Goal: Task Accomplishment & Management: Use online tool/utility

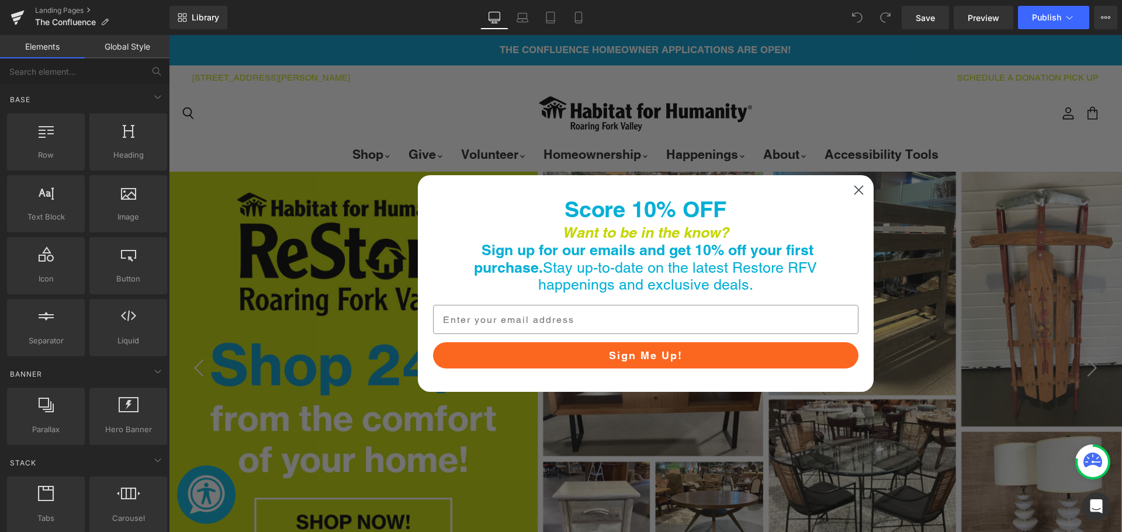
click at [854, 188] on icon "Close dialog" at bounding box center [858, 190] width 8 height 8
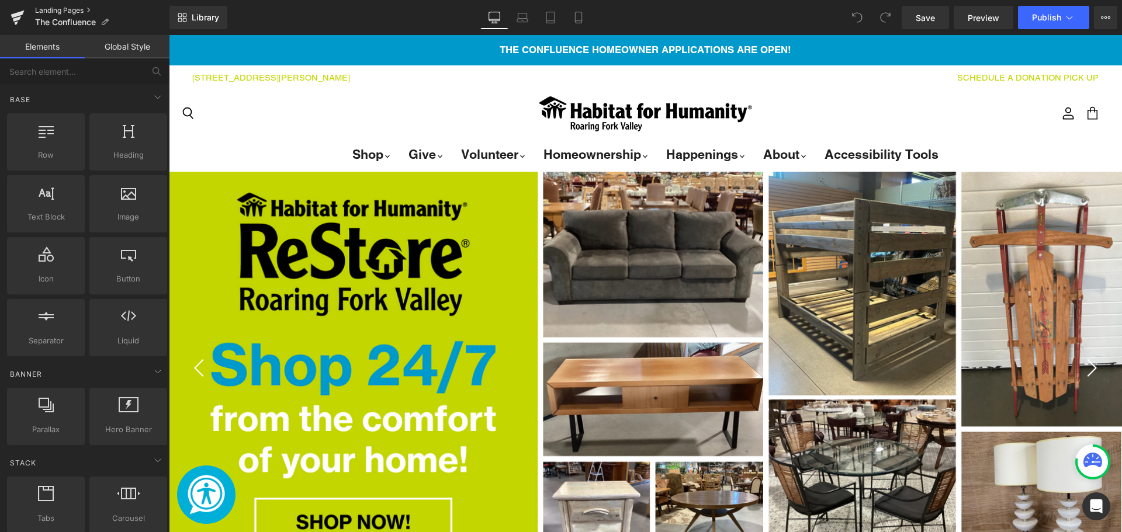
click at [67, 8] on link "Landing Pages" at bounding box center [102, 10] width 134 height 9
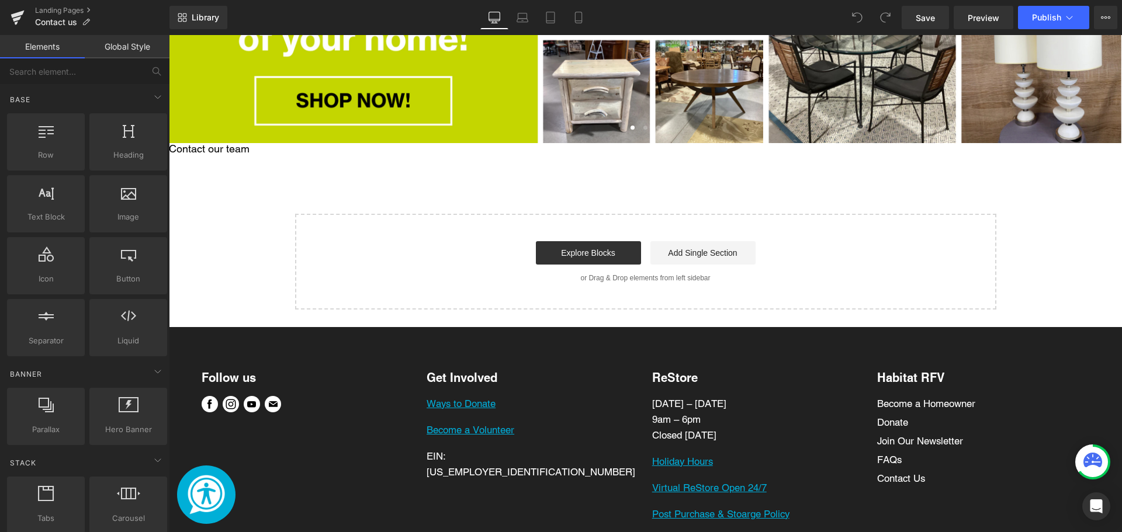
scroll to position [422, 0]
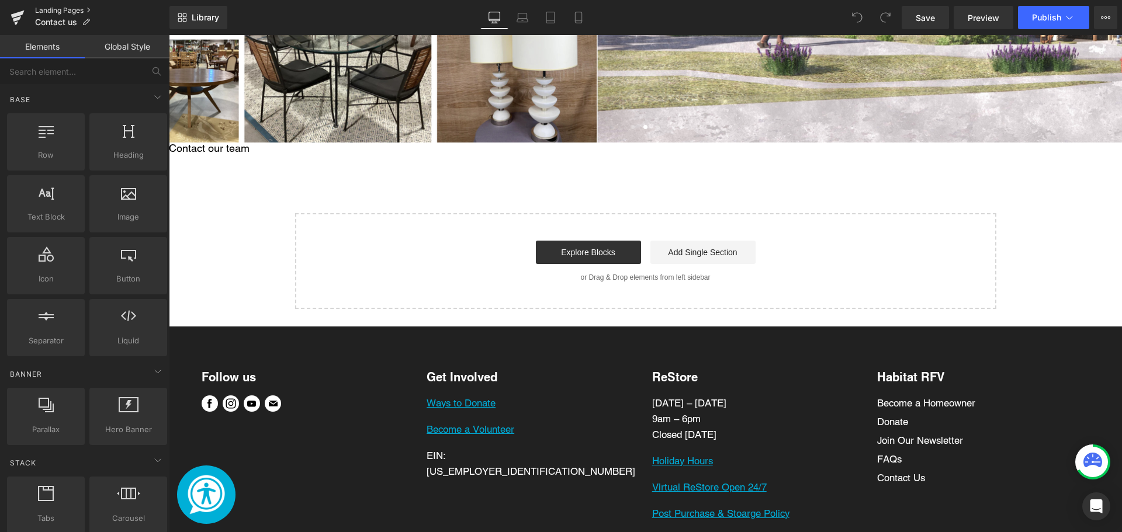
click at [81, 8] on link "Landing Pages" at bounding box center [102, 10] width 134 height 9
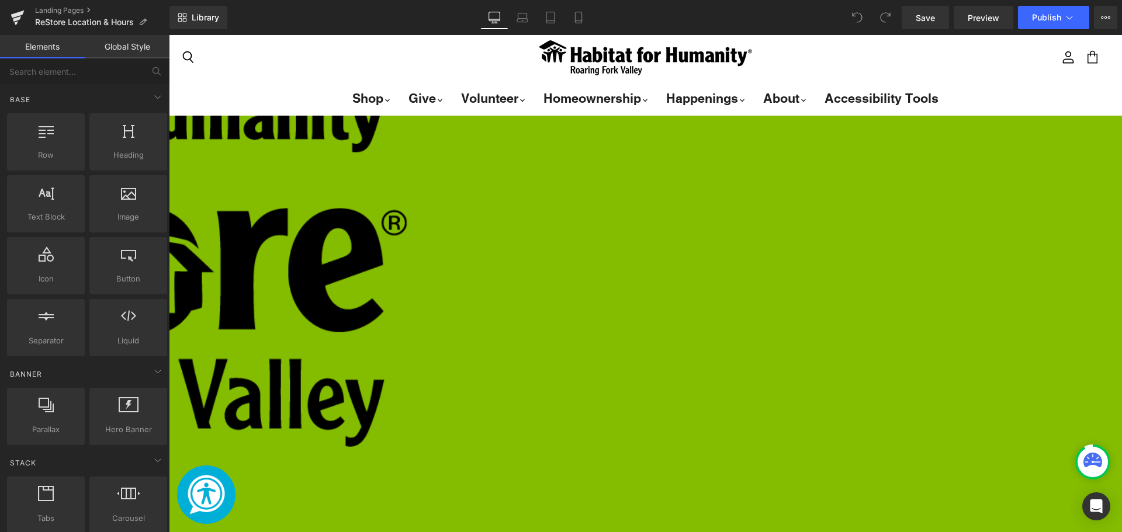
scroll to position [729, 0]
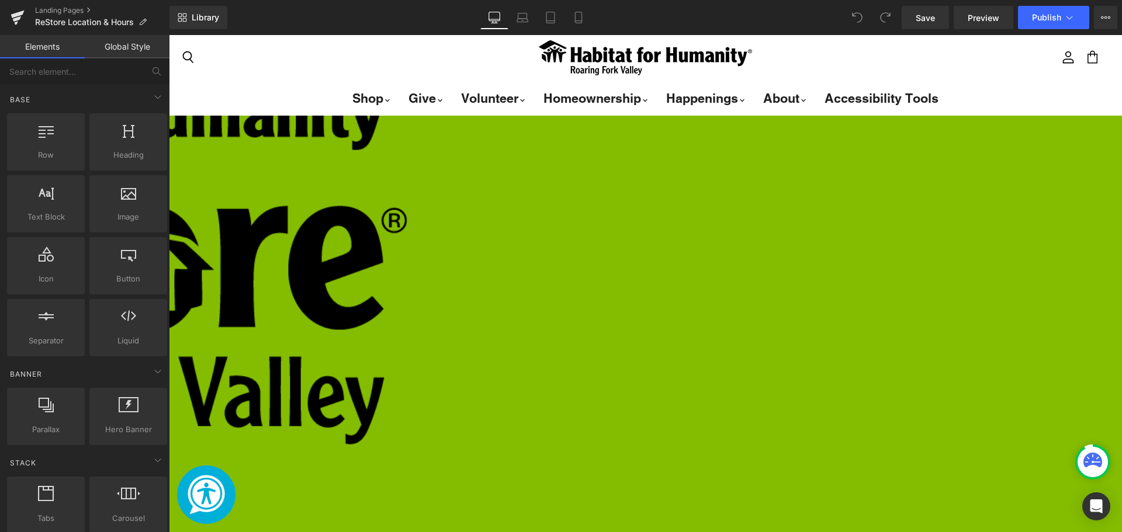
click at [805, 227] on div "Image IN-STORE BUSINESS HOURS Monday – Saturday 9am – 6pm Closed Sunday Text Bl…" at bounding box center [408, 396] width 1430 height 687
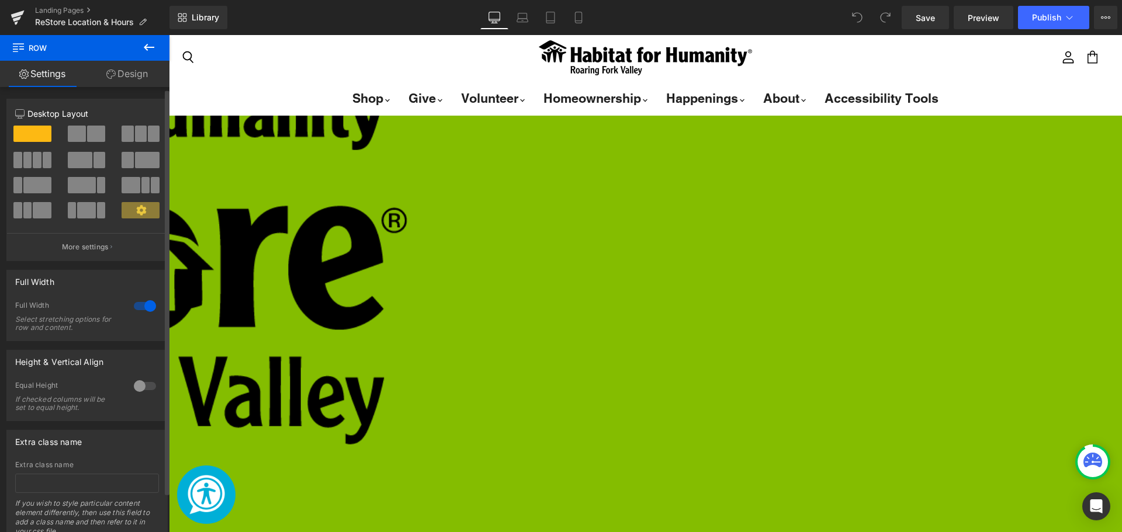
scroll to position [45, 0]
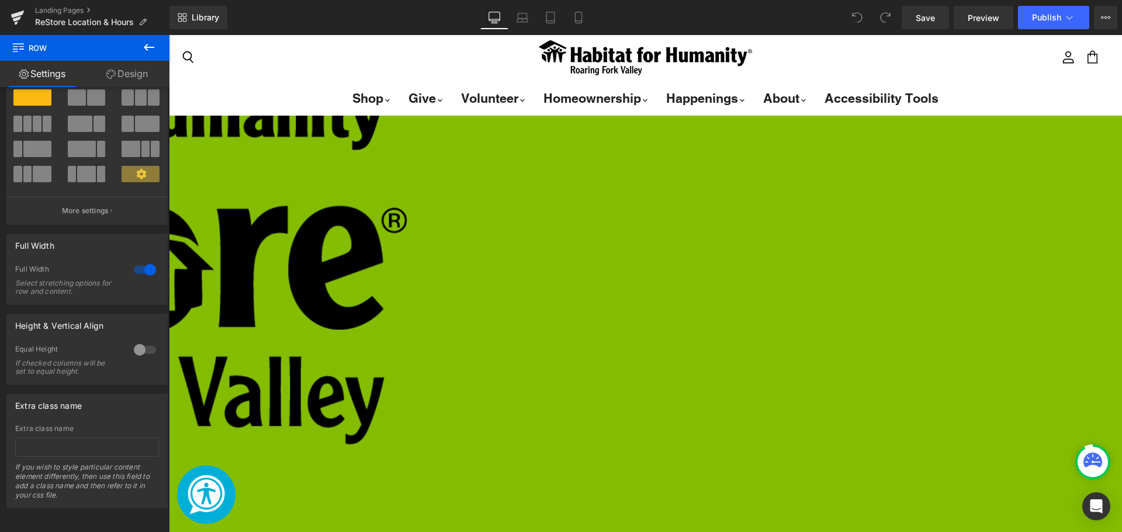
click at [113, 70] on icon at bounding box center [110, 74] width 9 height 9
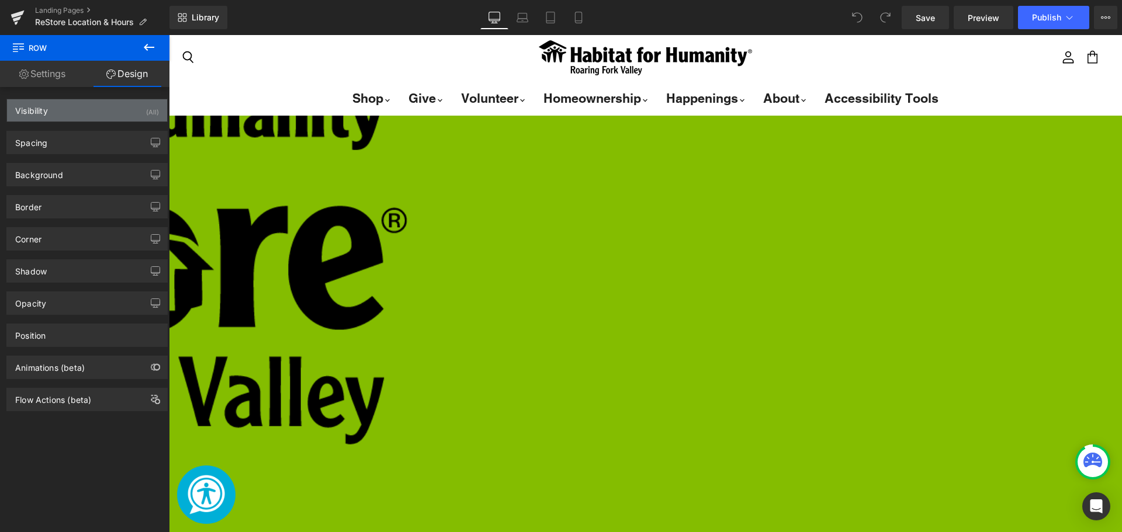
type input "#84bd00"
type input "100"
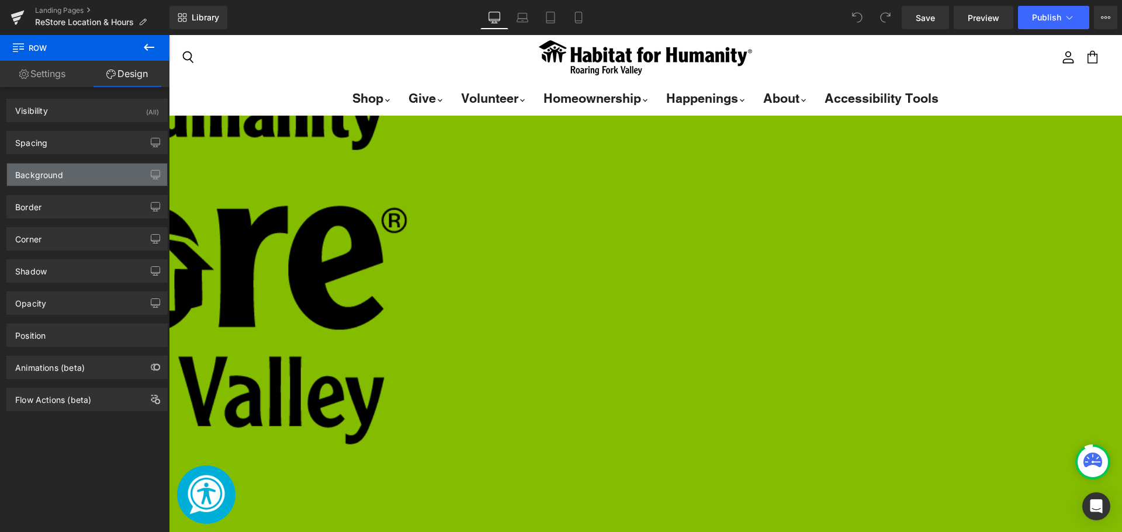
click at [81, 175] on div "Background" at bounding box center [87, 175] width 160 height 22
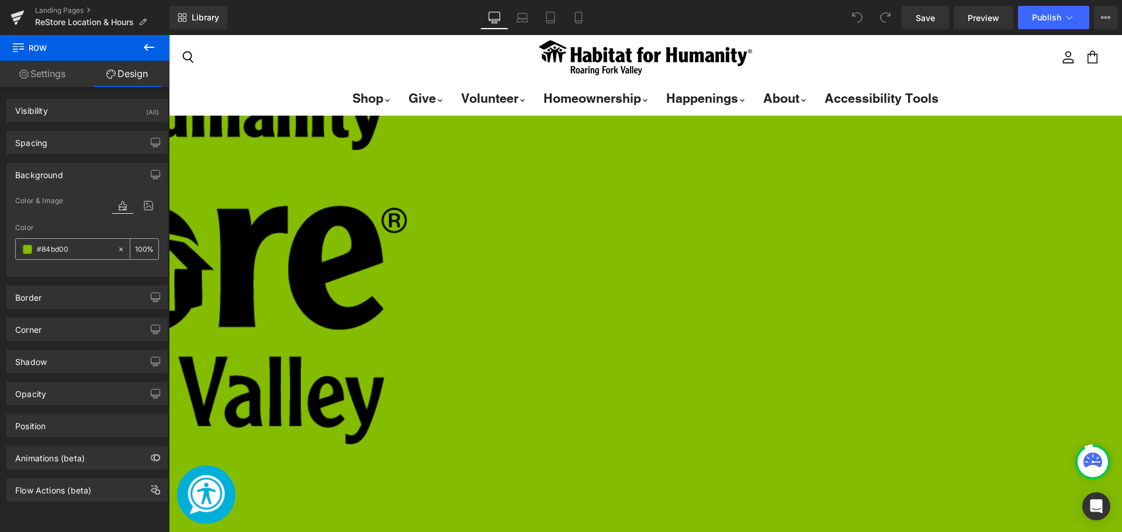
click at [75, 252] on input "#84bd00" at bounding box center [74, 249] width 75 height 13
type input "#84bd0"
type input "0"
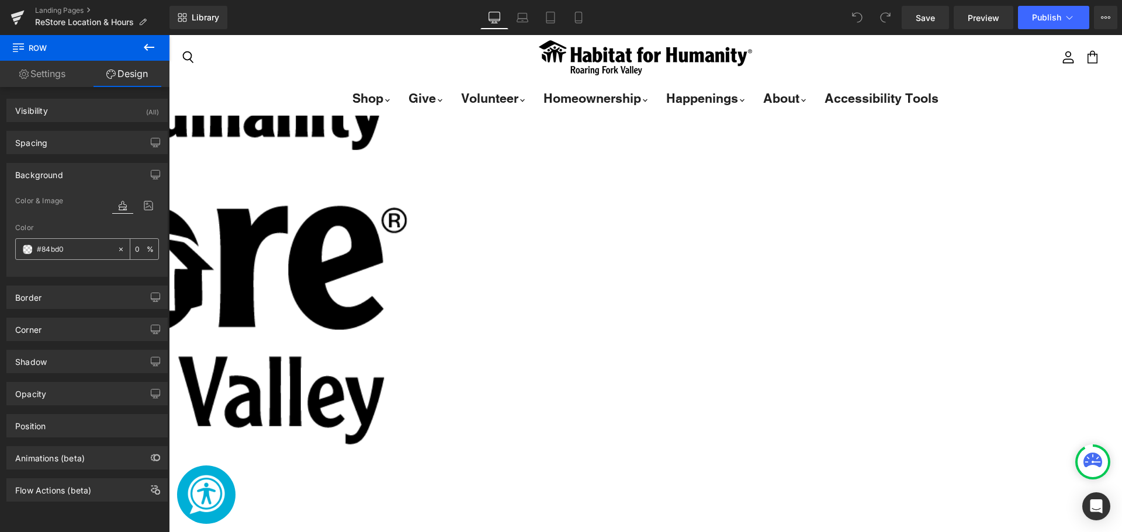
type input "#84bd"
type input "87"
type input "#84b"
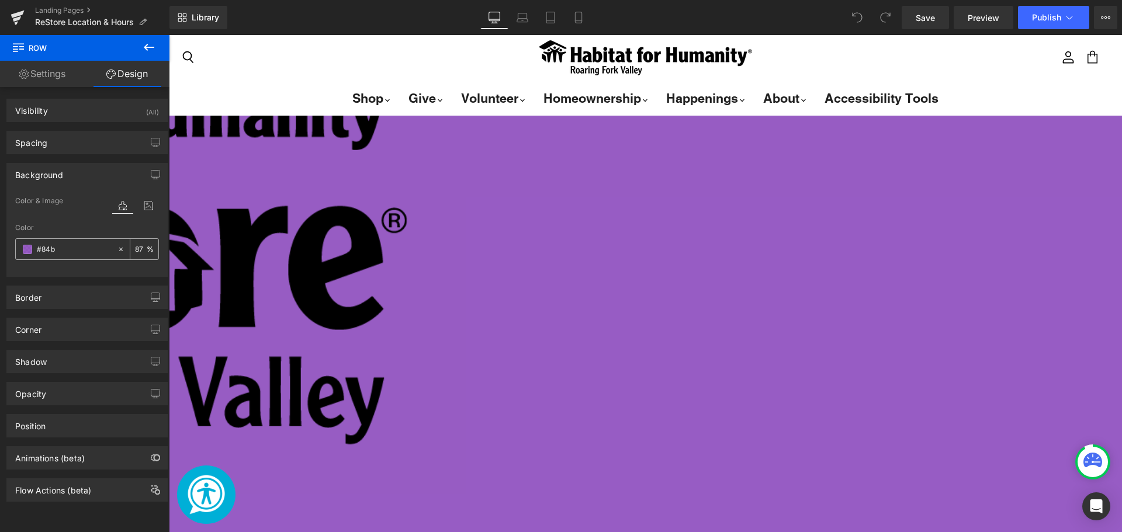
type input "100"
type input "#84"
type input "0"
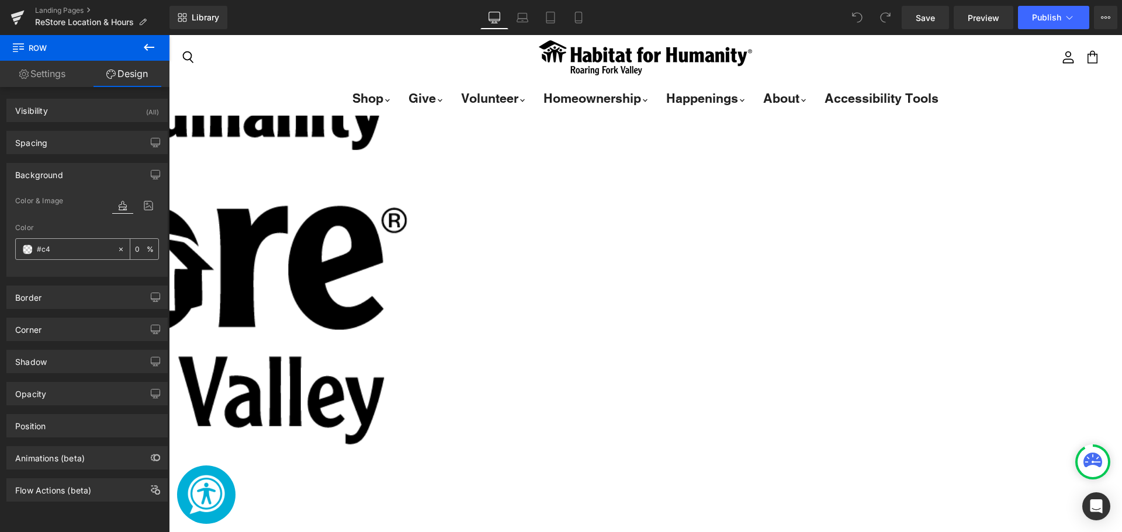
type input "#c4d"
type input "100"
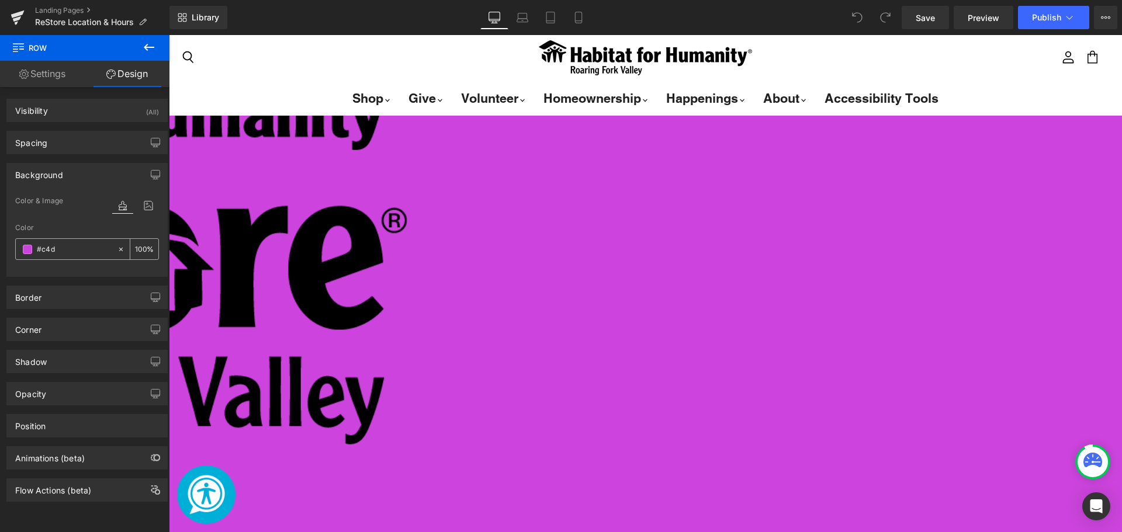
type input "#c4d6"
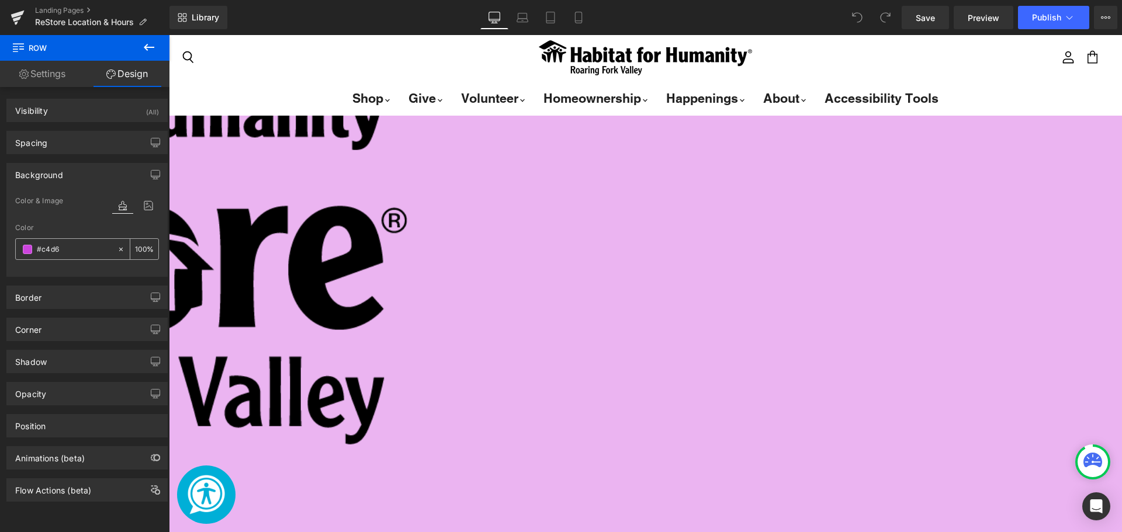
type input "40"
type input "#c4d600"
type input "100"
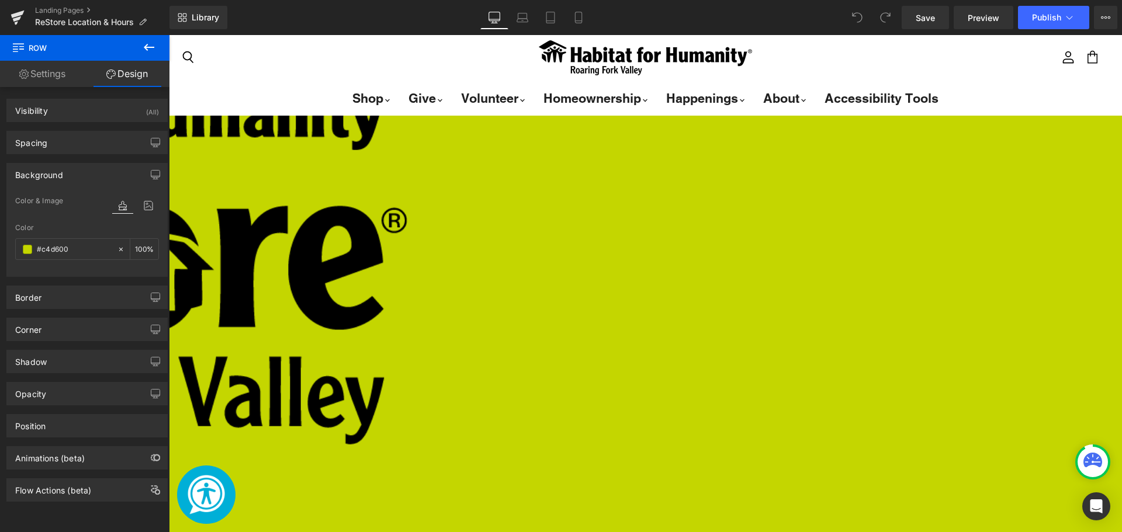
click at [306, 230] on div "Image IN-STORE BUSINESS HOURS Monday – Saturday 9am – 6pm Closed Sunday Text Bl…" at bounding box center [408, 398] width 1430 height 690
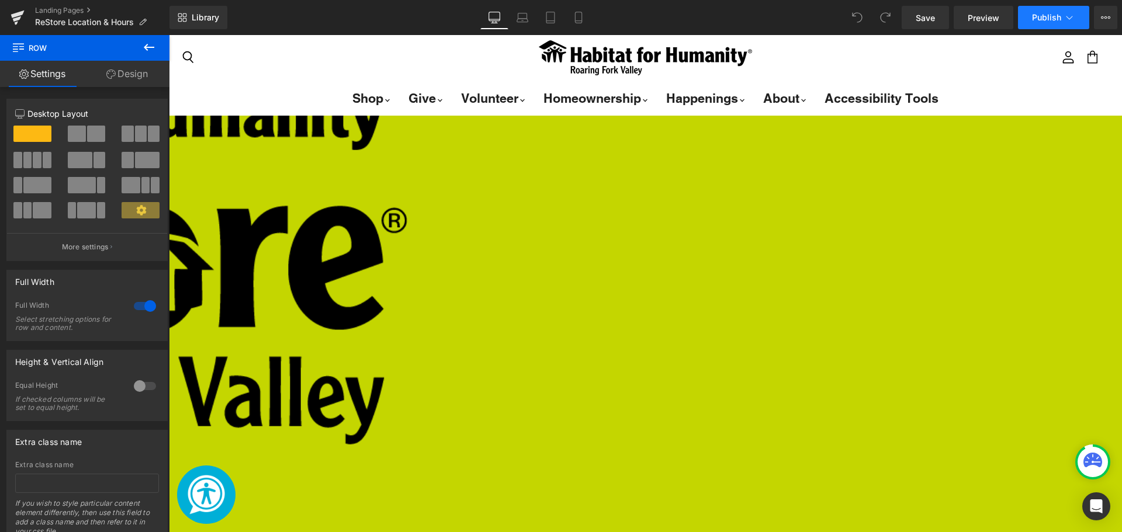
click at [1070, 13] on icon at bounding box center [1069, 18] width 12 height 12
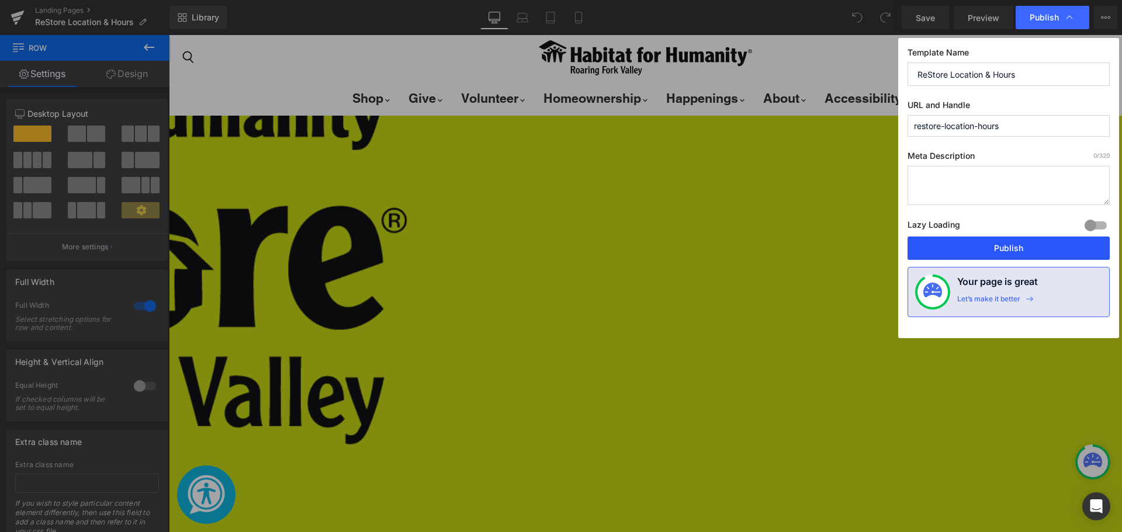
click at [997, 252] on button "Publish" at bounding box center [1008, 248] width 202 height 23
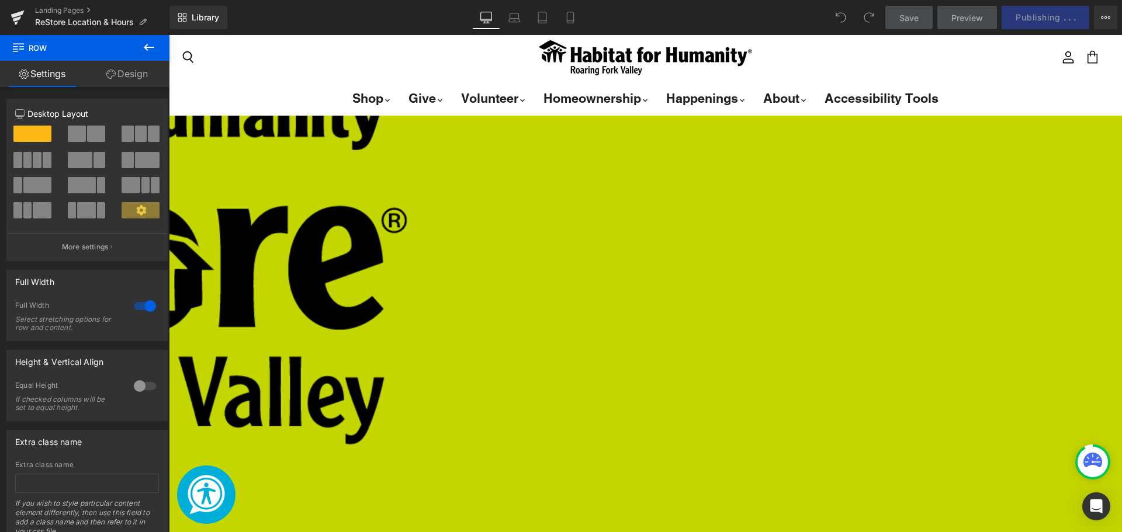
click at [122, 68] on link "Design" at bounding box center [127, 74] width 85 height 26
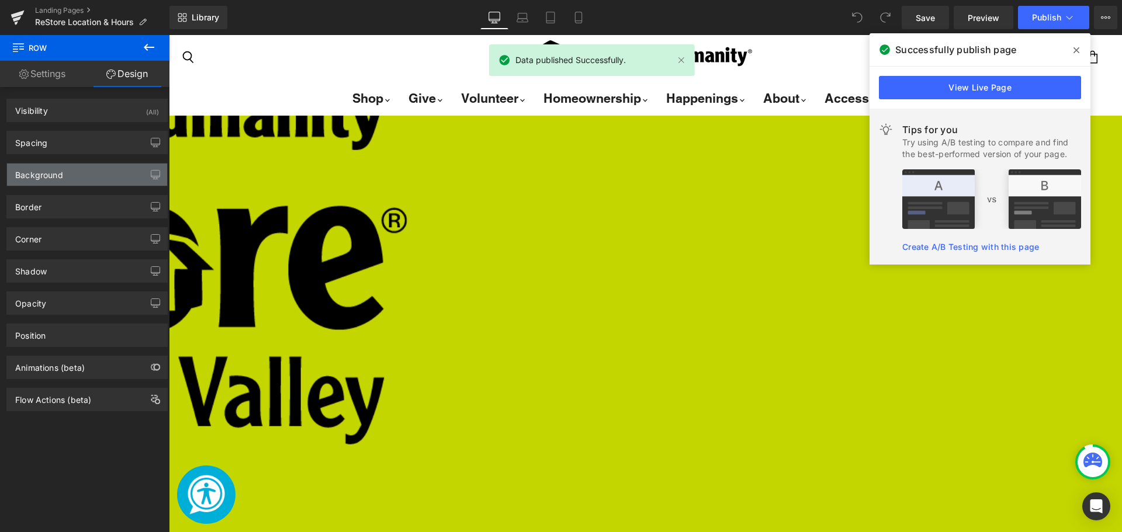
click at [79, 175] on div "Background" at bounding box center [87, 175] width 160 height 22
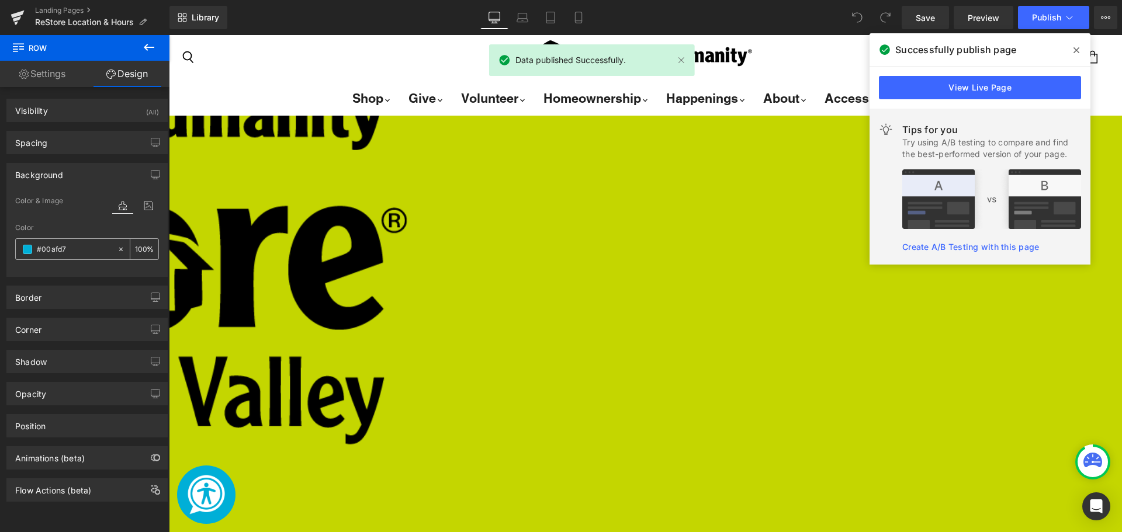
click at [81, 245] on input "#00afd7" at bounding box center [74, 249] width 75 height 13
type input "#00afd7="
type input "0"
type input "#00afd7"
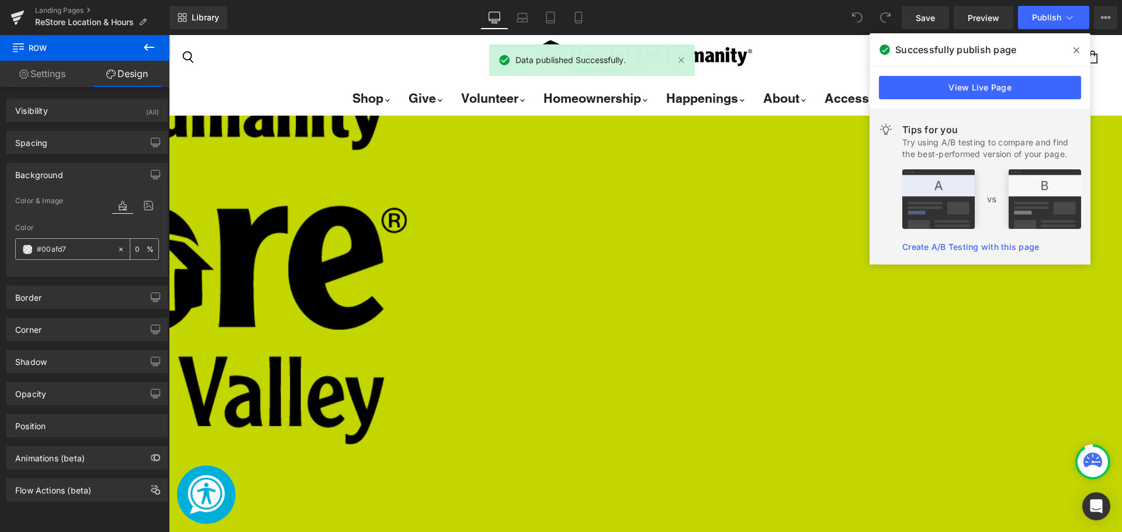
type input "100"
type input "#00afd"
type input "0"
type input "#00af"
type input "100"
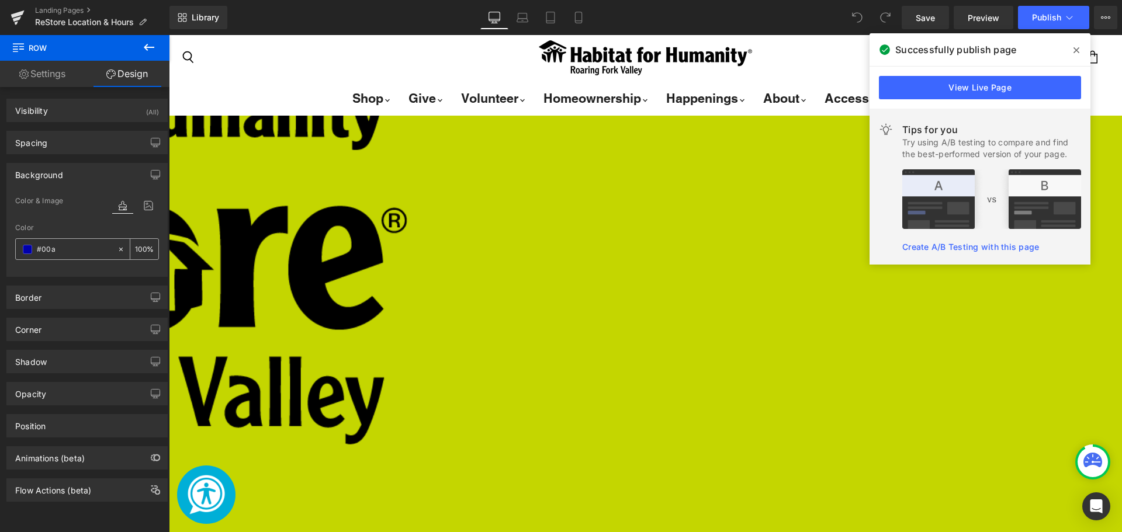
type input "#00"
type input "0"
type input "#009"
type input "100"
type input "#0099"
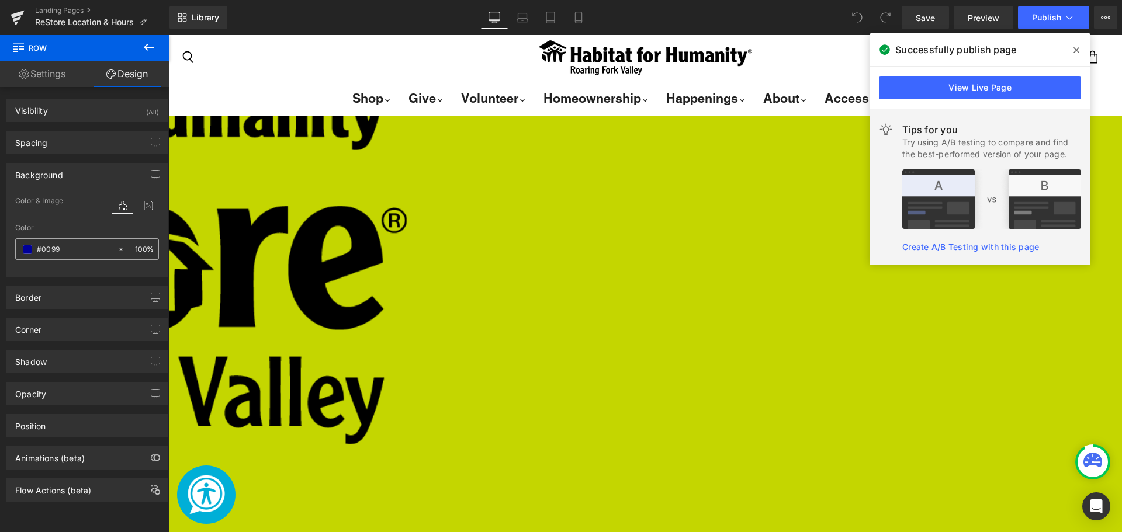
type input "60"
type input "#0099c"
type input "0"
type input "#0099cc"
type input "100"
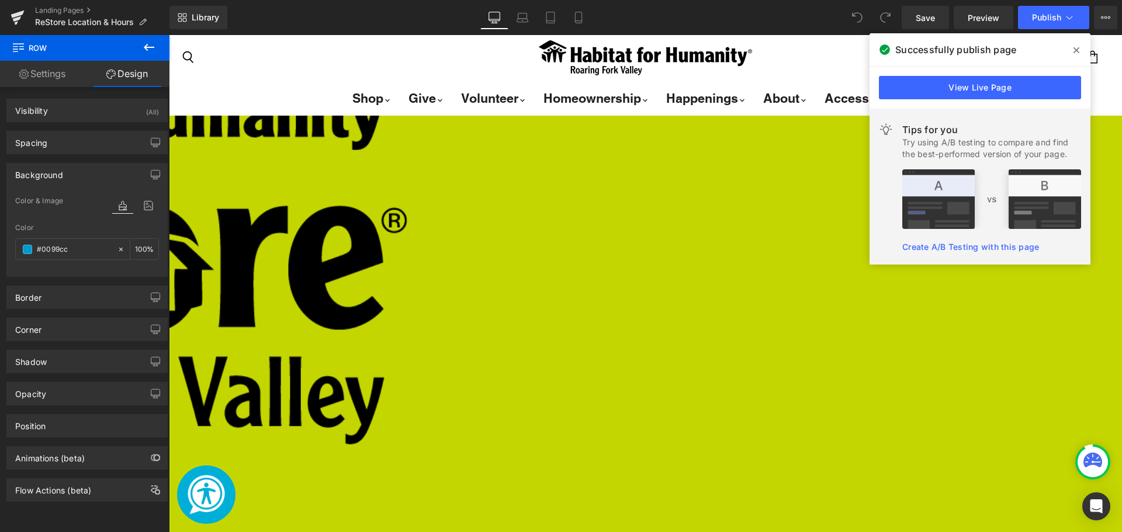
type input "#0099cc"
click at [79, 237] on div "Color #0099cc 100 %" at bounding box center [87, 249] width 144 height 50
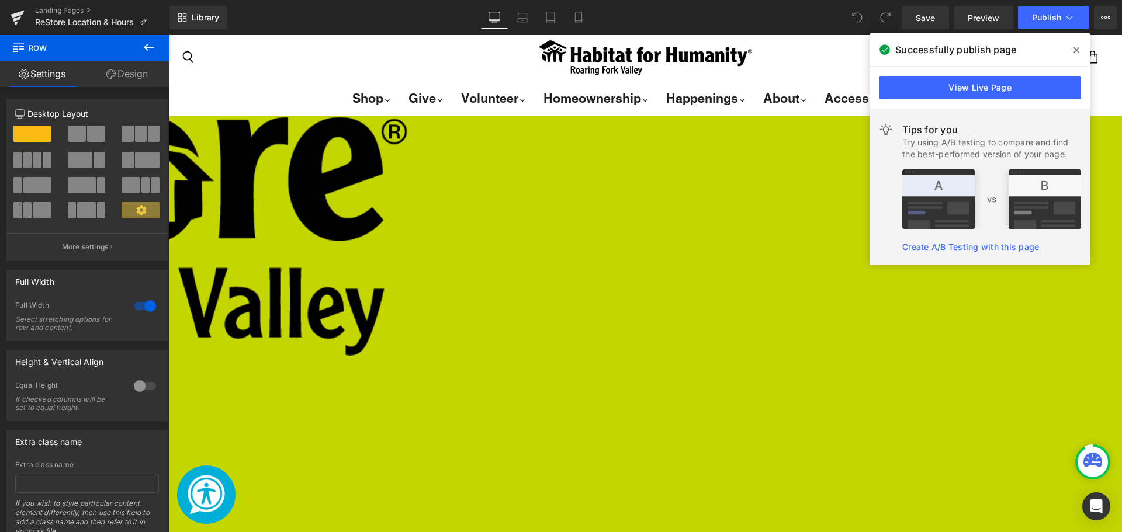
scroll to position [818, 0]
click at [169, 35] on span "Contact Form" at bounding box center [169, 35] width 0 height 0
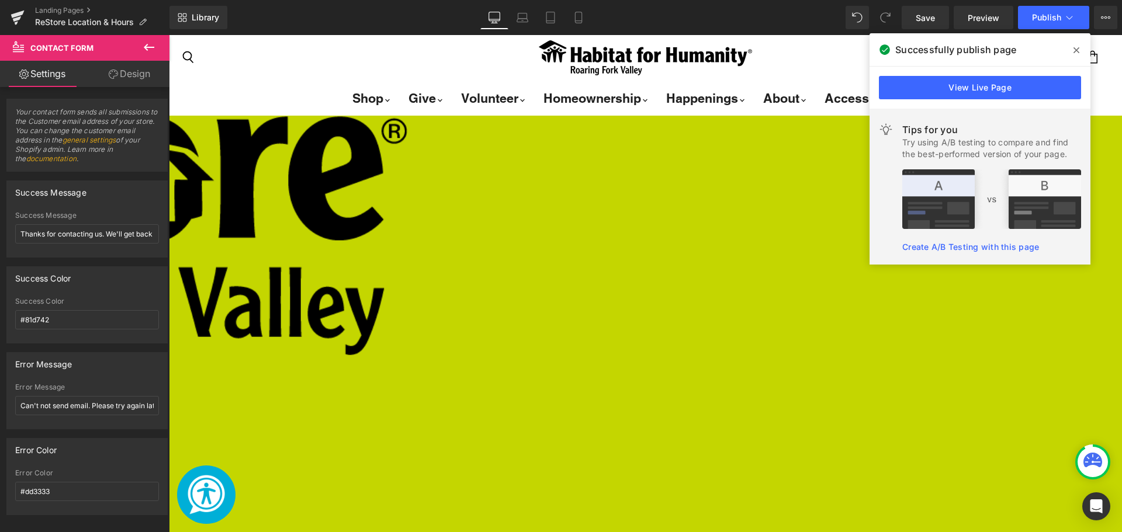
scroll to position [16, 0]
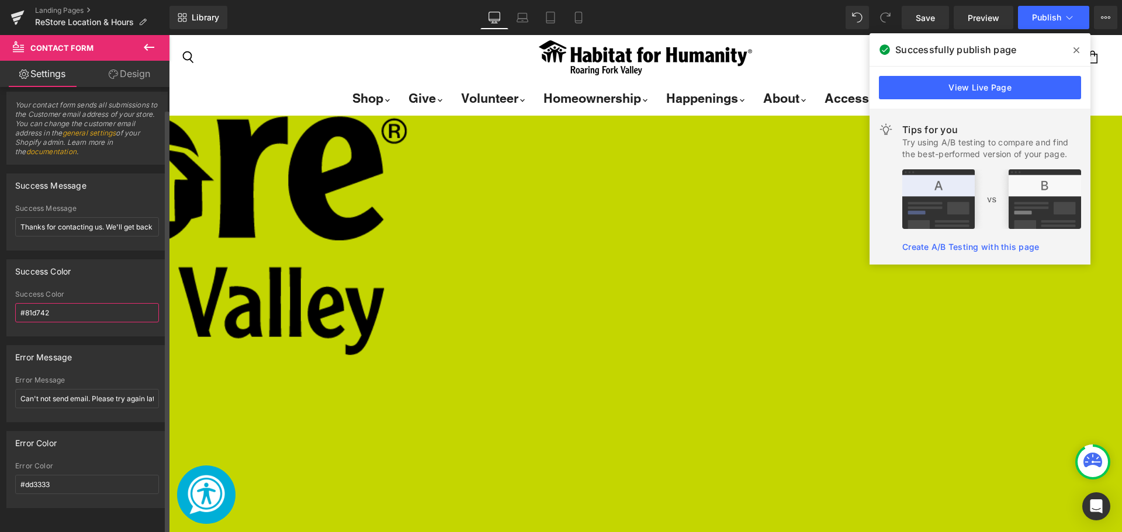
click at [61, 304] on input "#81d742" at bounding box center [87, 312] width 144 height 19
click at [91, 269] on div "Success Color" at bounding box center [87, 271] width 160 height 22
click at [116, 74] on icon at bounding box center [113, 74] width 9 height 9
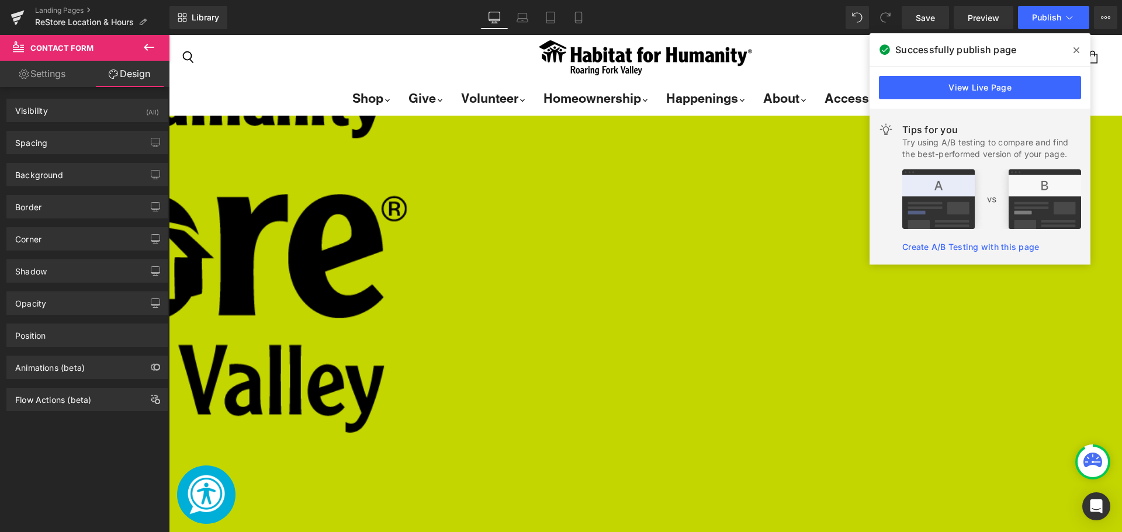
scroll to position [739, 0]
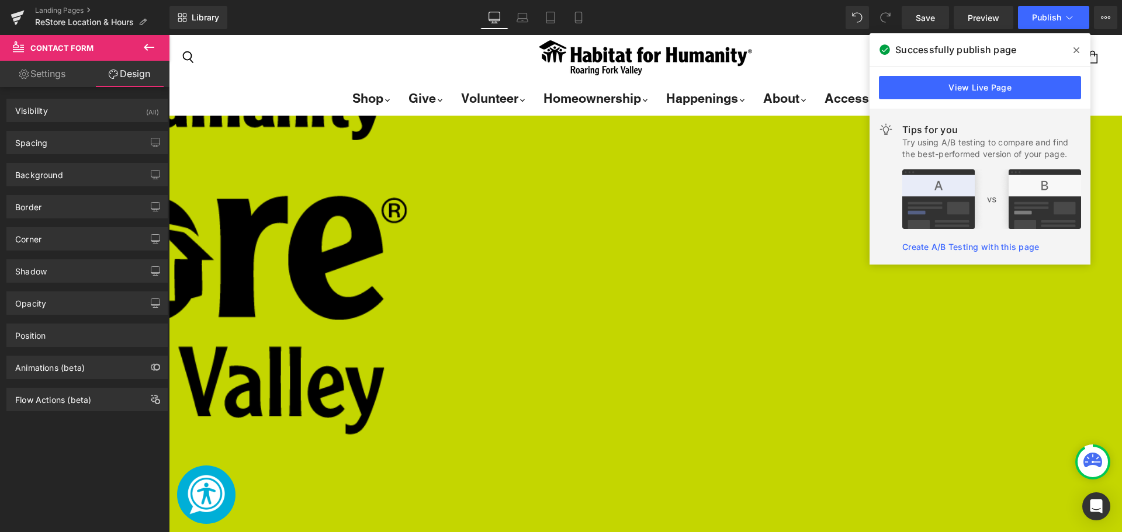
click at [1072, 50] on span at bounding box center [1076, 50] width 19 height 19
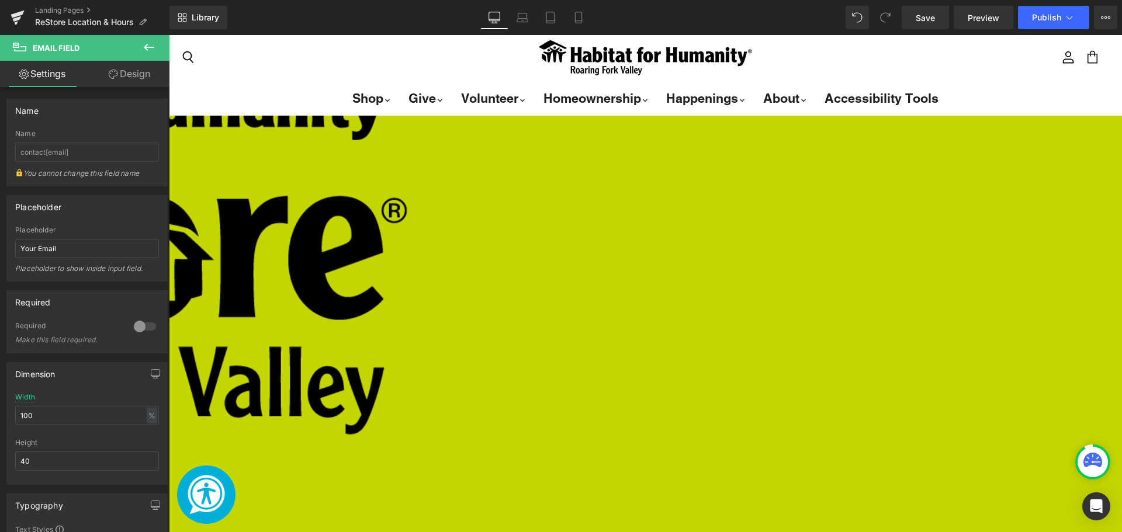
click at [169, 35] on span "Contact Form" at bounding box center [169, 35] width 0 height 0
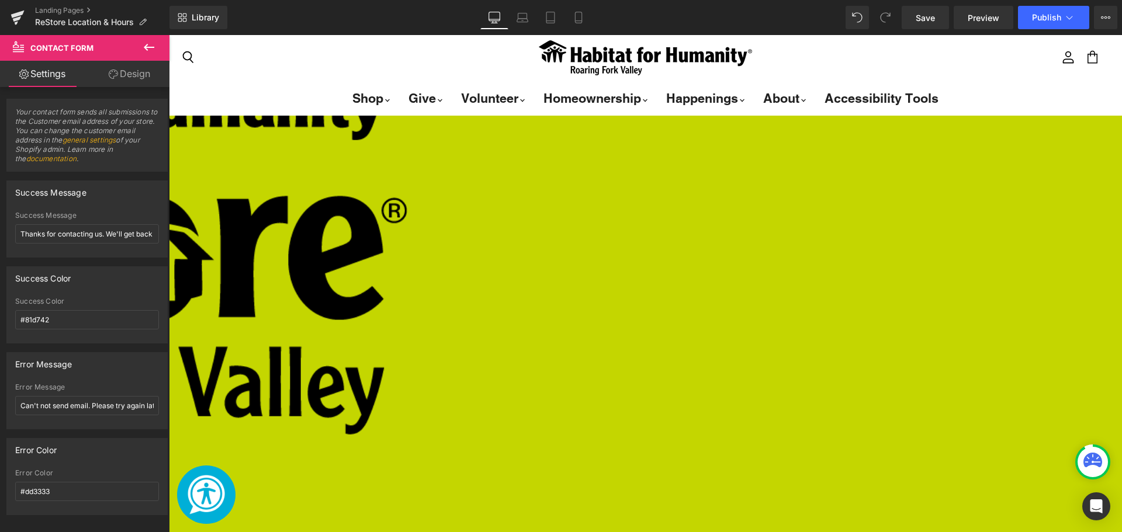
click at [116, 140] on link "general settings" at bounding box center [90, 140] width 54 height 9
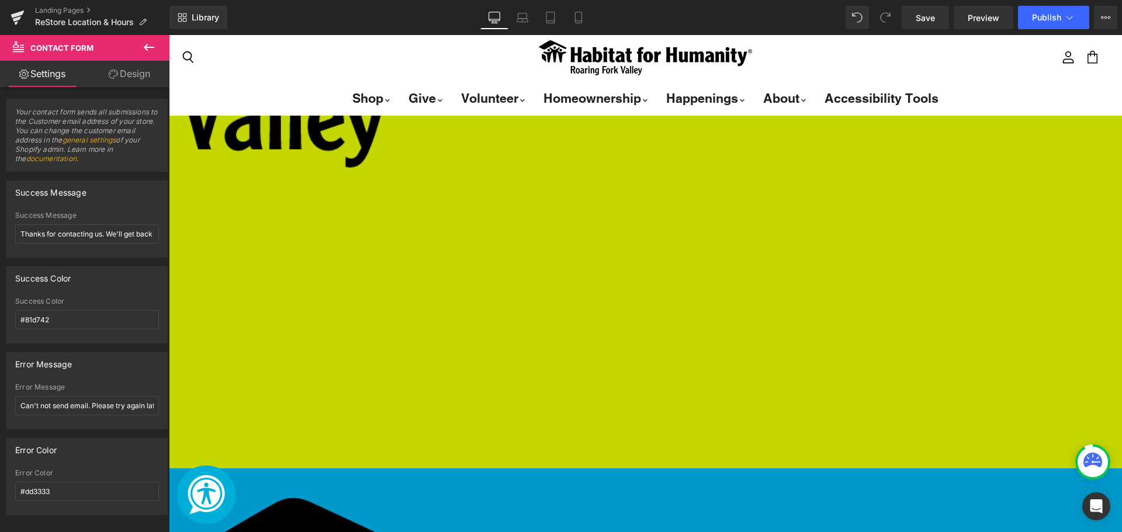
scroll to position [904, 0]
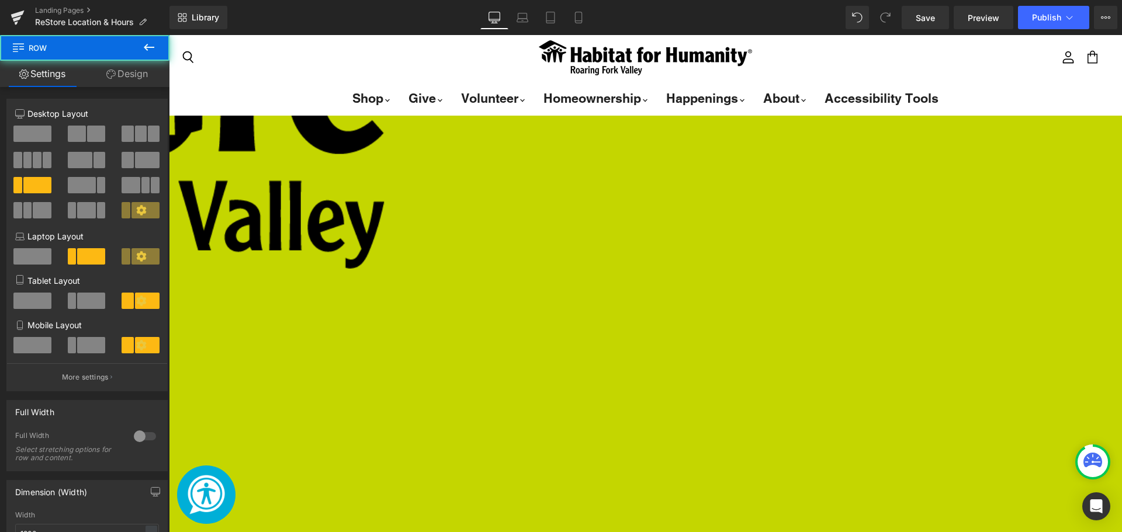
click at [169, 35] on span "Text Block" at bounding box center [169, 35] width 0 height 0
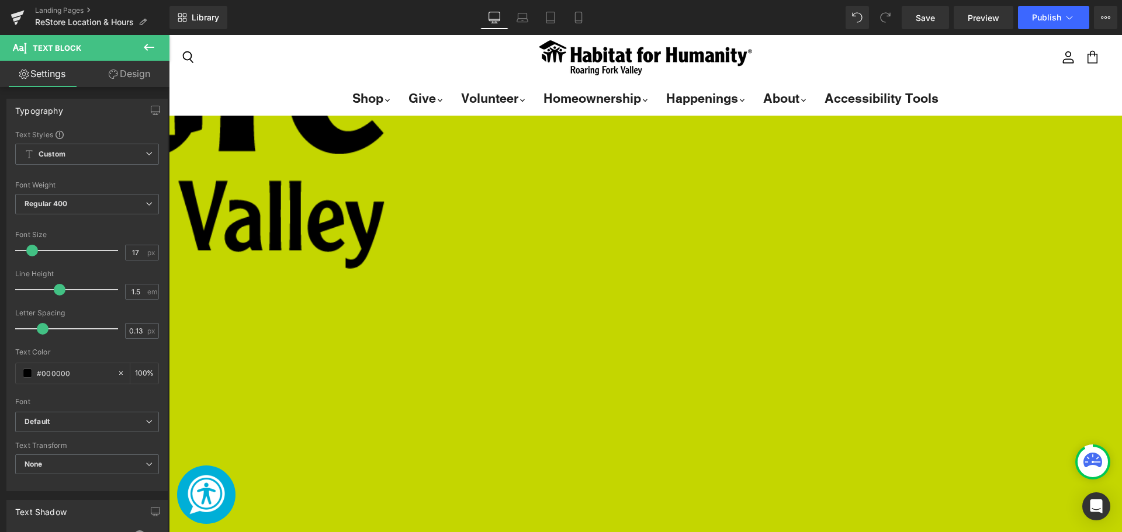
click at [169, 35] on span "Text Block" at bounding box center [169, 35] width 0 height 0
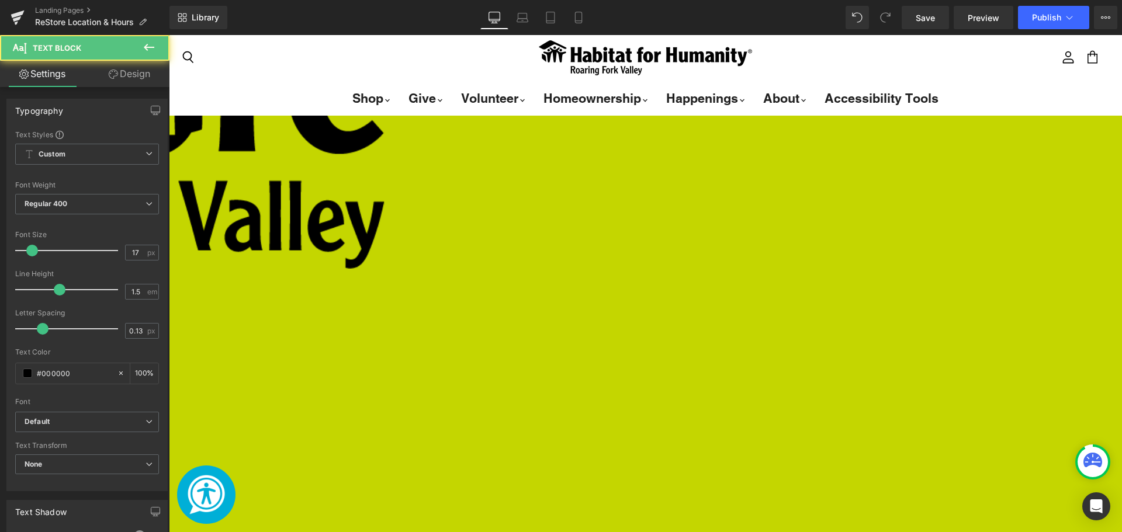
click at [169, 35] on span "Text Block" at bounding box center [169, 35] width 0 height 0
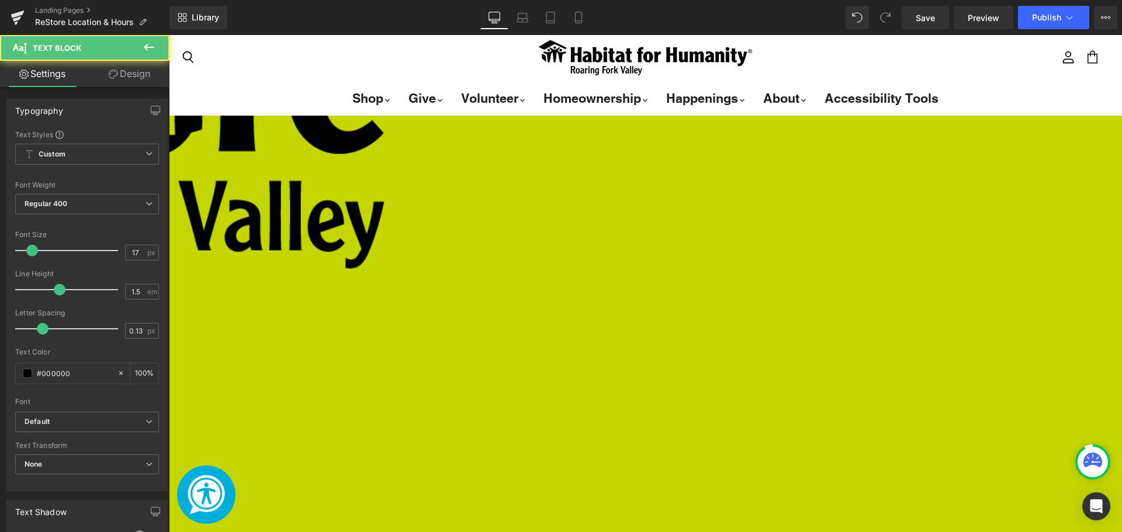
click at [169, 35] on link "Main content" at bounding box center [169, 35] width 0 height 0
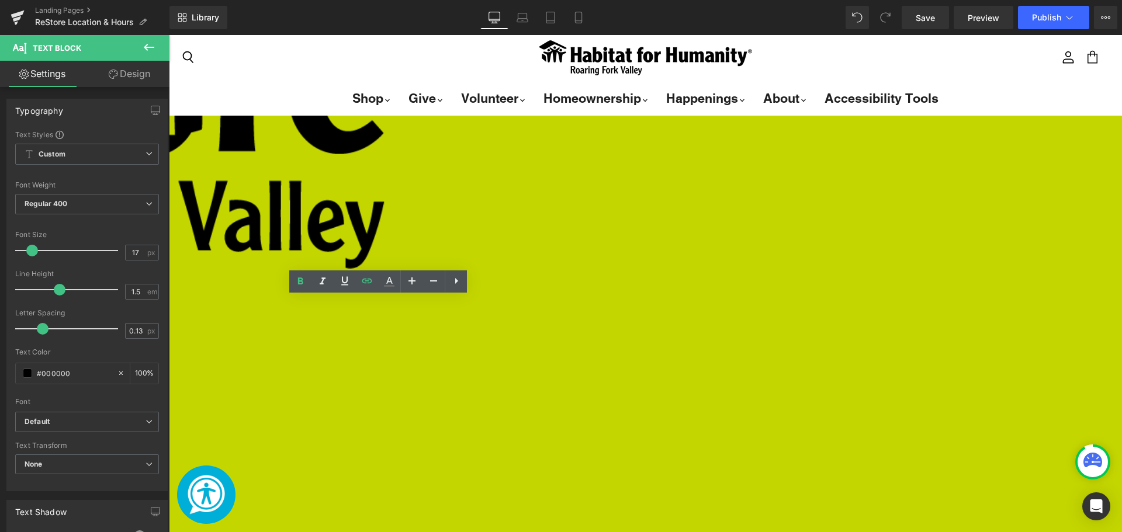
drag, startPoint x: 445, startPoint y: 302, endPoint x: 300, endPoint y: 304, distance: 144.9
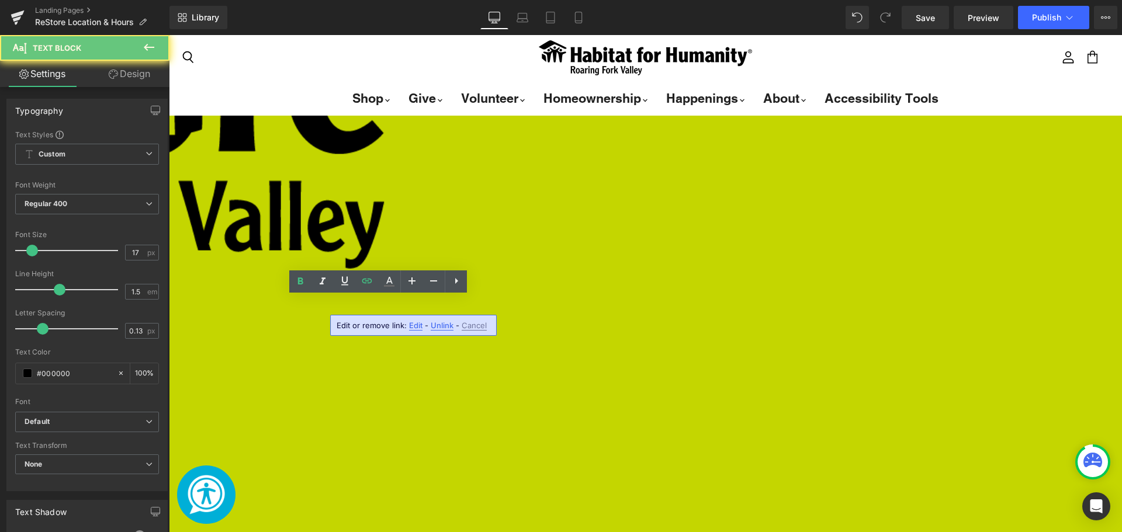
drag, startPoint x: 441, startPoint y: 304, endPoint x: 284, endPoint y: 301, distance: 156.6
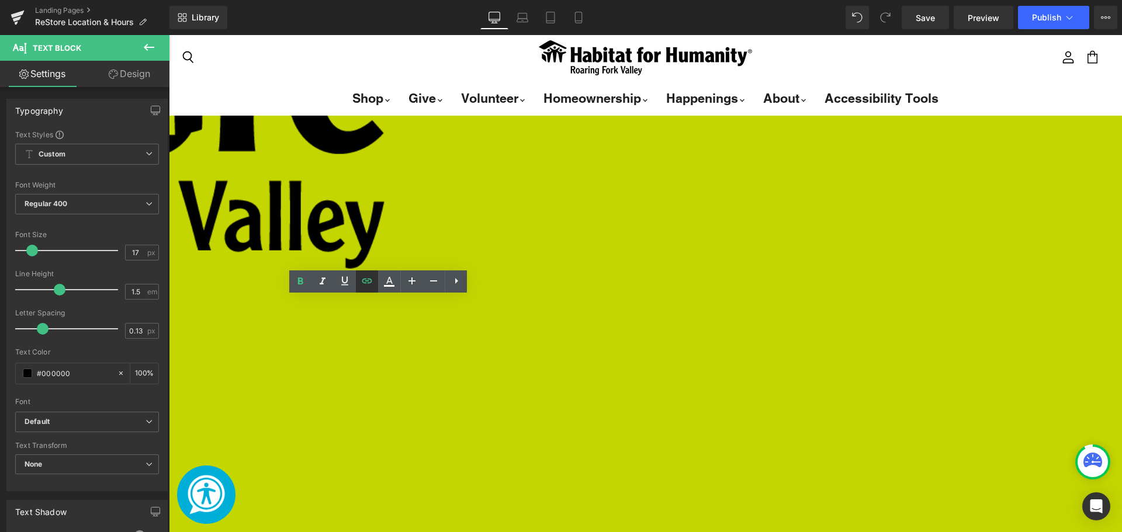
click at [376, 281] on link at bounding box center [367, 282] width 22 height 22
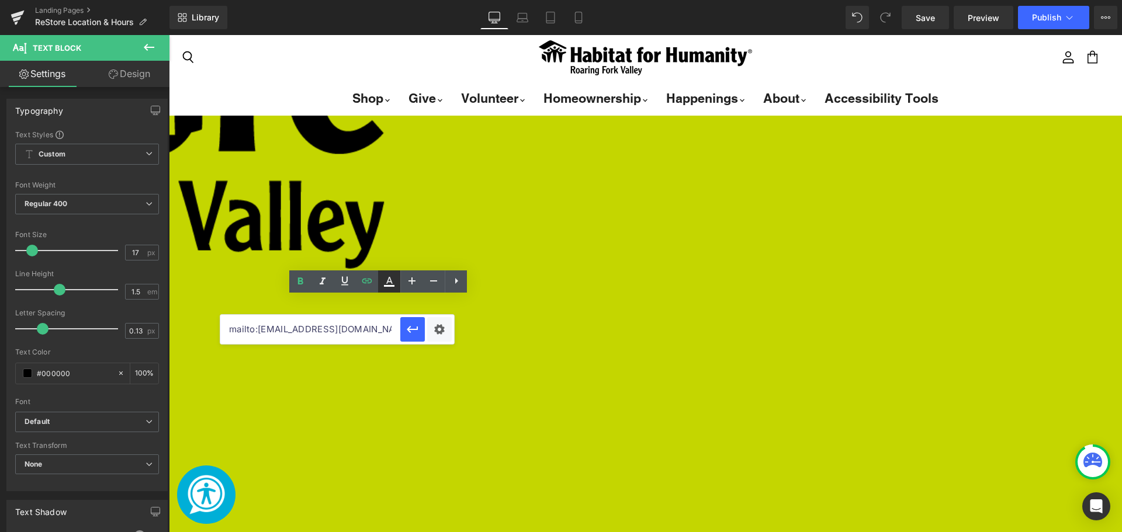
click at [0, 0] on icon at bounding box center [0, 0] width 0 height 0
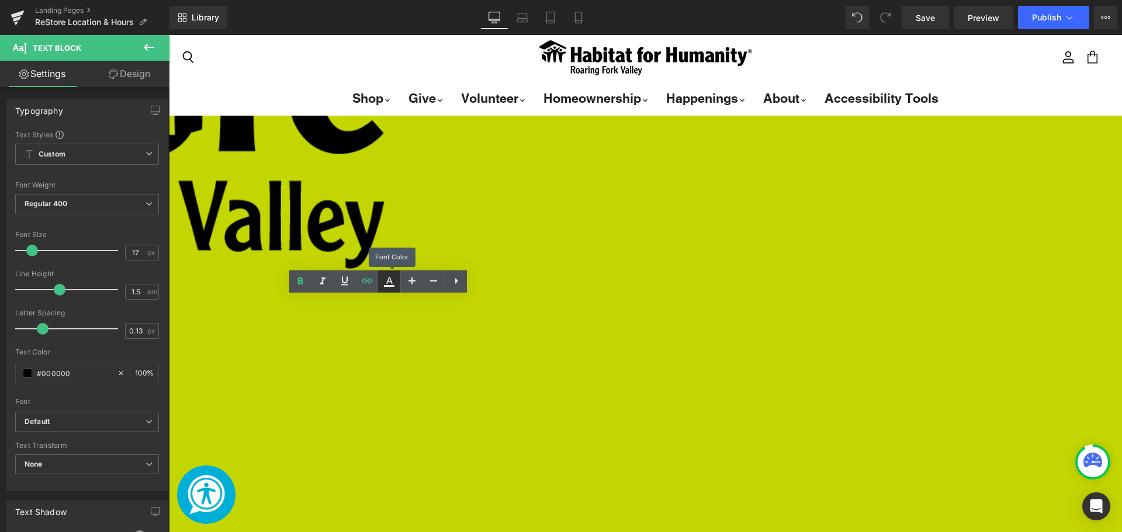
click at [0, 0] on icon at bounding box center [0, 0] width 0 height 0
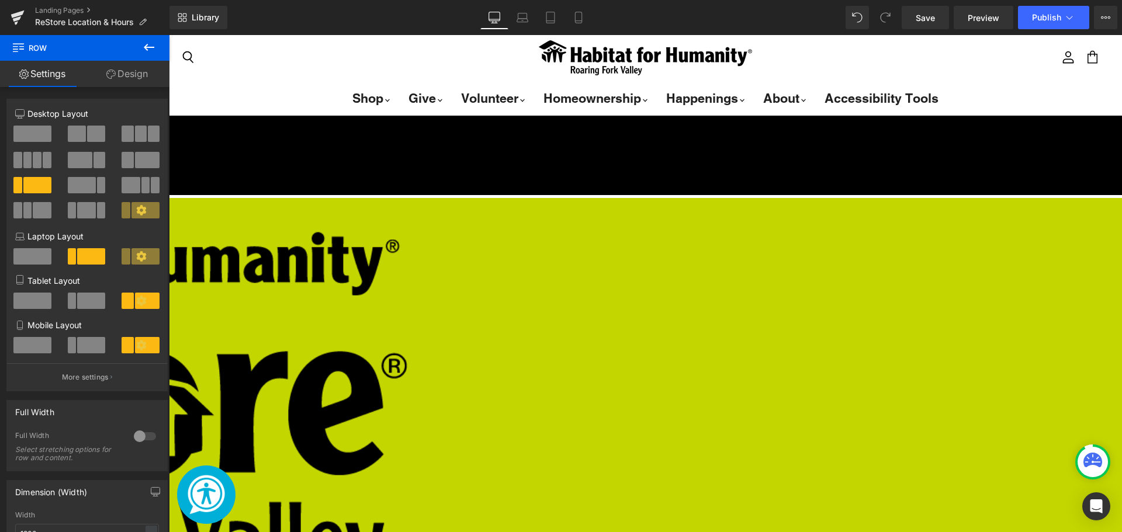
scroll to position [583, 0]
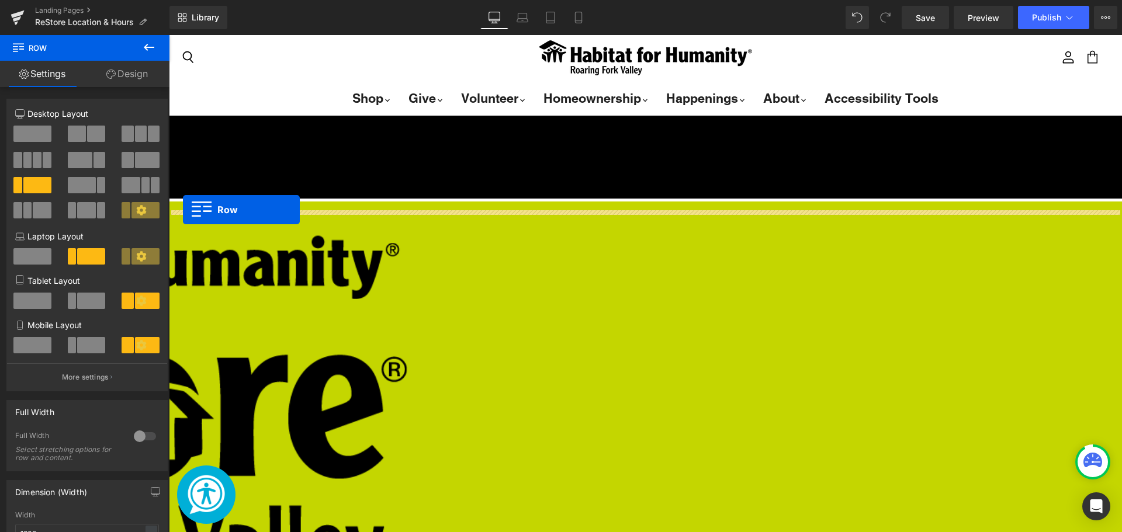
drag, startPoint x: 175, startPoint y: 398, endPoint x: 183, endPoint y: 207, distance: 191.2
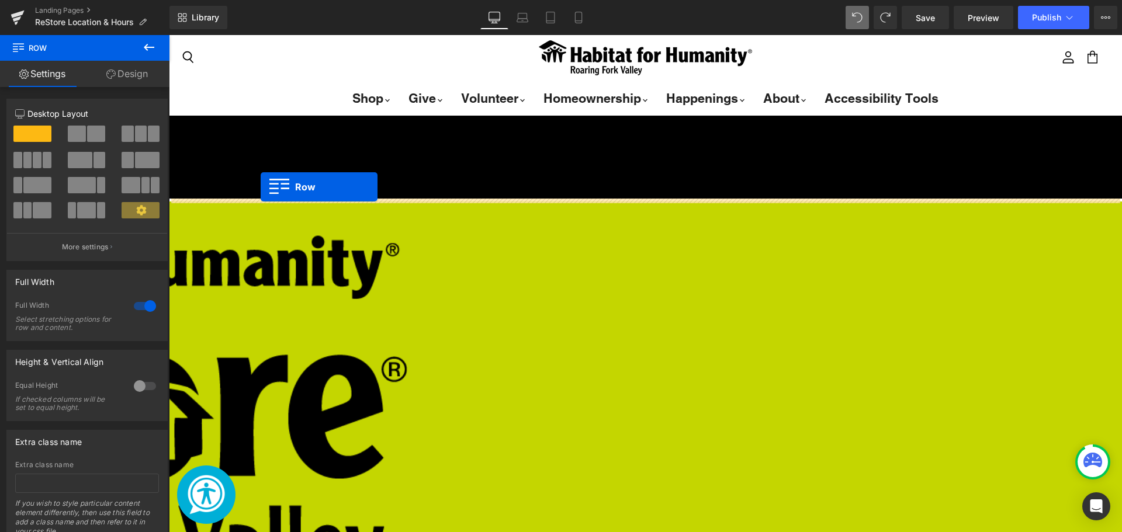
drag, startPoint x: 173, startPoint y: 391, endPoint x: 261, endPoint y: 187, distance: 222.5
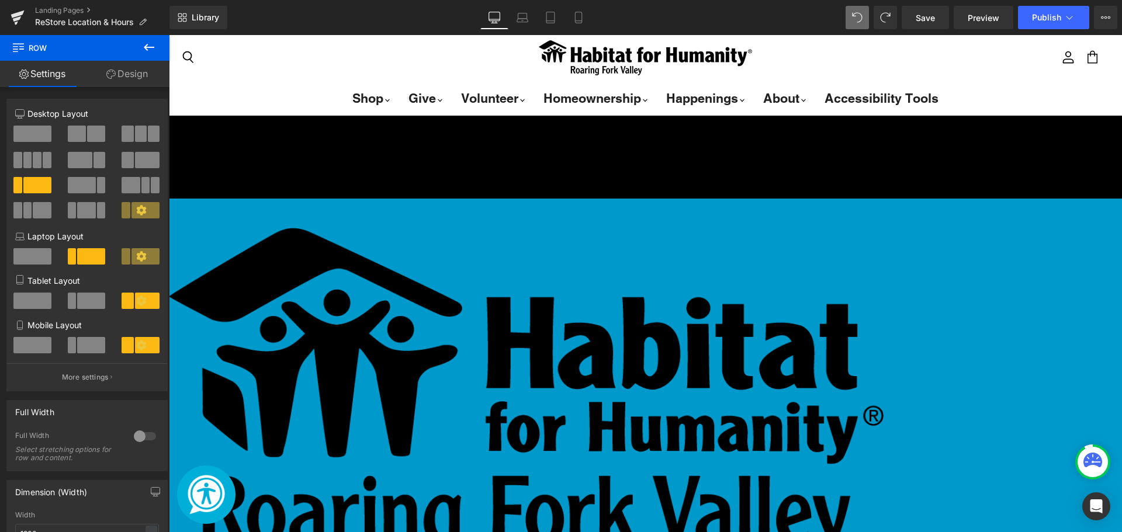
click at [156, 46] on button at bounding box center [149, 48] width 41 height 26
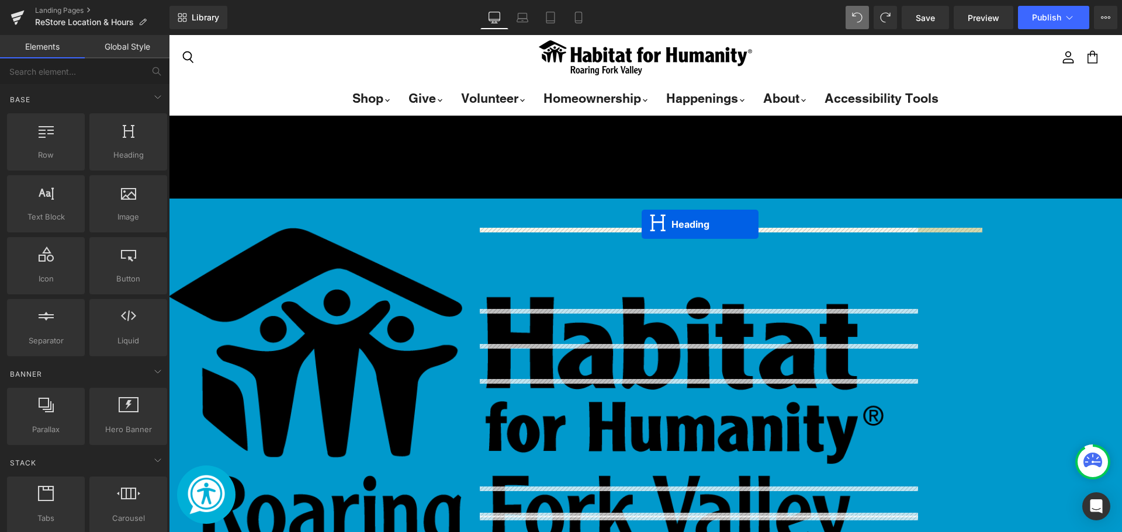
drag, startPoint x: 669, startPoint y: 241, endPoint x: 642, endPoint y: 224, distance: 32.3
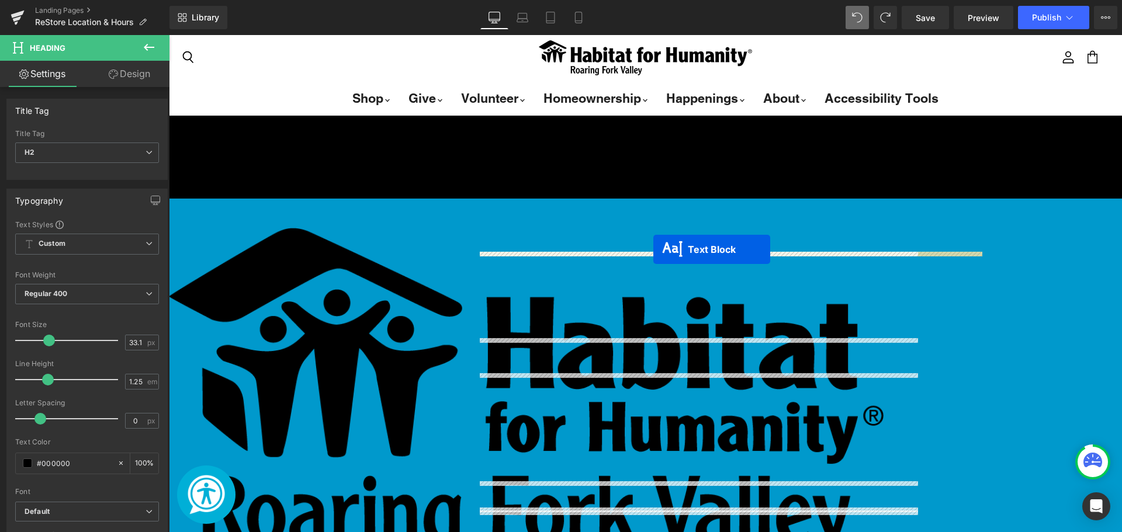
drag, startPoint x: 661, startPoint y: 273, endPoint x: 653, endPoint y: 249, distance: 25.9
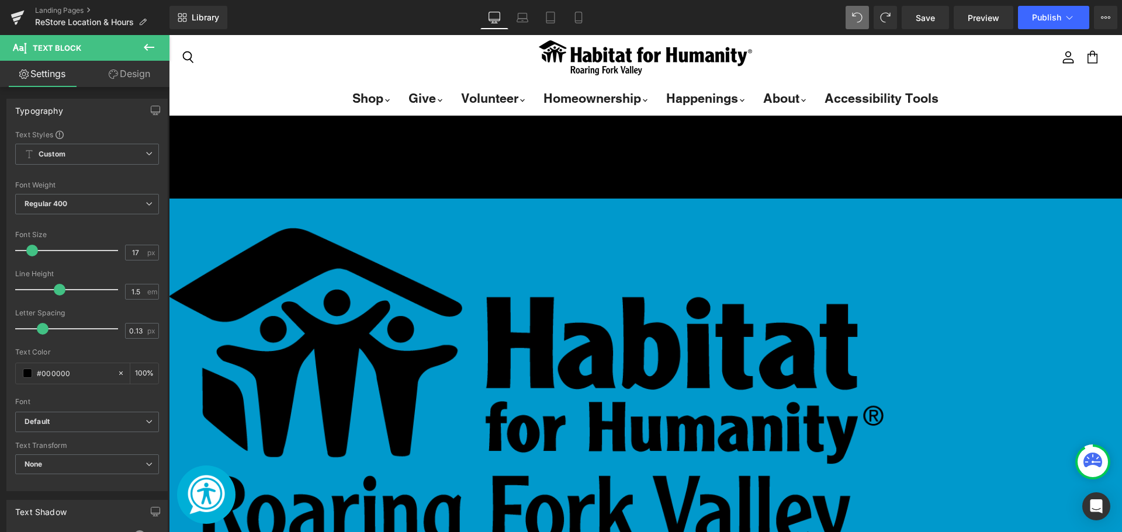
click at [169, 35] on link "Main content" at bounding box center [169, 35] width 0 height 0
click at [169, 35] on icon "Main content" at bounding box center [169, 35] width 0 height 0
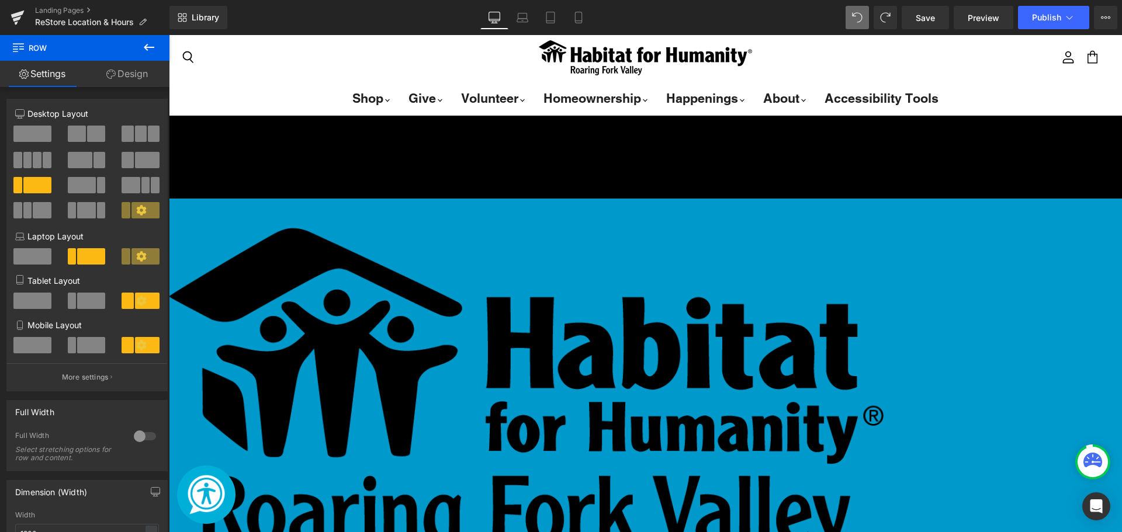
click at [169, 35] on icon "Main content" at bounding box center [169, 35] width 0 height 0
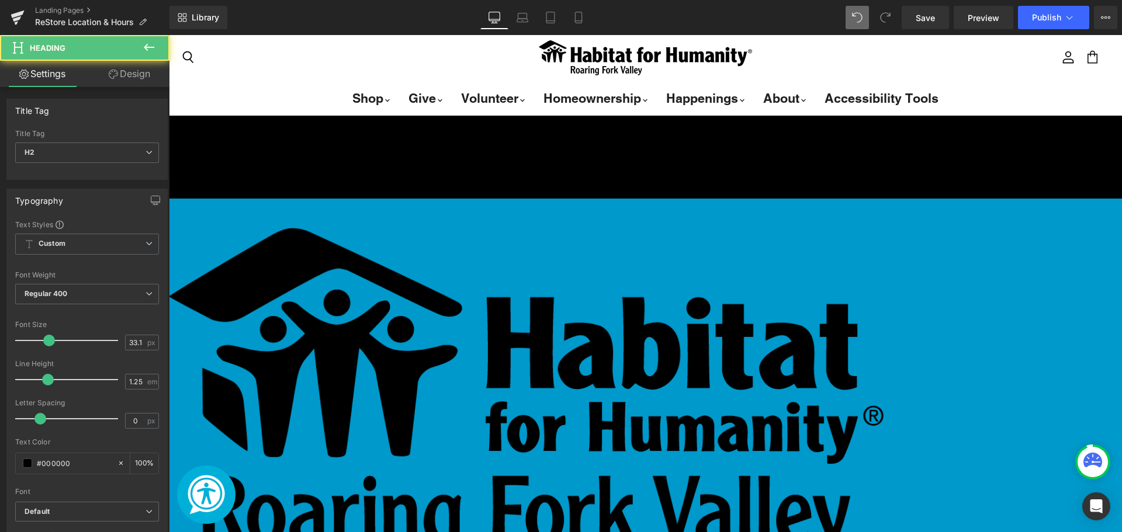
drag, startPoint x: 602, startPoint y: 237, endPoint x: 501, endPoint y: 234, distance: 101.1
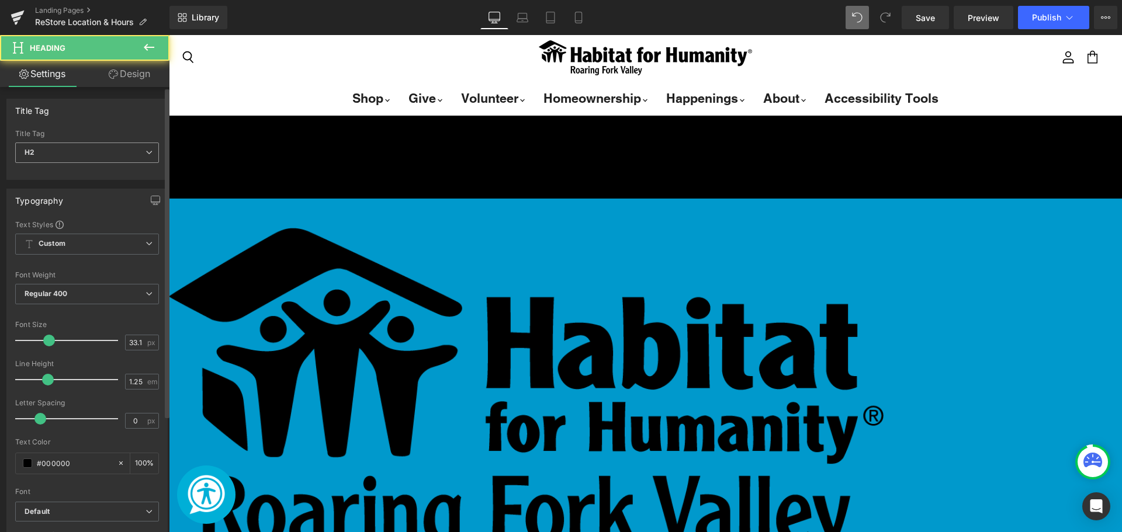
click at [124, 160] on span "H2" at bounding box center [87, 153] width 144 height 20
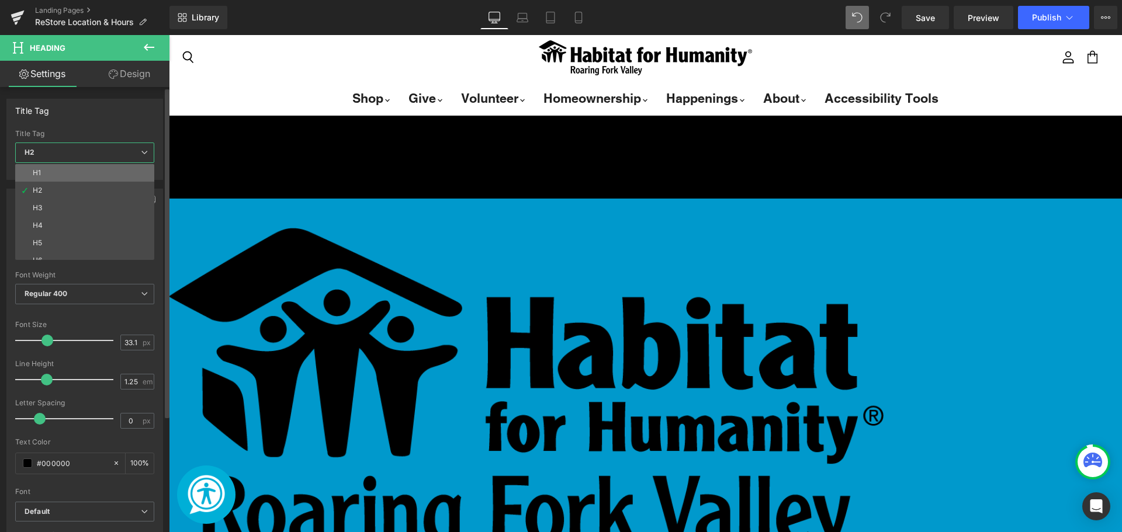
click at [103, 165] on li "H1" at bounding box center [87, 173] width 144 height 18
type input "25"
type input "100"
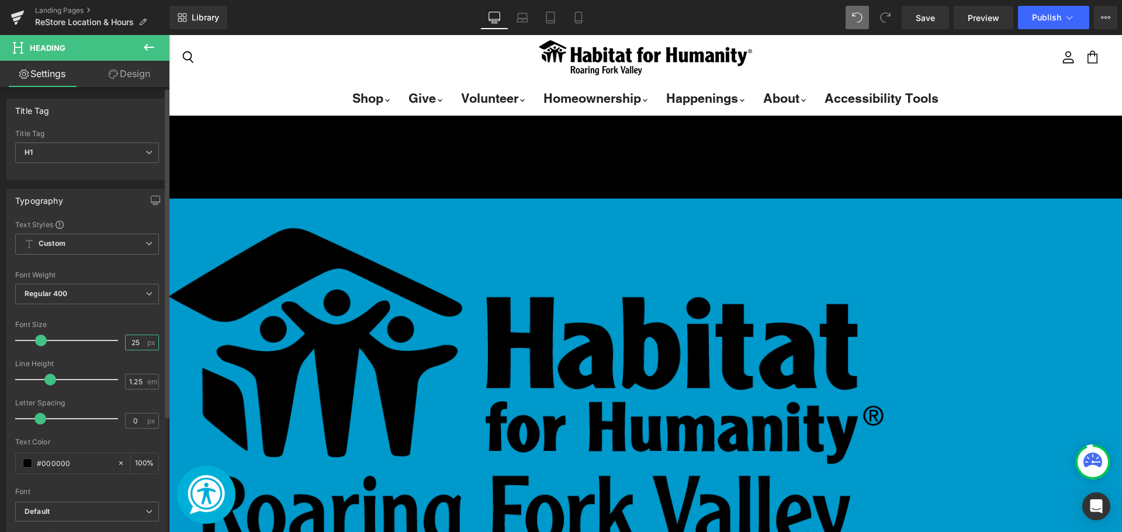
click at [136, 343] on input "25" at bounding box center [136, 342] width 20 height 15
type input "2"
drag, startPoint x: 135, startPoint y: 341, endPoint x: 115, endPoint y: 339, distance: 19.9
click at [115, 339] on div "Font Size 32 px" at bounding box center [87, 340] width 144 height 39
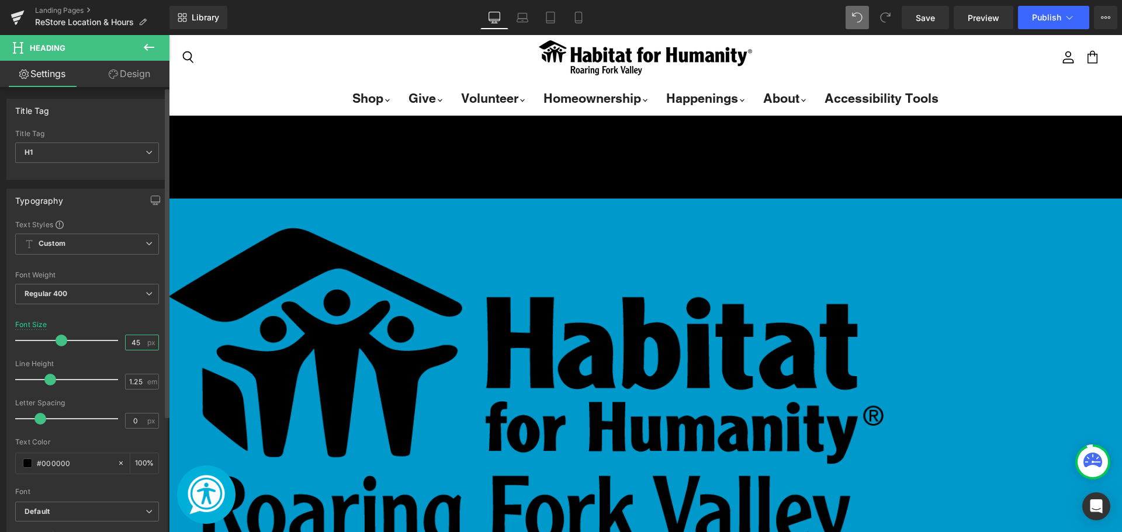
type input "45"
click at [123, 282] on div "Font Weight Regular 400 Thin 100 Semi Thin 200 Light 300 Regular 400 Medium 500…" at bounding box center [87, 294] width 144 height 47
click at [122, 289] on span "Regular 400" at bounding box center [87, 294] width 144 height 20
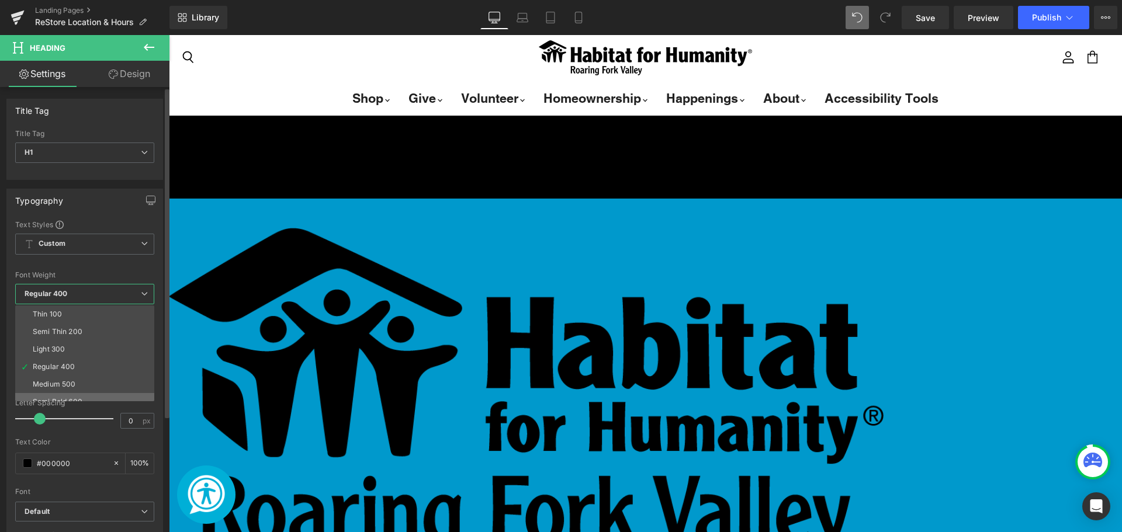
click at [91, 398] on li "Semi Bold 600" at bounding box center [87, 402] width 144 height 18
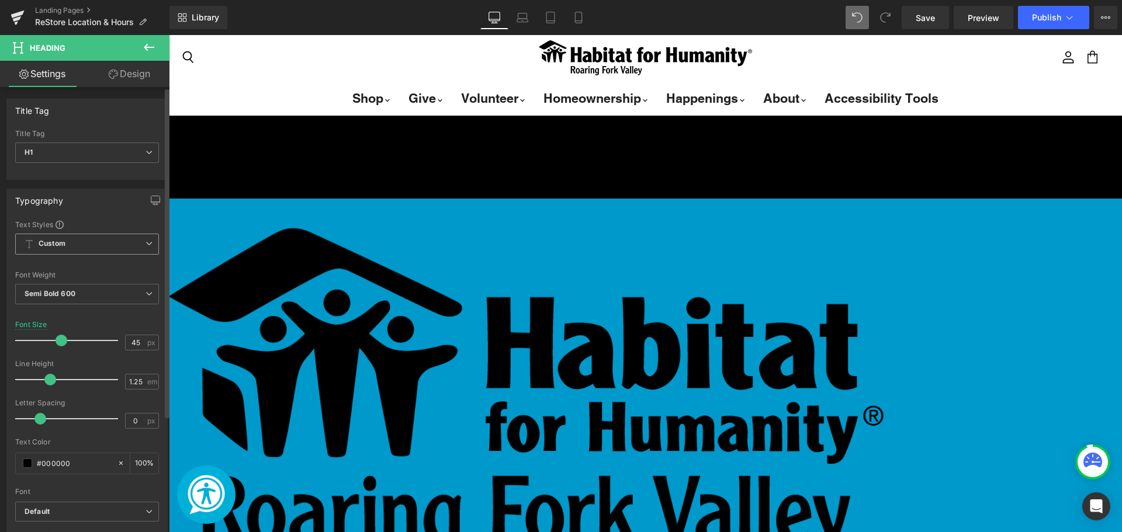
click at [132, 255] on div "Custom Setup Global Style Custom Setup Global Style" at bounding box center [87, 247] width 144 height 27
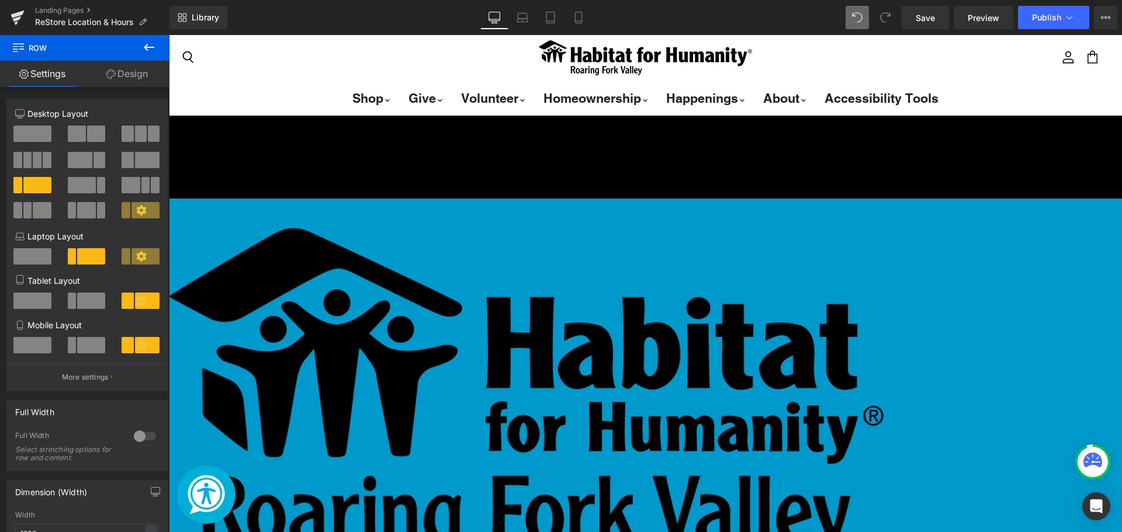
click at [169, 35] on icon "Main content" at bounding box center [169, 35] width 0 height 0
click at [169, 35] on link "Main content" at bounding box center [169, 35] width 0 height 0
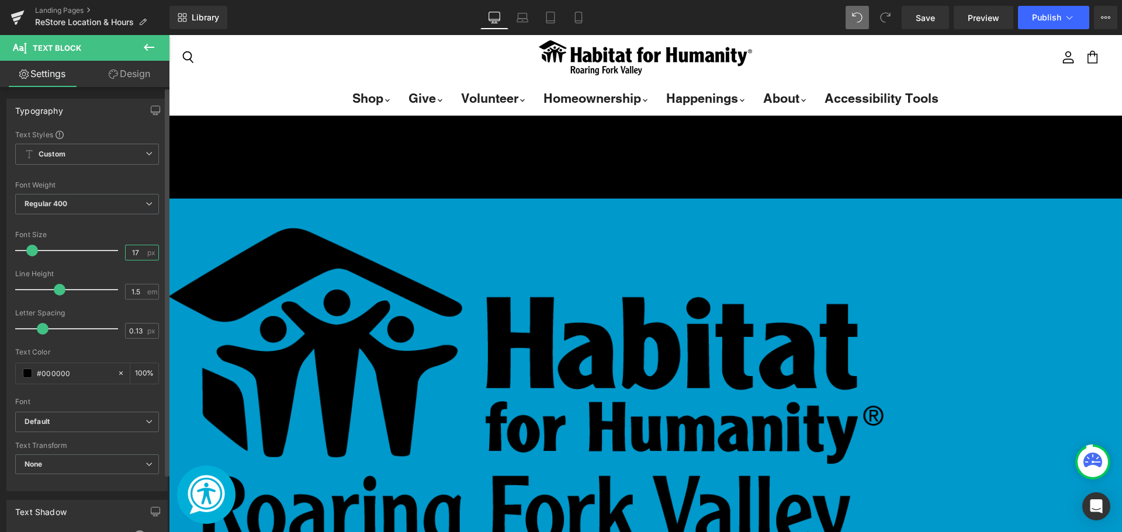
click at [137, 252] on input "17" at bounding box center [136, 252] width 20 height 15
type input "1"
type input "21"
click at [125, 232] on div "Font Size" at bounding box center [87, 235] width 144 height 8
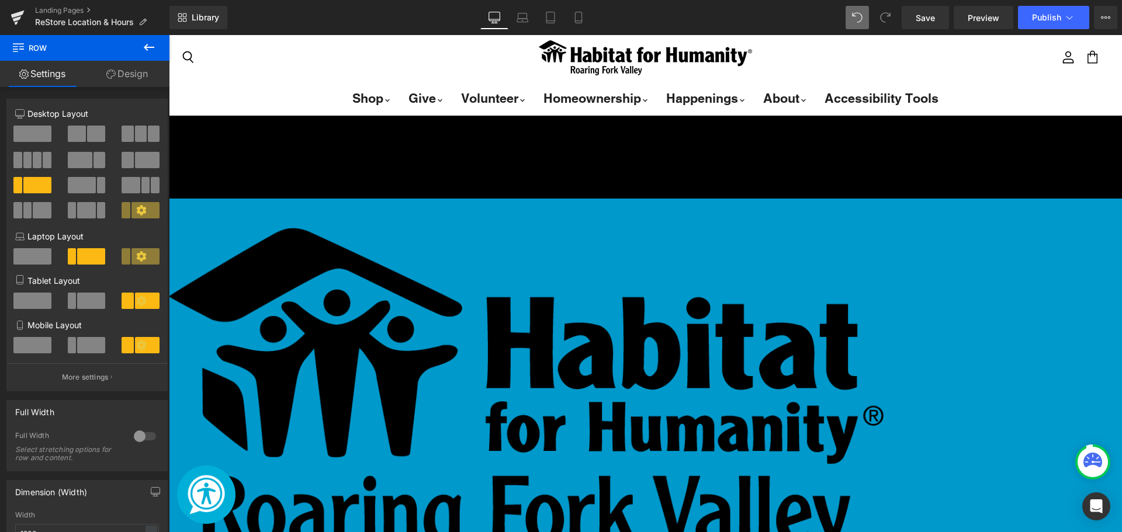
click at [169, 35] on span "Row" at bounding box center [169, 35] width 0 height 0
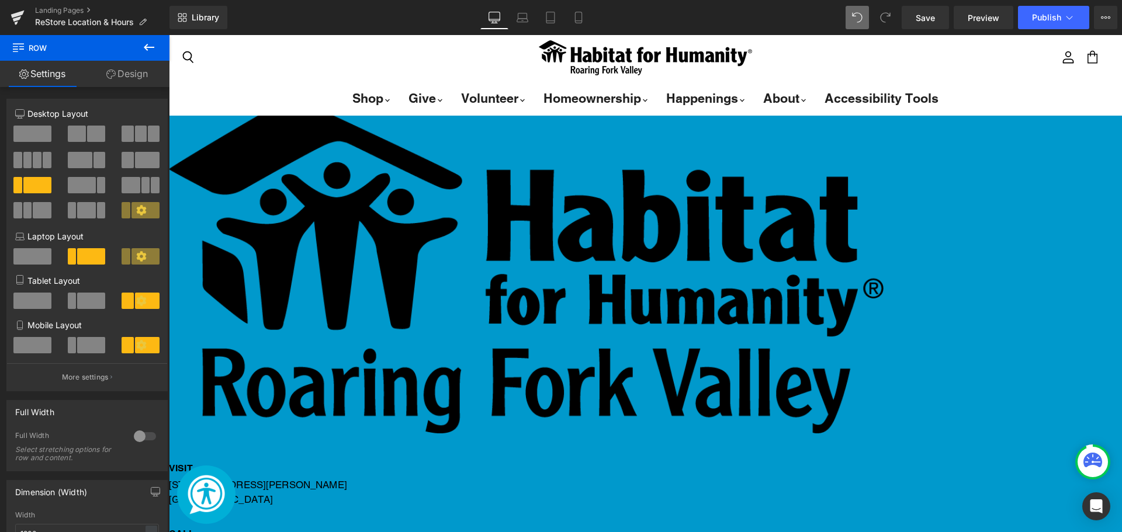
scroll to position [710, 0]
drag, startPoint x: 148, startPoint y: 44, endPoint x: 122, endPoint y: 84, distance: 47.2
click at [148, 44] on icon at bounding box center [149, 47] width 14 height 14
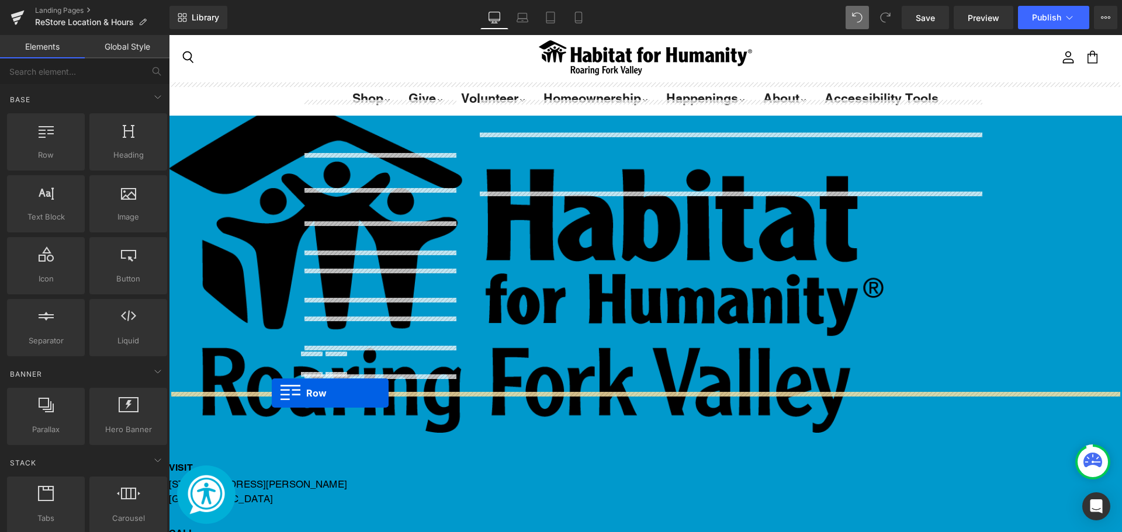
drag, startPoint x: 205, startPoint y: 201, endPoint x: 272, endPoint y: 393, distance: 203.4
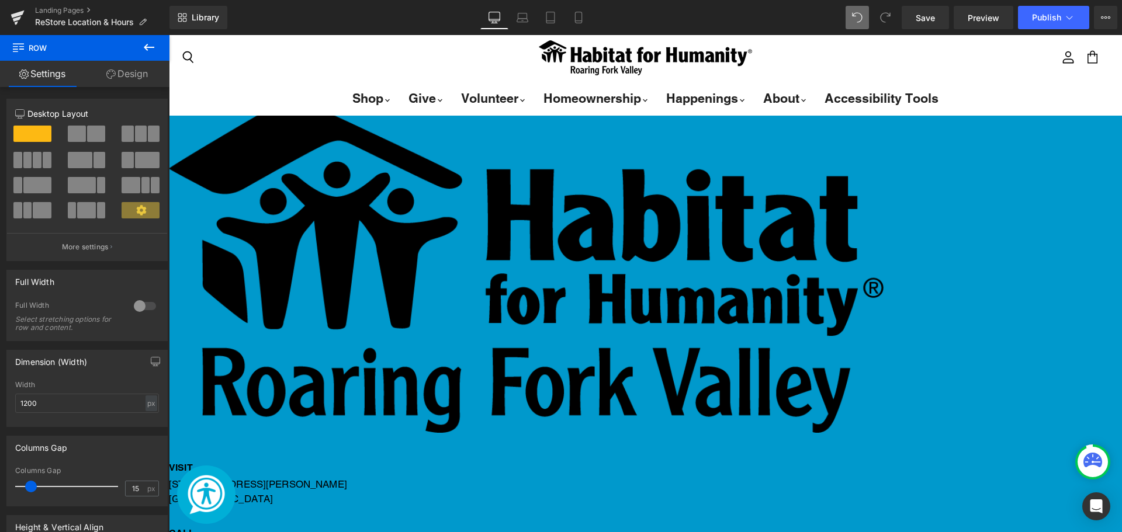
click at [136, 136] on span at bounding box center [141, 134] width 12 height 16
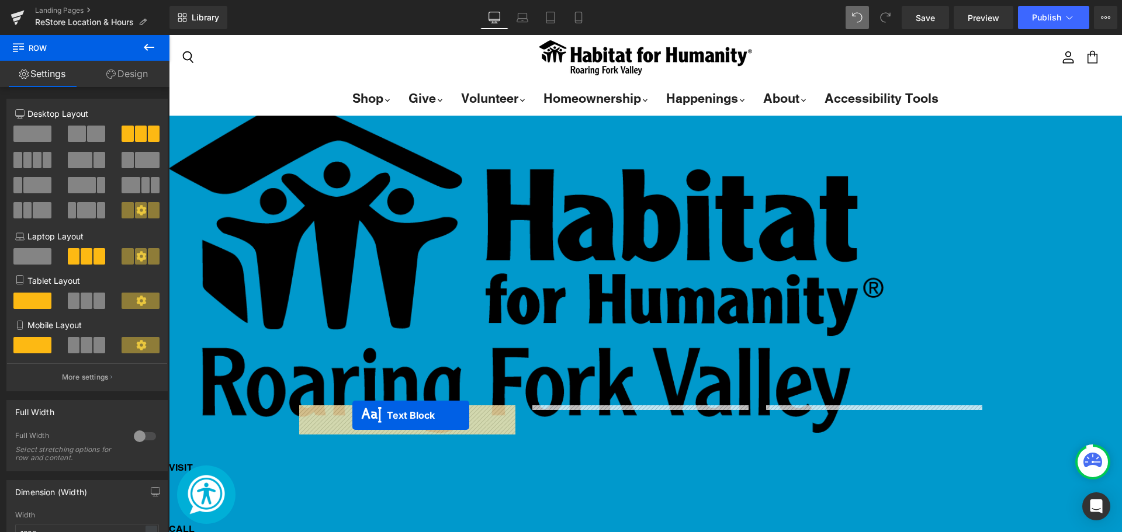
drag, startPoint x: 351, startPoint y: 207, endPoint x: 352, endPoint y: 415, distance: 208.6
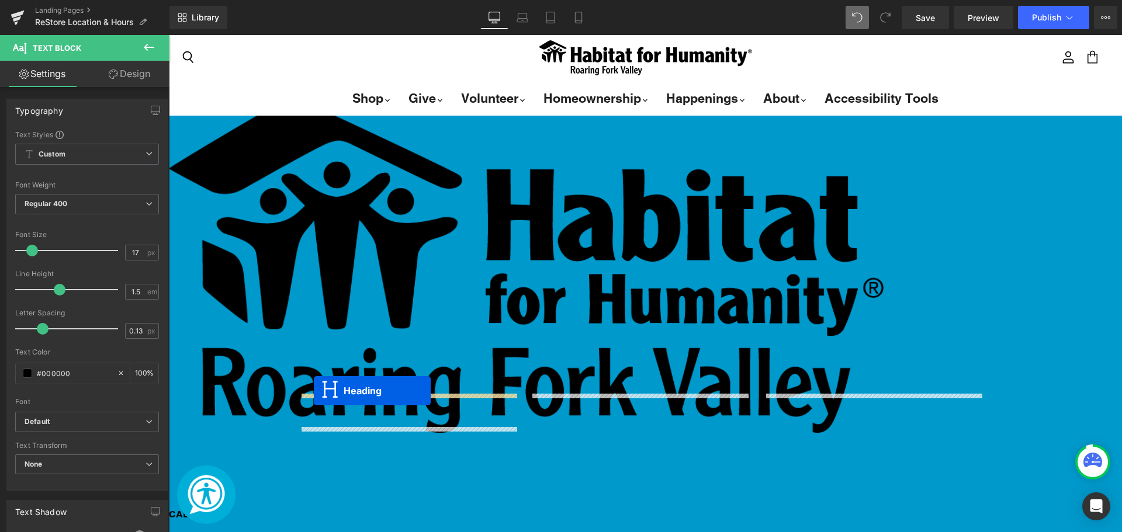
drag, startPoint x: 346, startPoint y: 185, endPoint x: 314, endPoint y: 391, distance: 208.8
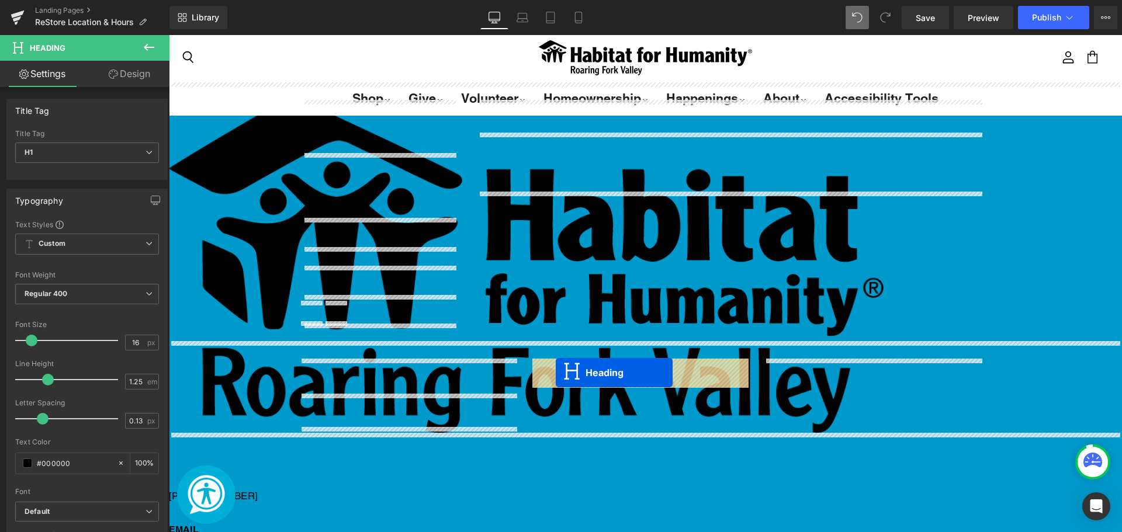
drag, startPoint x: 353, startPoint y: 173, endPoint x: 556, endPoint y: 373, distance: 284.2
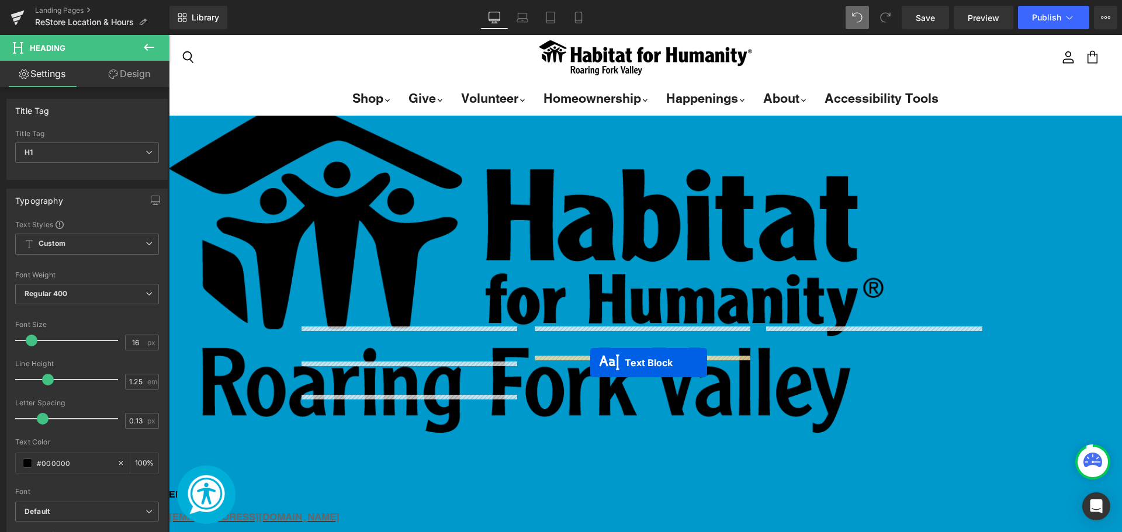
drag, startPoint x: 346, startPoint y: 162, endPoint x: 589, endPoint y: 363, distance: 314.9
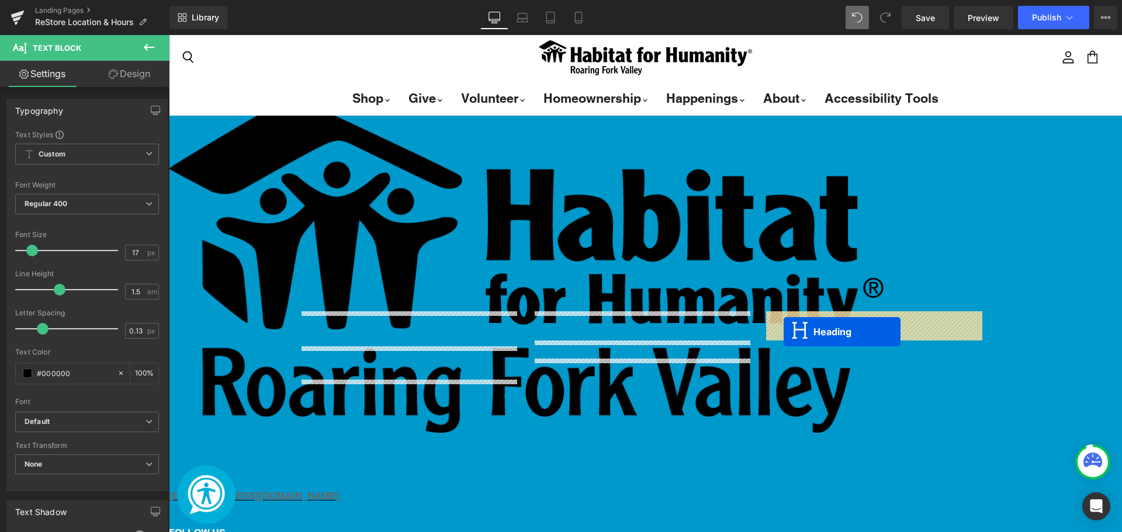
drag, startPoint x: 356, startPoint y: 174, endPoint x: 783, endPoint y: 332, distance: 455.8
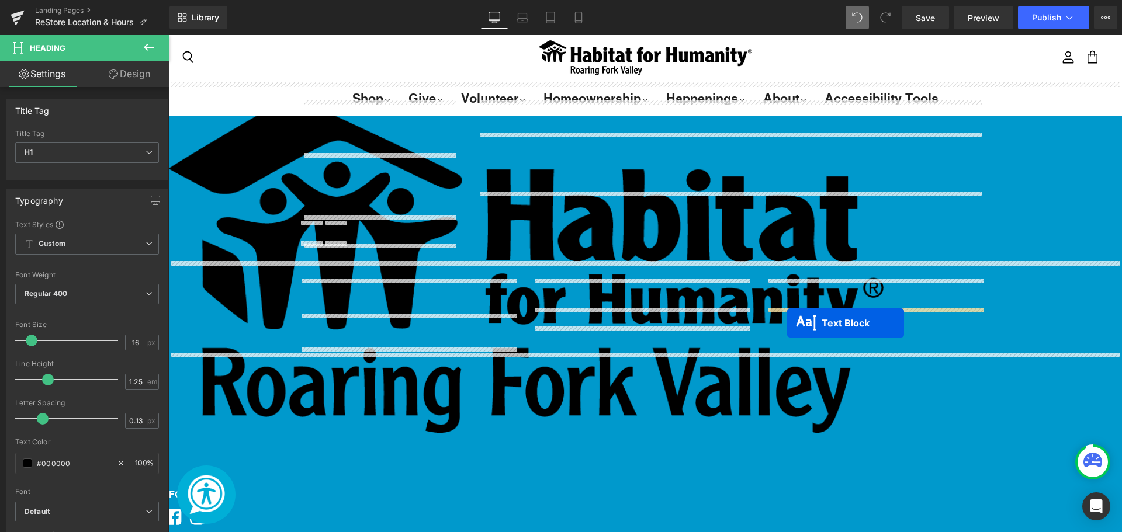
drag, startPoint x: 345, startPoint y: 161, endPoint x: 787, endPoint y: 323, distance: 470.6
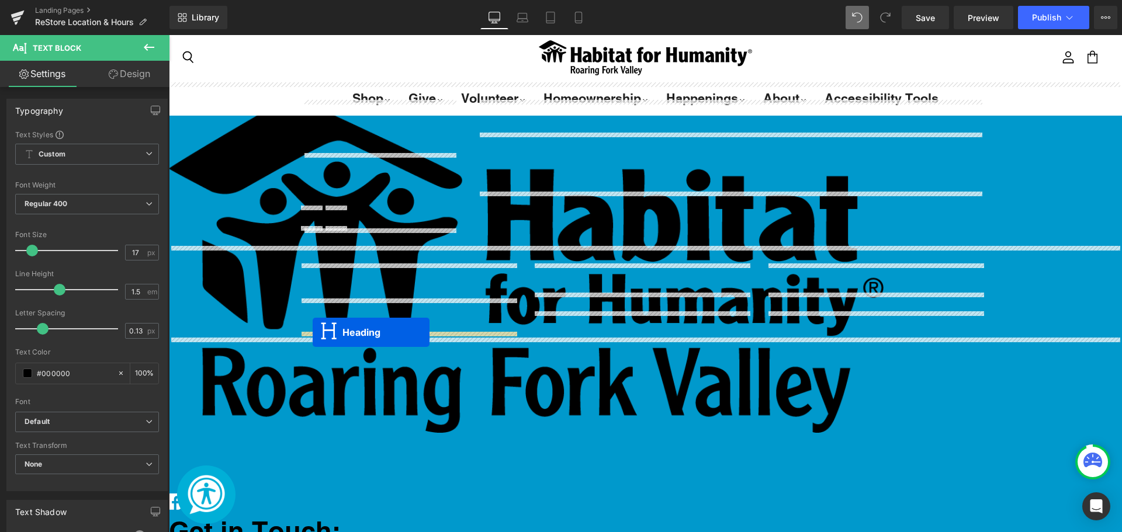
drag, startPoint x: 349, startPoint y: 179, endPoint x: 313, endPoint y: 332, distance: 158.0
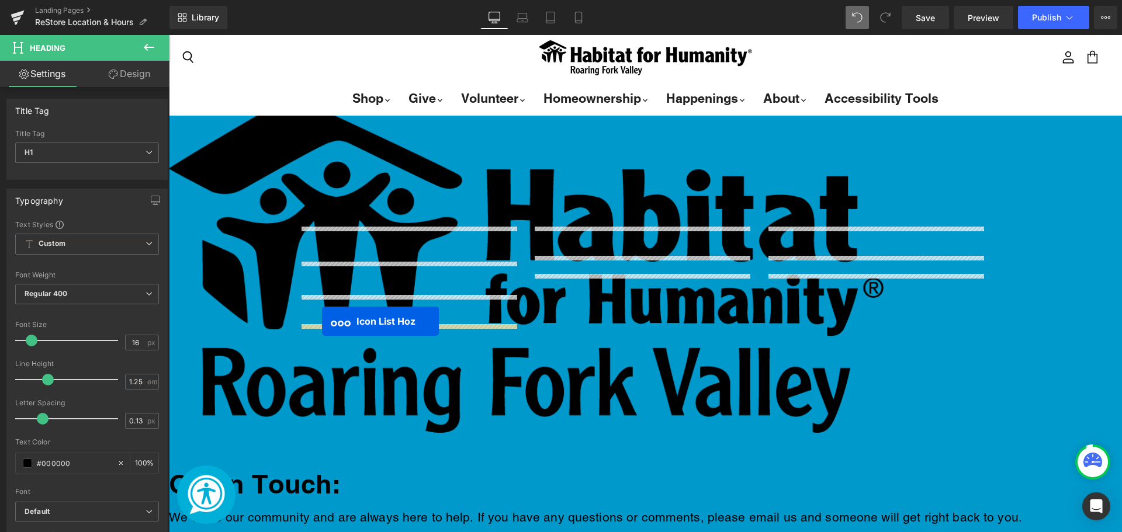
drag, startPoint x: 340, startPoint y: 155, endPoint x: 322, endPoint y: 321, distance: 166.9
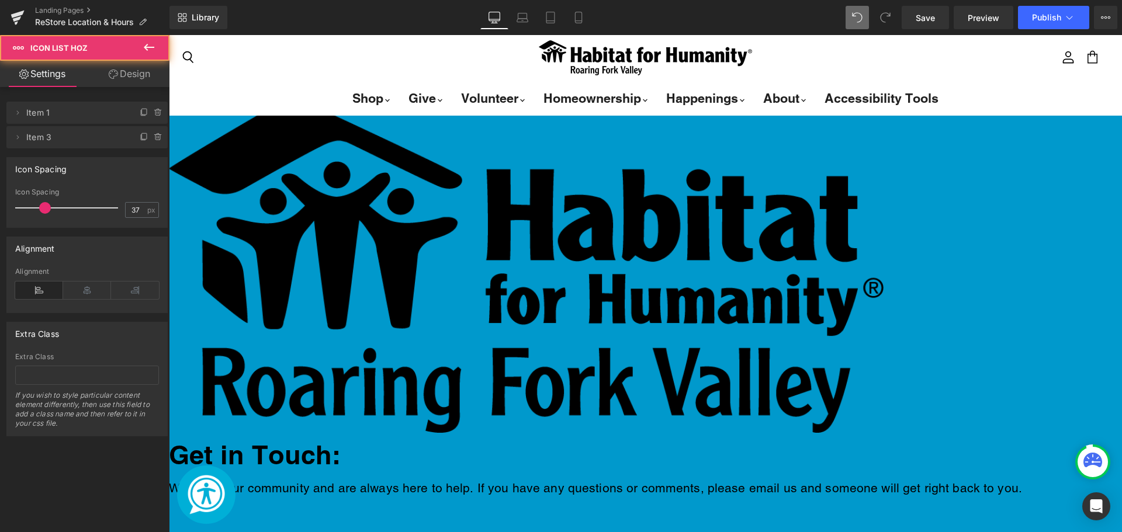
click at [254, 282] on div "Image Get in Touch: Heading We value our community and are always here to help.…" at bounding box center [645, 471] width 953 height 778
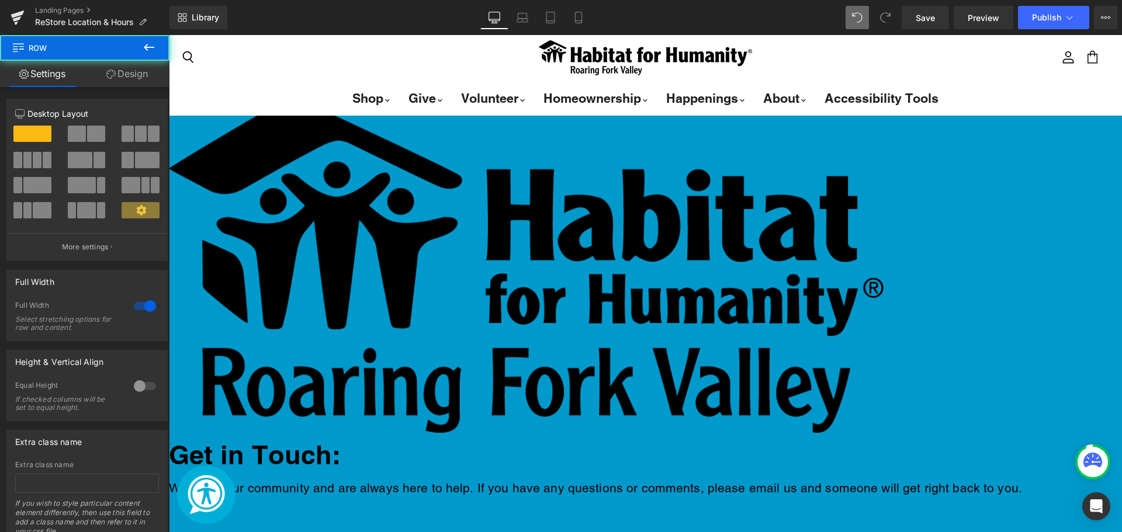
click at [261, 323] on div "Image Get in Touch: Heading We value our community and are always here to help.…" at bounding box center [645, 476] width 953 height 789
click at [169, 35] on span "Icon List Hoz" at bounding box center [169, 35] width 0 height 0
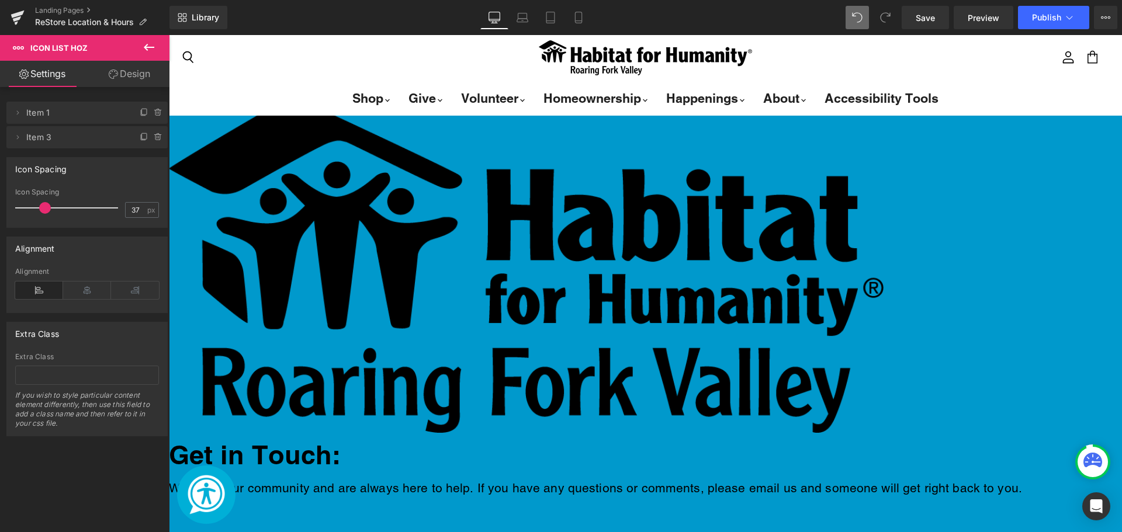
click at [126, 68] on link "Design" at bounding box center [129, 74] width 85 height 26
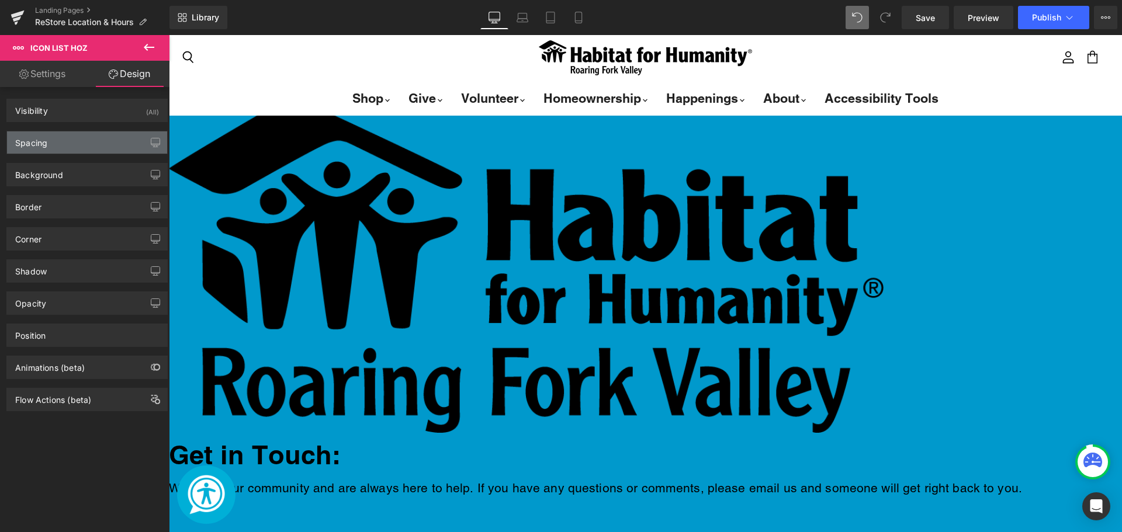
click at [85, 137] on div "Spacing" at bounding box center [87, 142] width 160 height 22
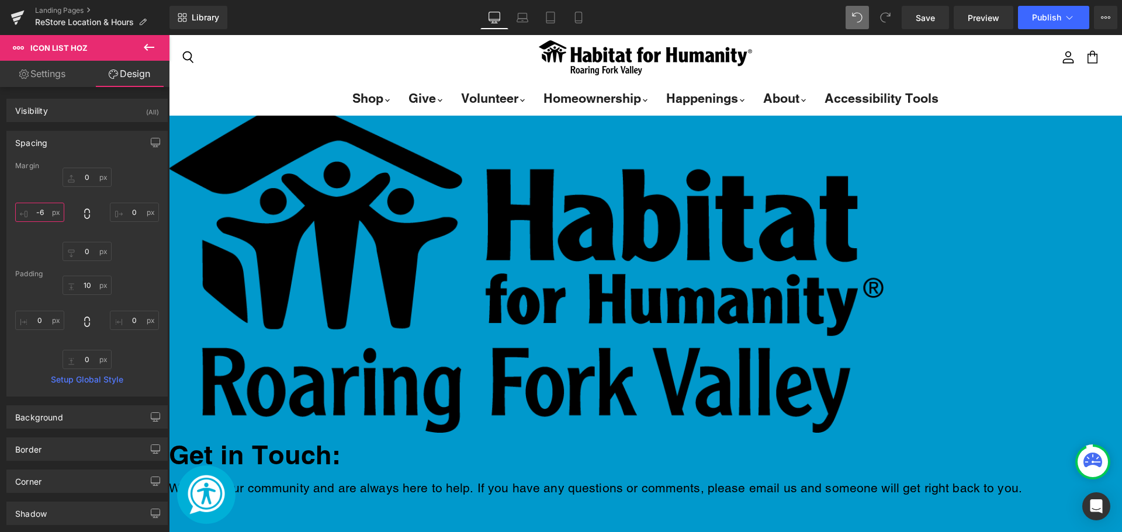
click at [46, 209] on input "-6" at bounding box center [39, 212] width 49 height 19
type input "0"
click at [247, 328] on div "Image Get in Touch: Heading We value our community and are always here to help.…" at bounding box center [645, 476] width 953 height 789
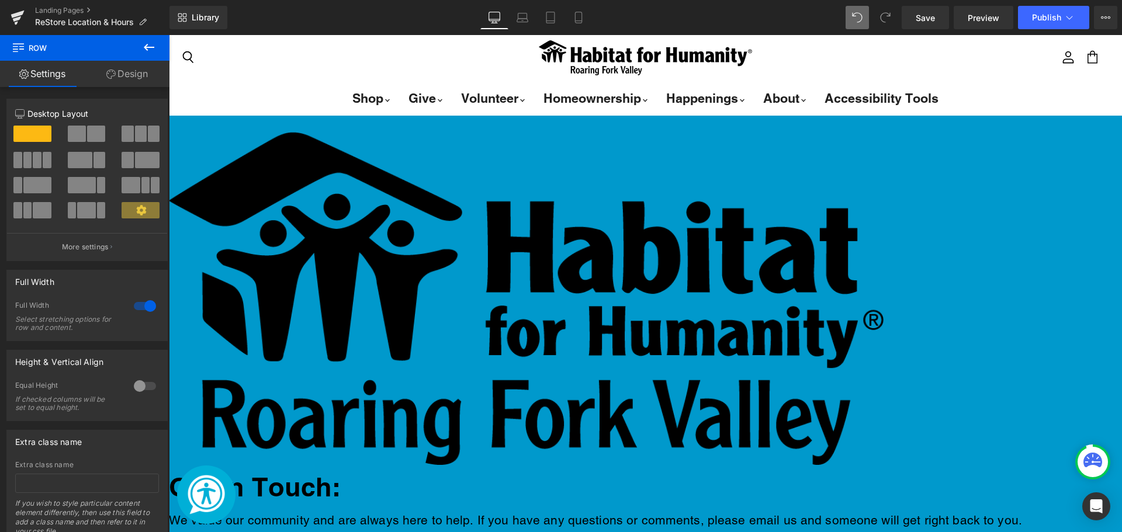
scroll to position [678, 0]
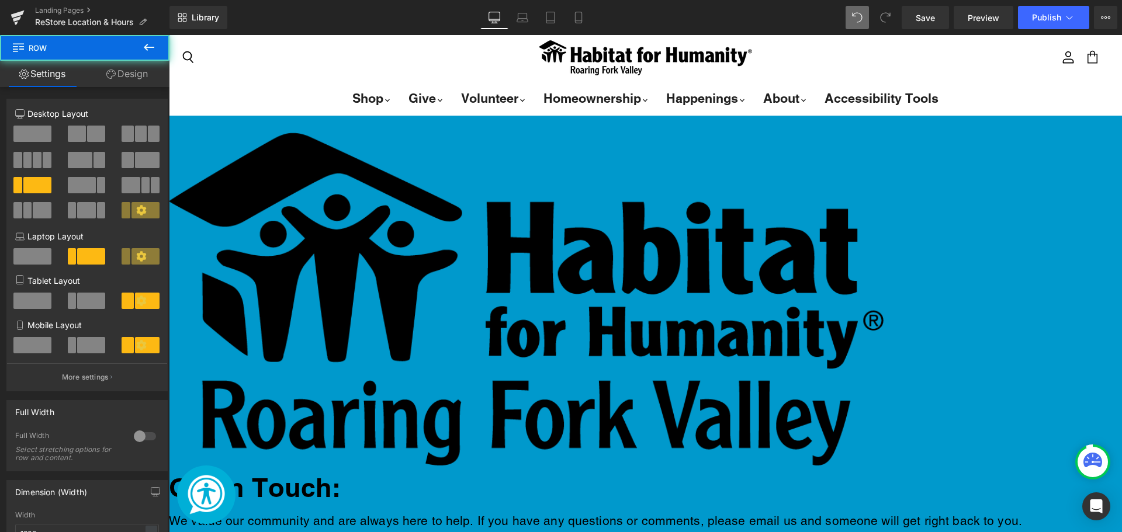
drag, startPoint x: 597, startPoint y: 224, endPoint x: 596, endPoint y: 193, distance: 31.0
click at [596, 193] on div "Image Get in Touch: Heading We value our community and are always here to help.…" at bounding box center [645, 344] width 953 height 459
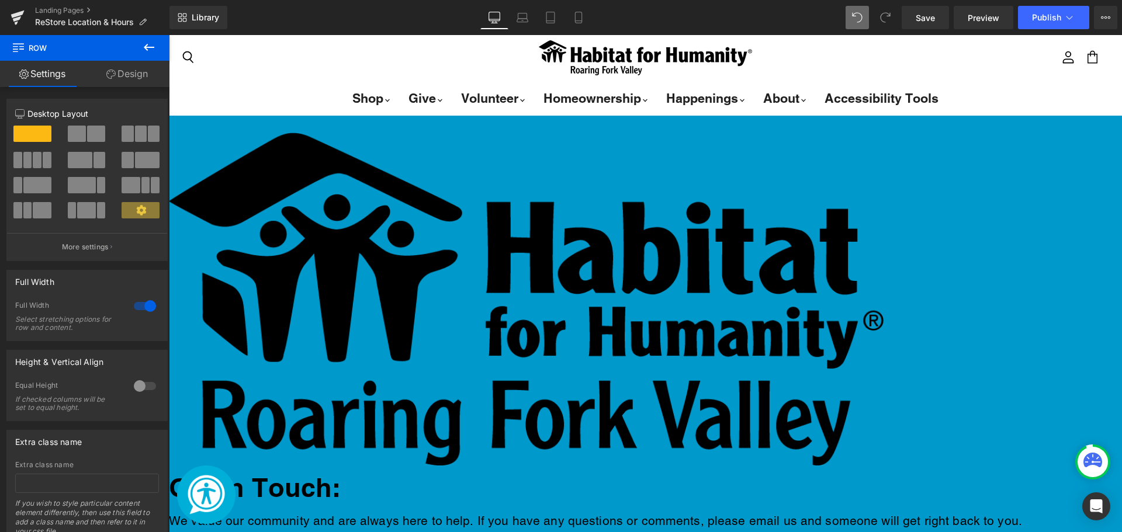
click at [1041, 314] on div "Image Get in Touch: Heading We value our community and are always here to help.…" at bounding box center [645, 493] width 953 height 757
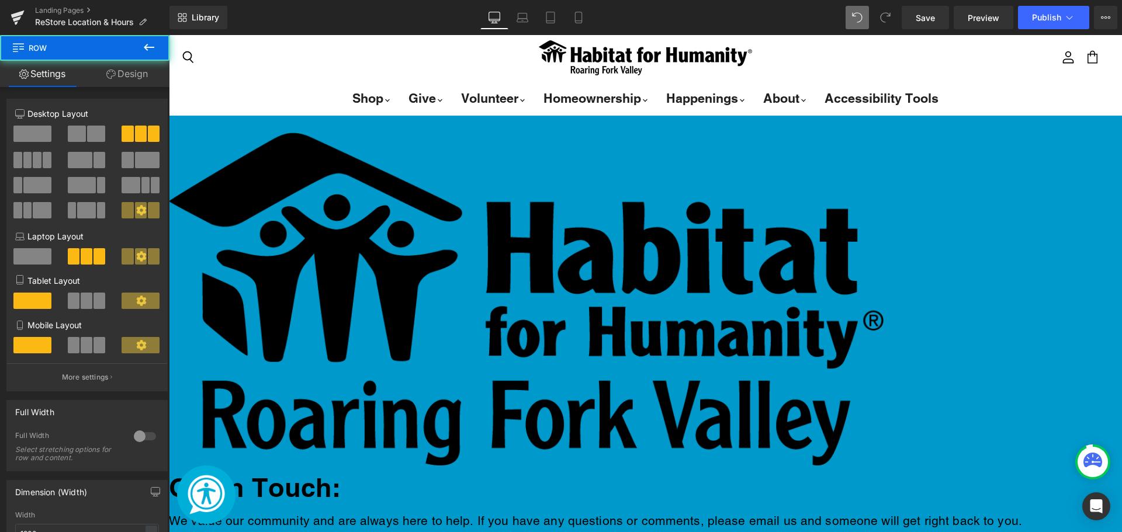
drag, startPoint x: 635, startPoint y: 237, endPoint x: 627, endPoint y: 187, distance: 50.9
click at [627, 187] on div "Image Get in Touch: Heading We value our community and are always here to help.…" at bounding box center [645, 486] width 953 height 743
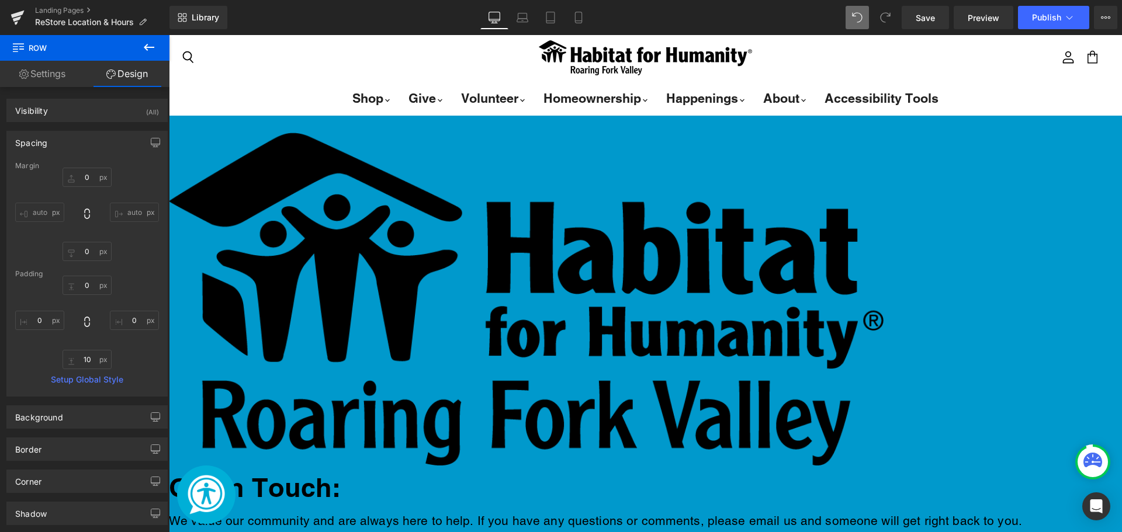
click at [1034, 330] on div "Image Get in Touch: Heading We value our community and are always here to help.…" at bounding box center [645, 486] width 953 height 743
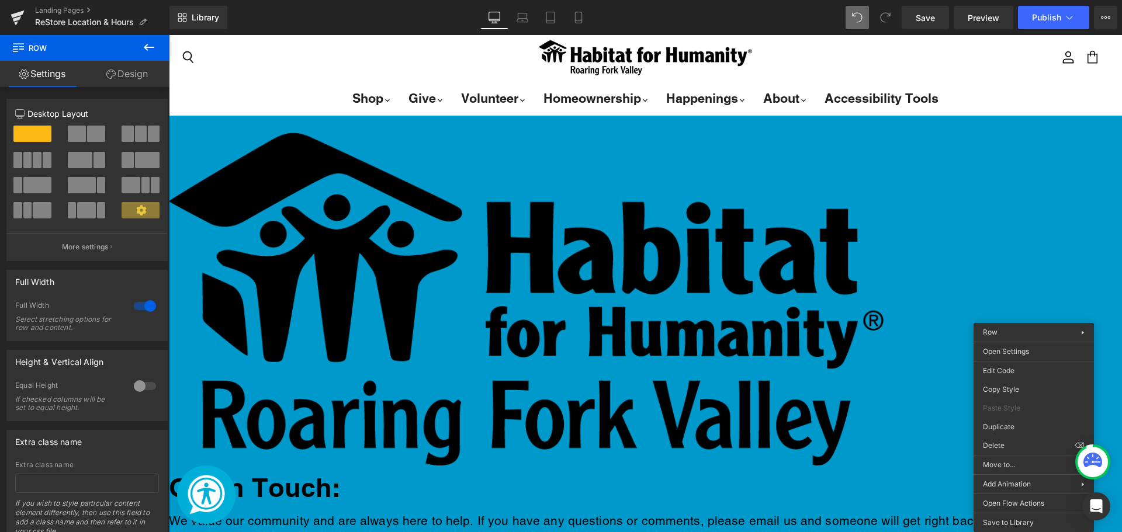
click at [1005, 244] on div "Image Get in Touch: Heading We value our community and are always here to help.…" at bounding box center [645, 486] width 953 height 743
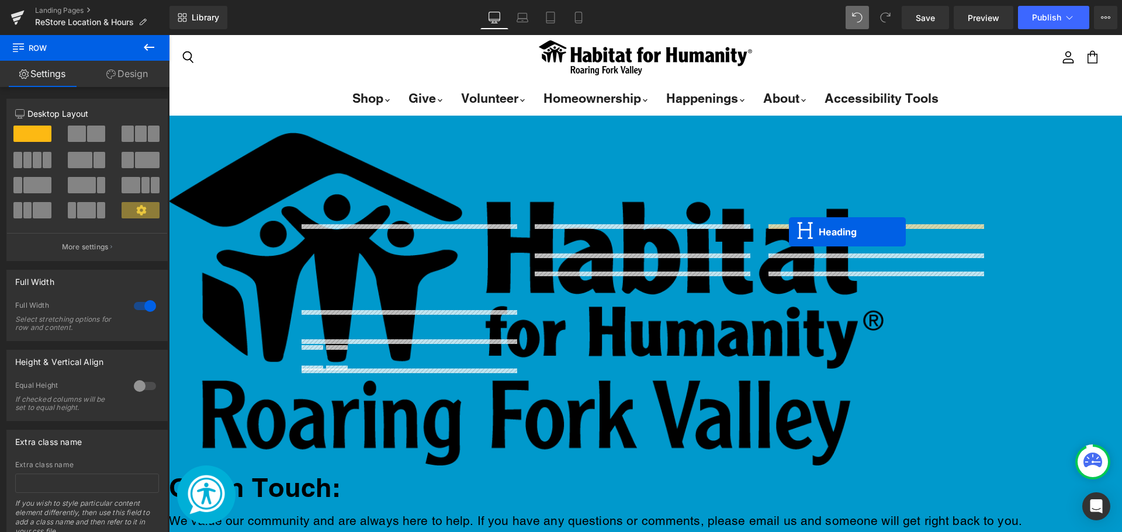
drag, startPoint x: 379, startPoint y: 255, endPoint x: 789, endPoint y: 233, distance: 410.2
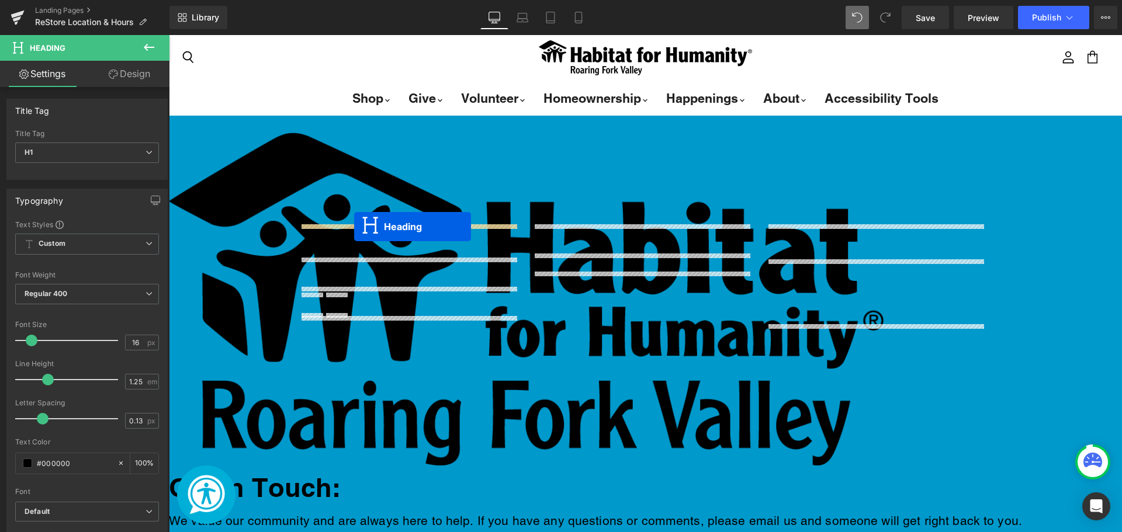
drag, startPoint x: 847, startPoint y: 278, endPoint x: 354, endPoint y: 227, distance: 495.8
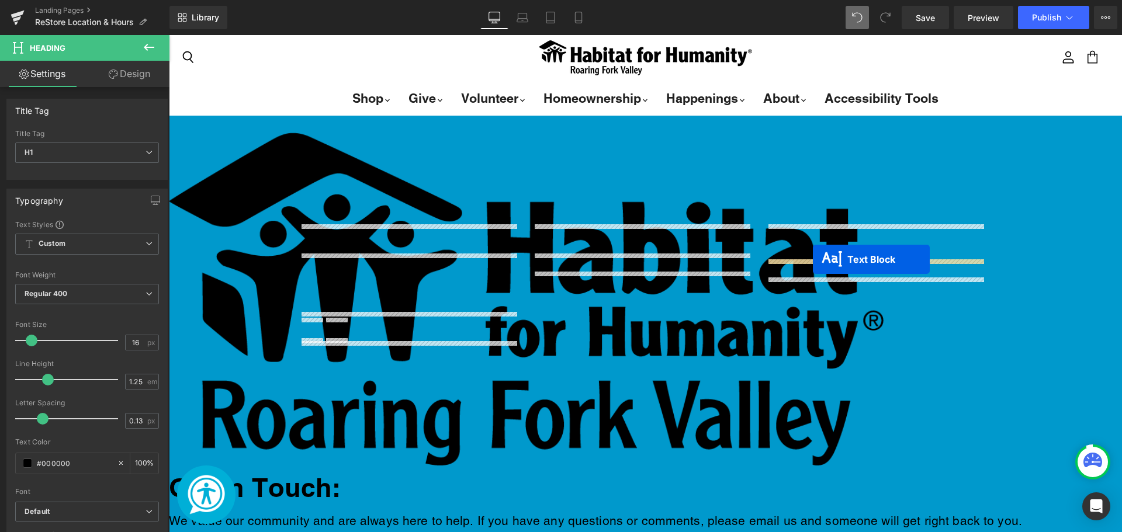
drag, startPoint x: 369, startPoint y: 266, endPoint x: 813, endPoint y: 259, distance: 443.5
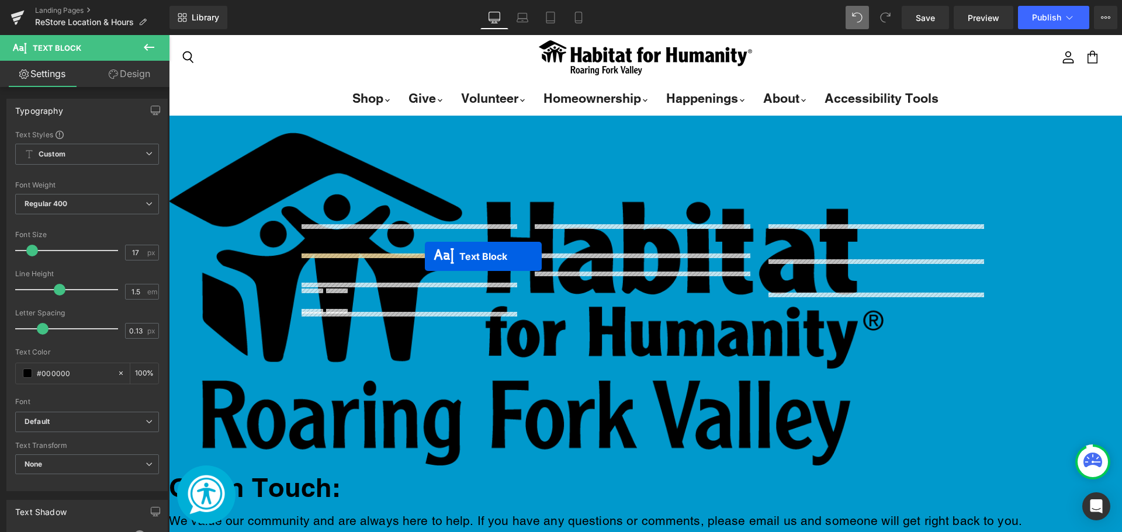
drag, startPoint x: 844, startPoint y: 300, endPoint x: 425, endPoint y: 256, distance: 421.8
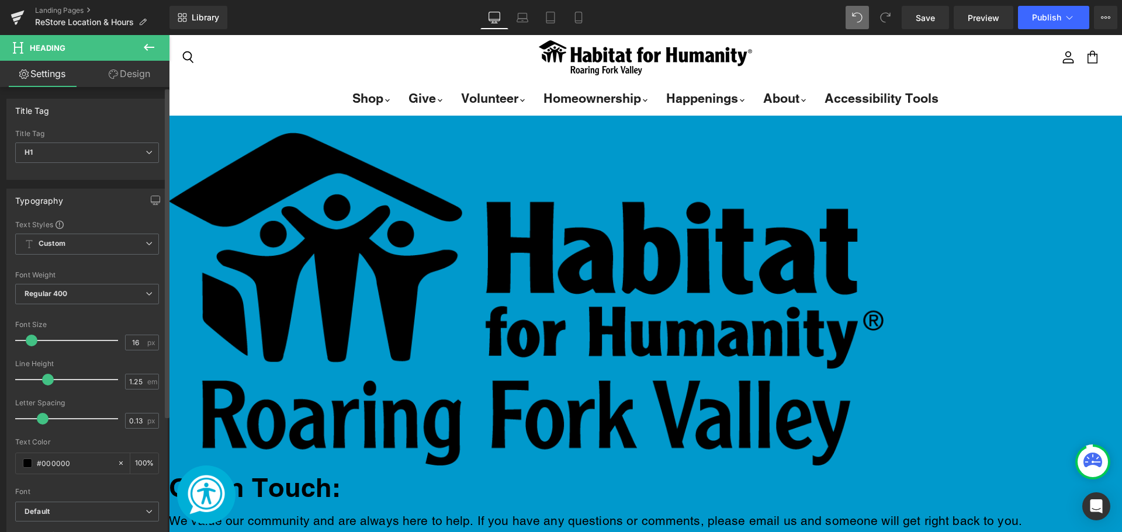
click at [147, 87] on div "Title Tag H1 H2 H3 H4 H5 H6 Title Tag H1 H1 H2 H3 H4 H5 H6 Typography Text Styl…" at bounding box center [87, 485] width 175 height 796
click at [131, 66] on link "Design" at bounding box center [129, 74] width 85 height 26
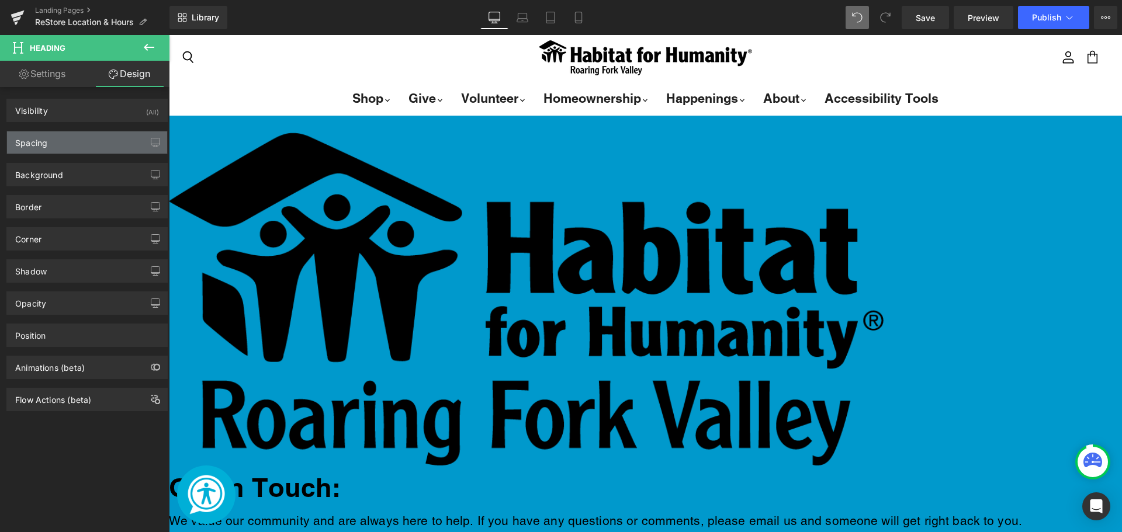
click at [97, 142] on div "Spacing" at bounding box center [87, 142] width 160 height 22
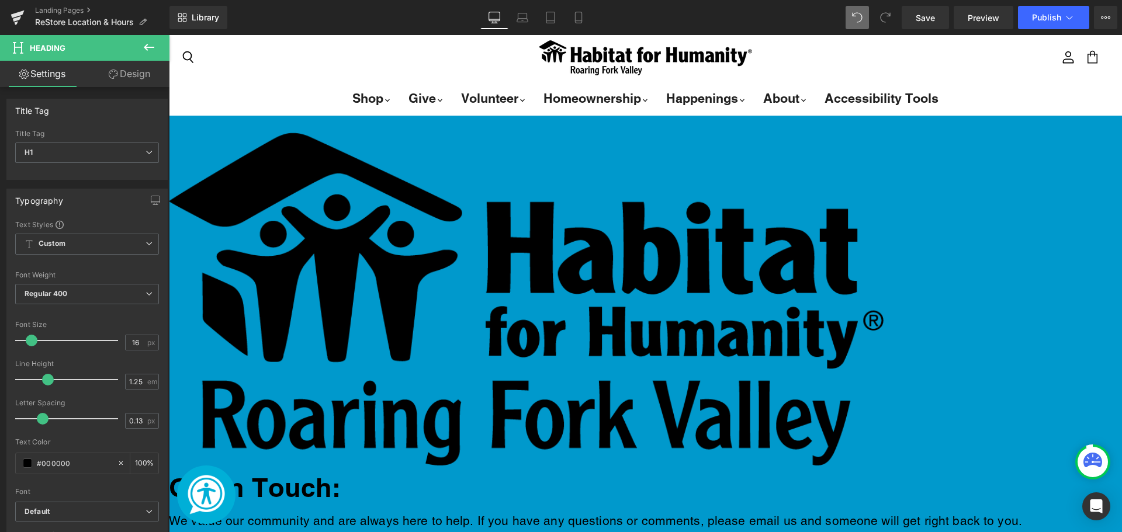
click at [117, 77] on link "Design" at bounding box center [129, 74] width 85 height 26
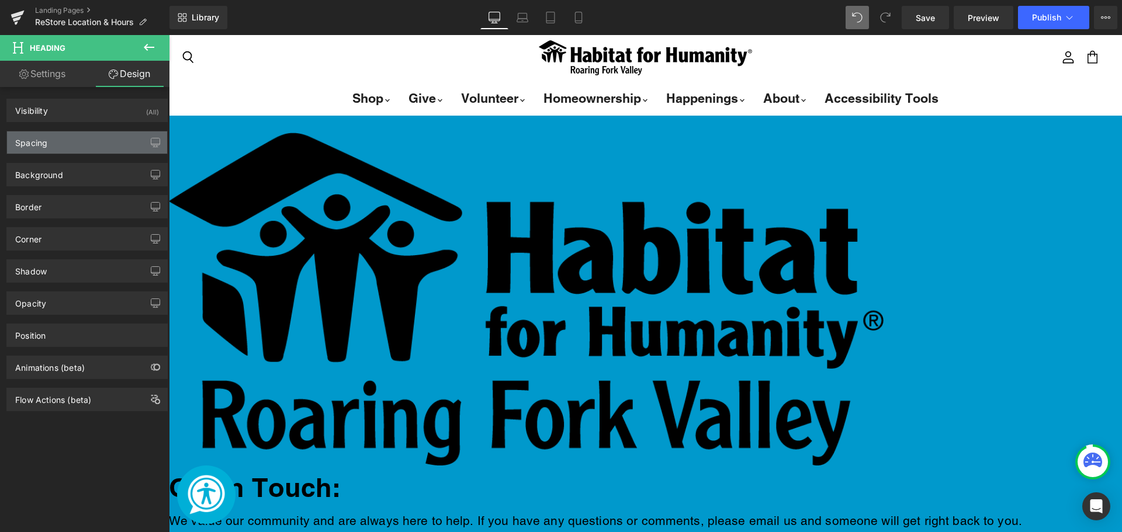
click at [82, 138] on div "Spacing" at bounding box center [87, 142] width 160 height 22
type input "40"
type input "0"
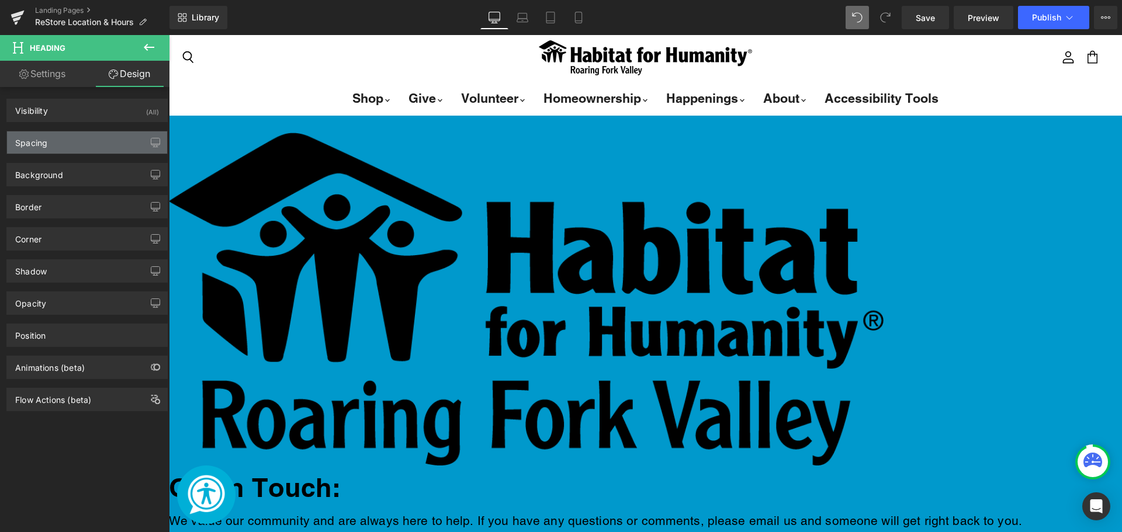
type input "0"
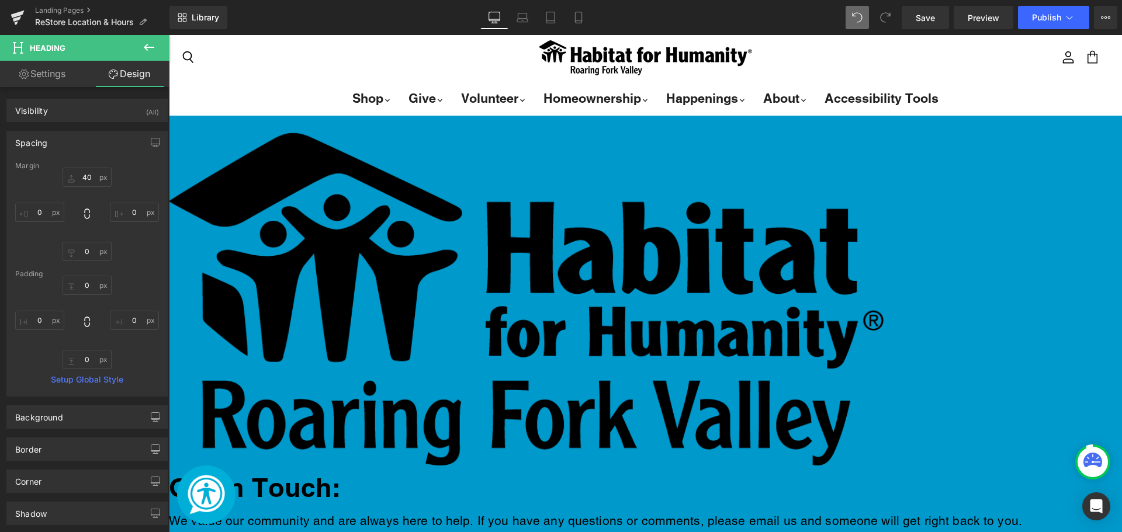
click at [93, 167] on div "Margin" at bounding box center [87, 166] width 144 height 8
click at [88, 180] on input "40" at bounding box center [87, 177] width 49 height 19
type input "30"
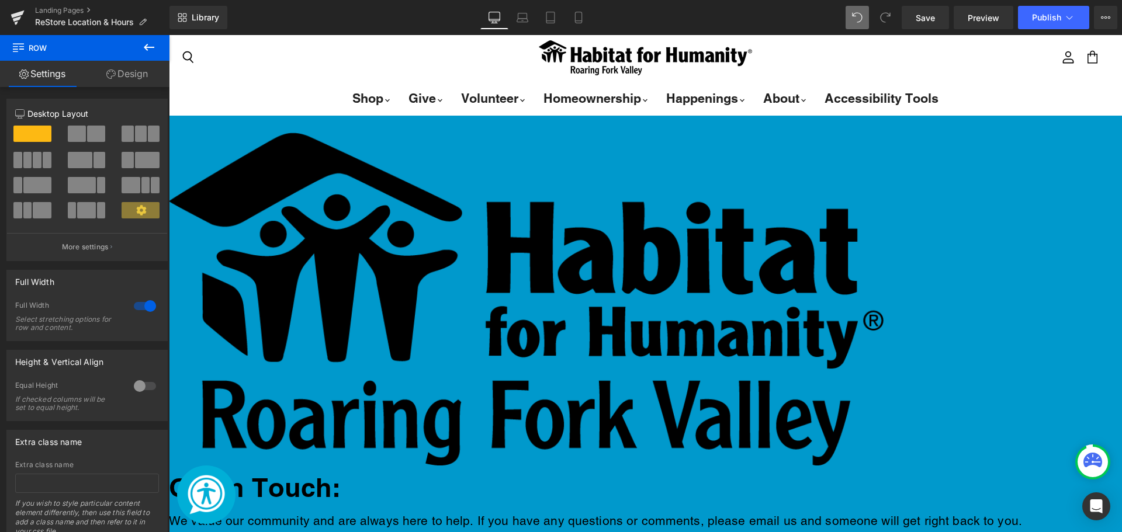
click at [169, 35] on span "Text Block" at bounding box center [169, 35] width 0 height 0
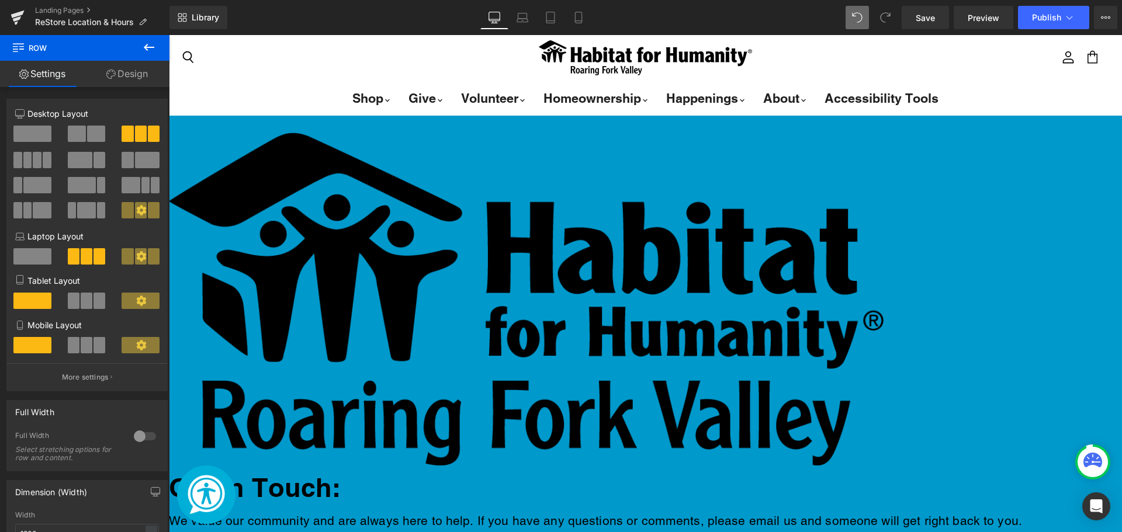
click at [1110, 237] on div "Image Get in Touch: Heading We value our community and are always here to help.…" at bounding box center [645, 493] width 953 height 757
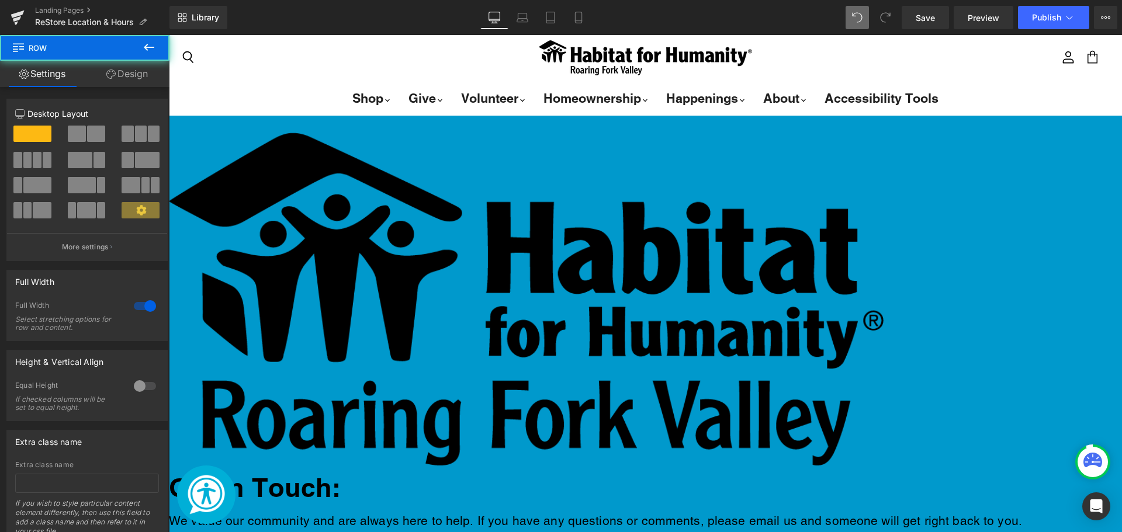
click at [1081, 231] on div "Image Get in Touch: Heading We value our community and are always here to help.…" at bounding box center [645, 493] width 953 height 757
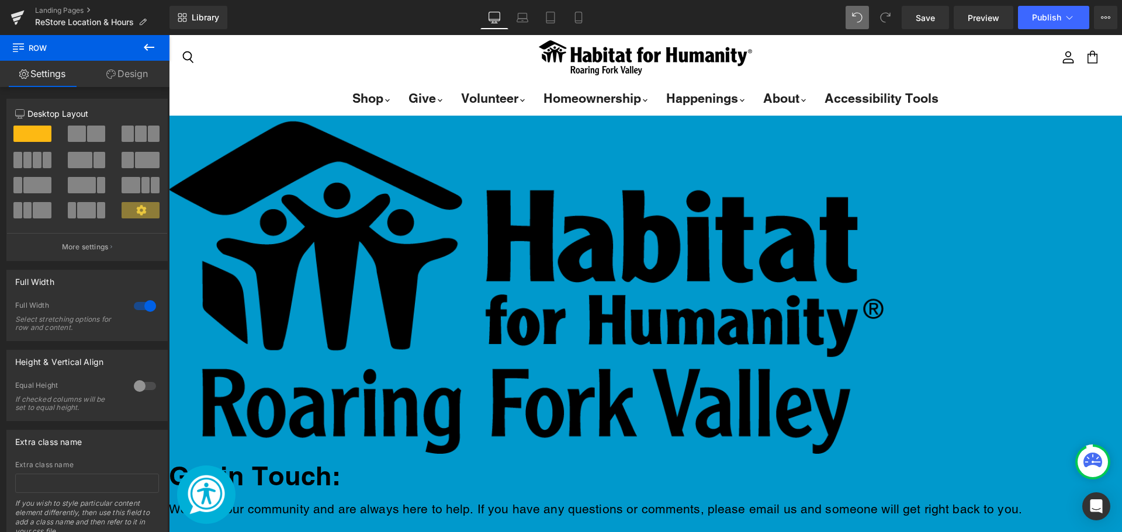
scroll to position [748, 0]
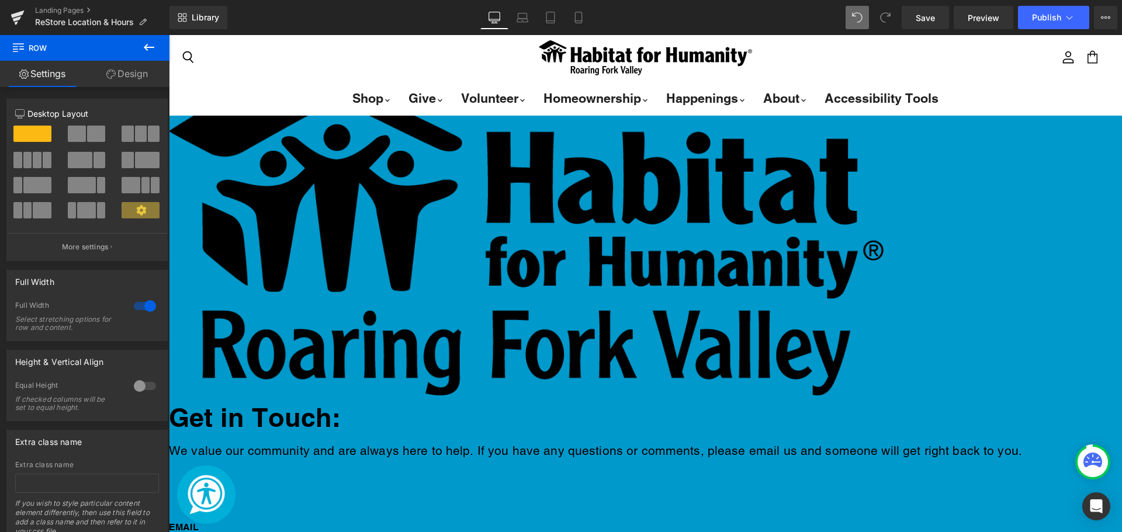
click at [587, 401] on h1 "Get in Touch:" at bounding box center [645, 417] width 953 height 33
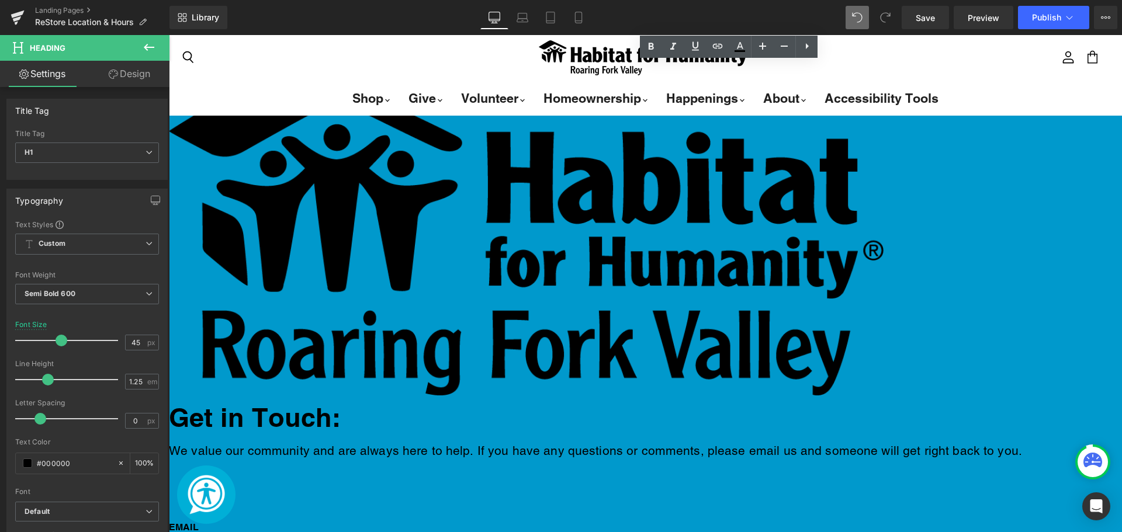
click at [662, 442] on p "We value our community and are always here to help. If you have any questions o…" at bounding box center [645, 451] width 953 height 19
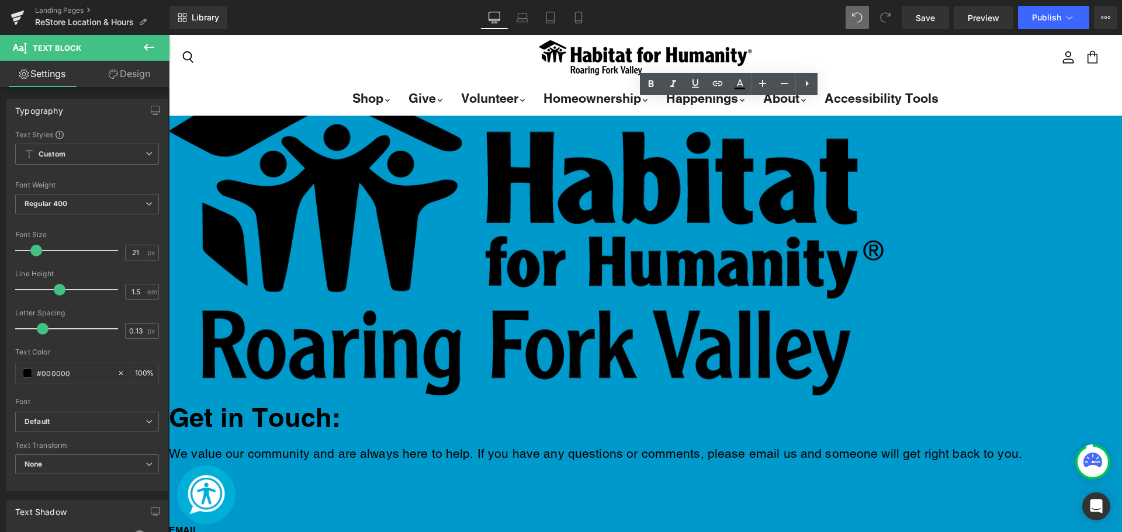
drag, startPoint x: 613, startPoint y: 44, endPoint x: 651, endPoint y: 70, distance: 45.9
click at [613, 44] on div "Image Get in Touch: Heading We value our community and are always here to help.…" at bounding box center [645, 433] width 953 height 801
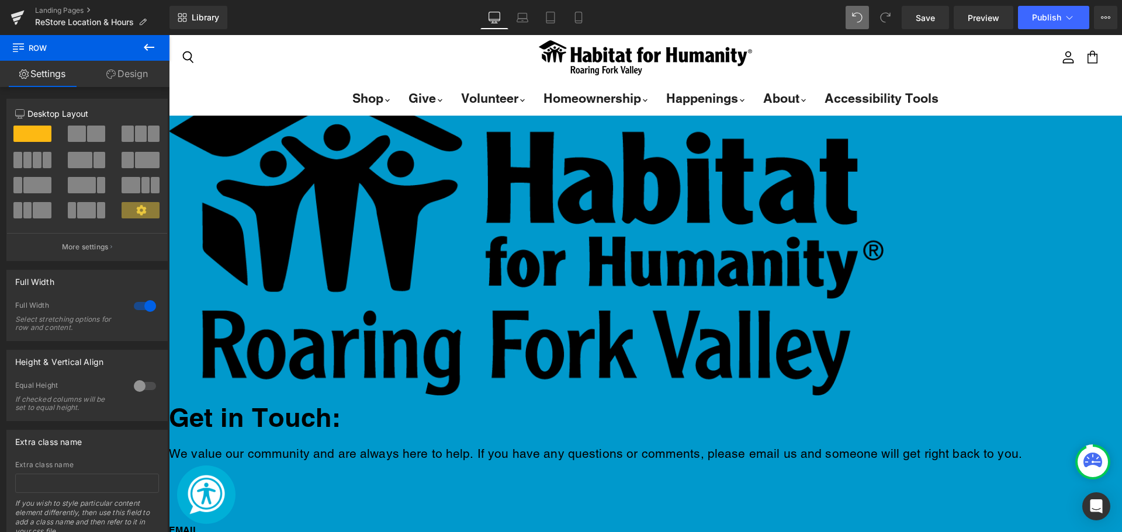
click at [169, 35] on span "Heading" at bounding box center [169, 35] width 0 height 0
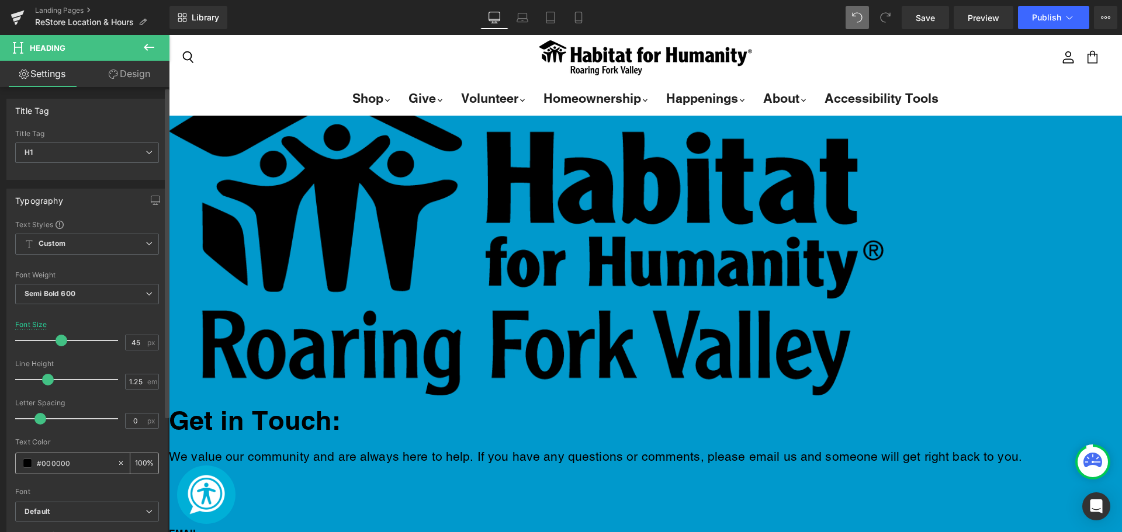
drag, startPoint x: 88, startPoint y: 453, endPoint x: 61, endPoint y: 456, distance: 27.0
click at [61, 456] on div "#000000" at bounding box center [66, 463] width 101 height 20
click at [70, 461] on input "#000000" at bounding box center [74, 463] width 75 height 13
type input "#ff"
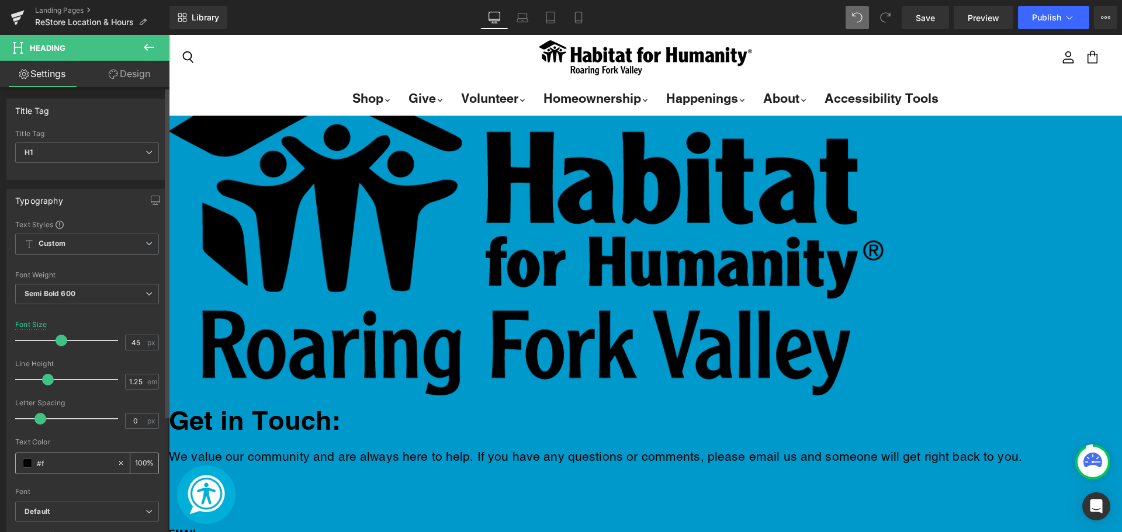
type input "0"
type input "#ffff"
type input "100"
type input "#fffff"
type input "0"
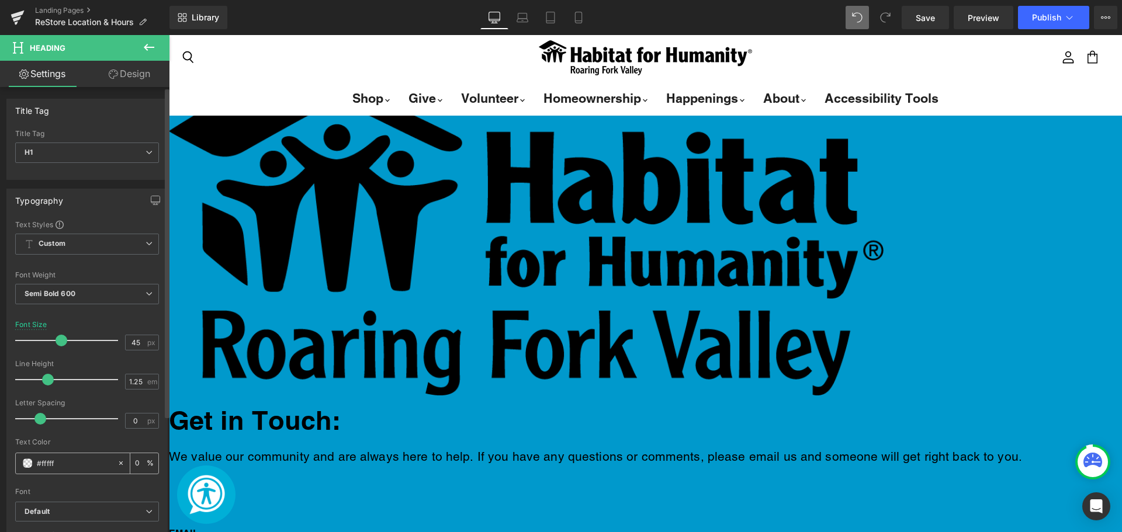
type input "#ffffff"
type input "100"
type input "#ffffff"
click at [73, 446] on div "Text Color" at bounding box center [87, 442] width 144 height 8
click at [169, 35] on link "Main content" at bounding box center [169, 35] width 0 height 0
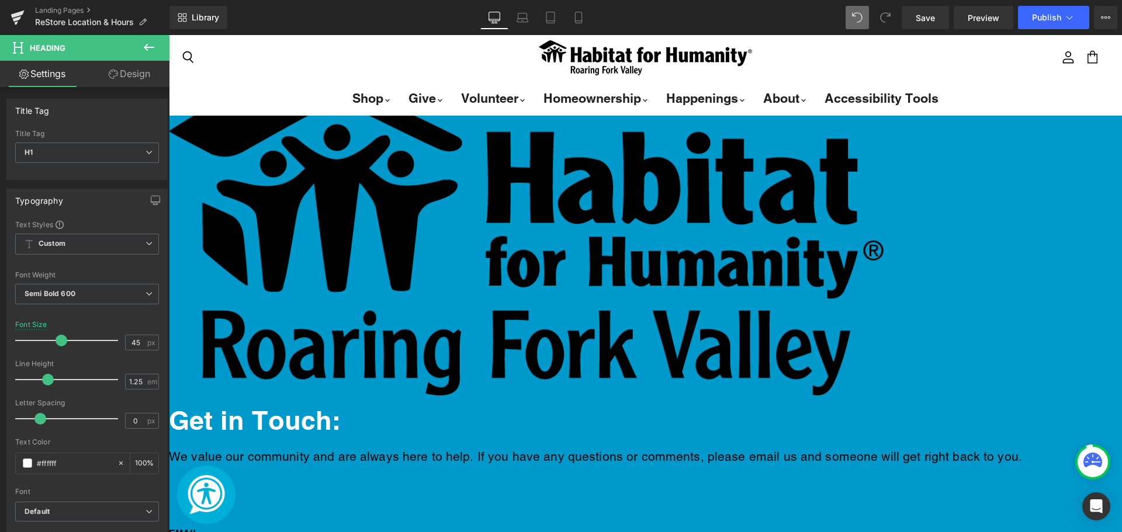
click at [431, 112] on div "Main content" at bounding box center [645, 231] width 953 height 336
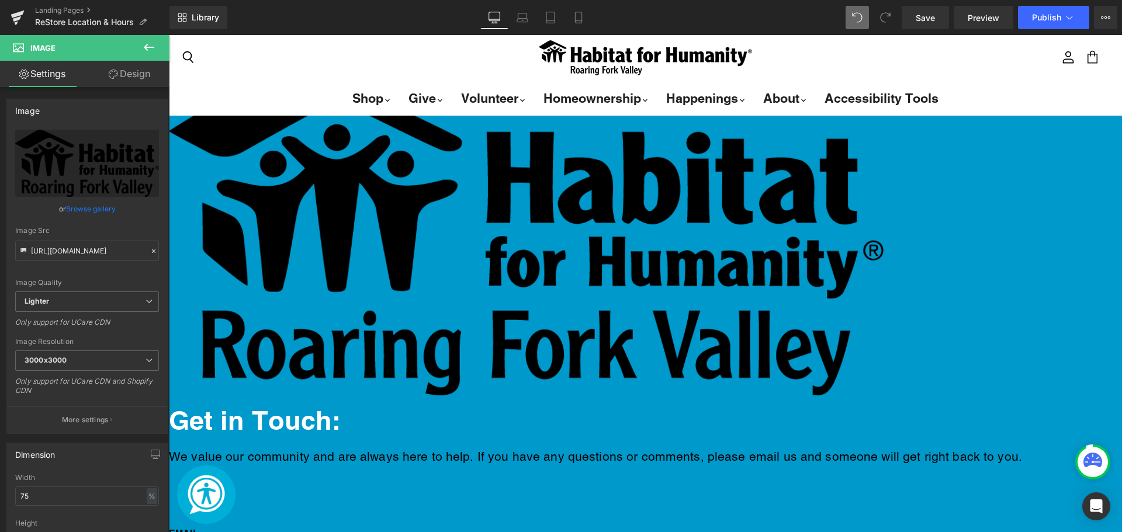
scroll to position [643, 0]
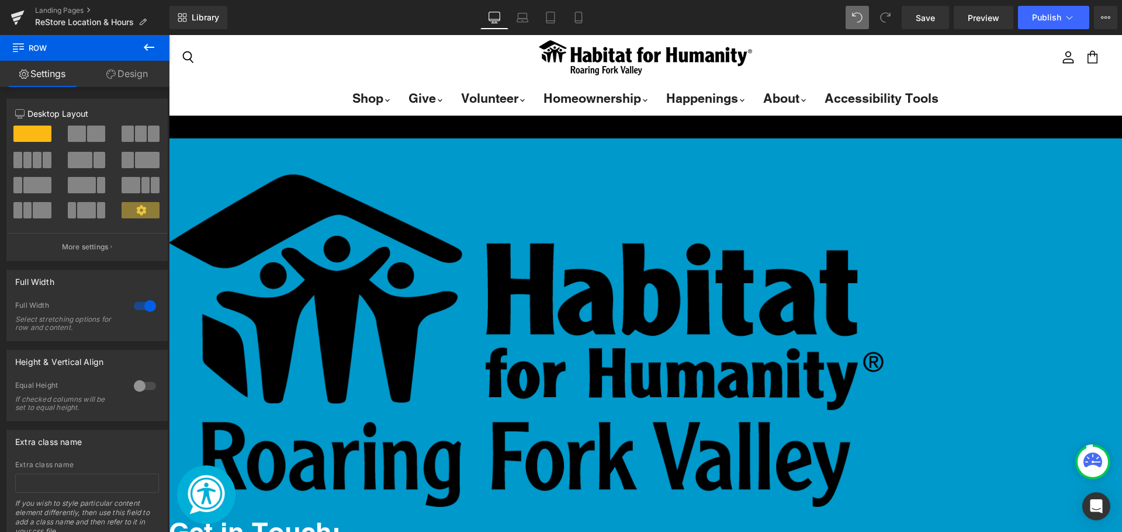
drag, startPoint x: 712, startPoint y: 148, endPoint x: 715, endPoint y: 154, distance: 7.1
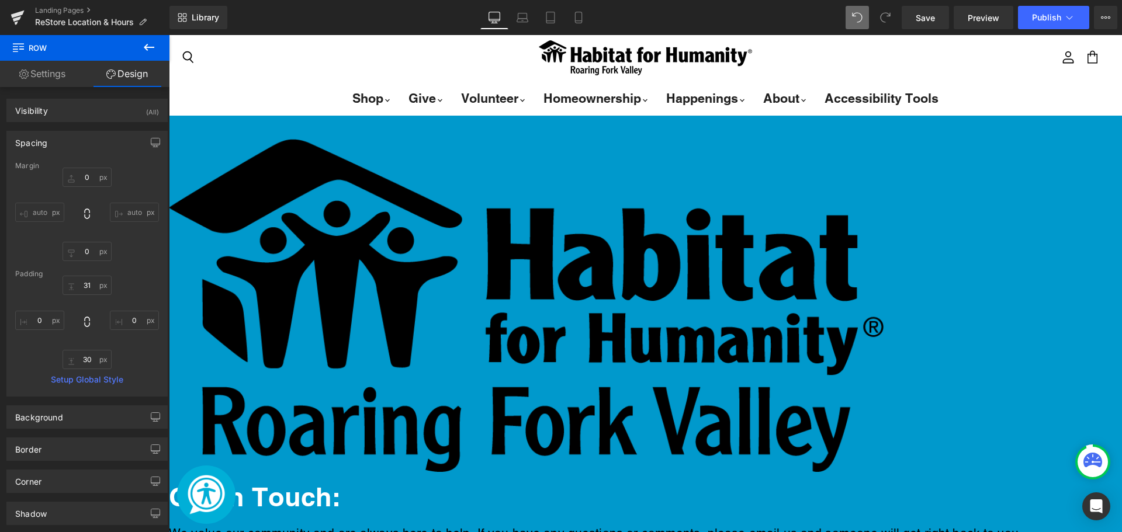
scroll to position [677, 0]
click at [1033, 303] on div "Image Get in Touch: Heading We value our community and are always here to help.…" at bounding box center [645, 503] width 953 height 763
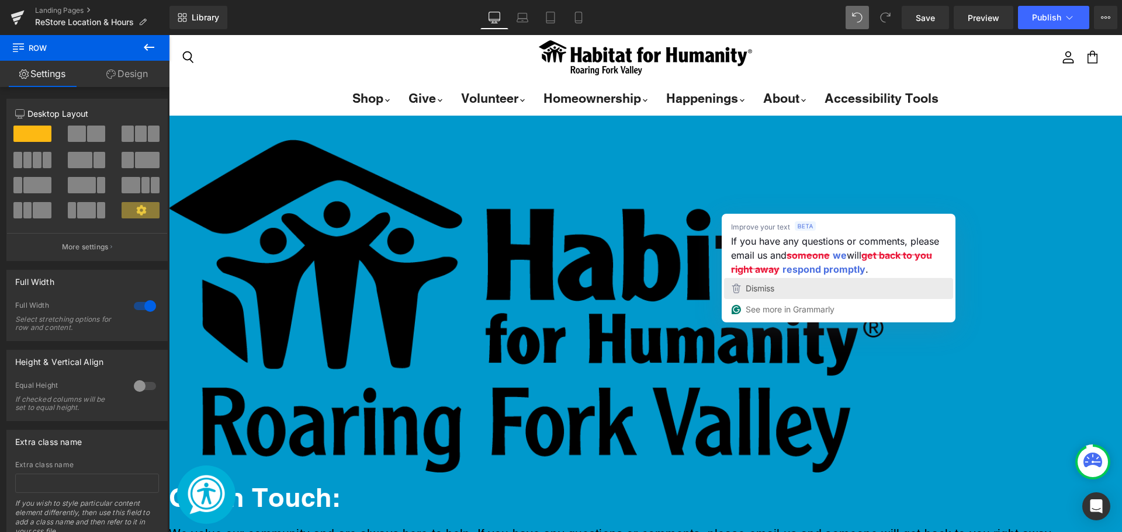
click at [892, 291] on div "Dismiss" at bounding box center [838, 289] width 219 height 18
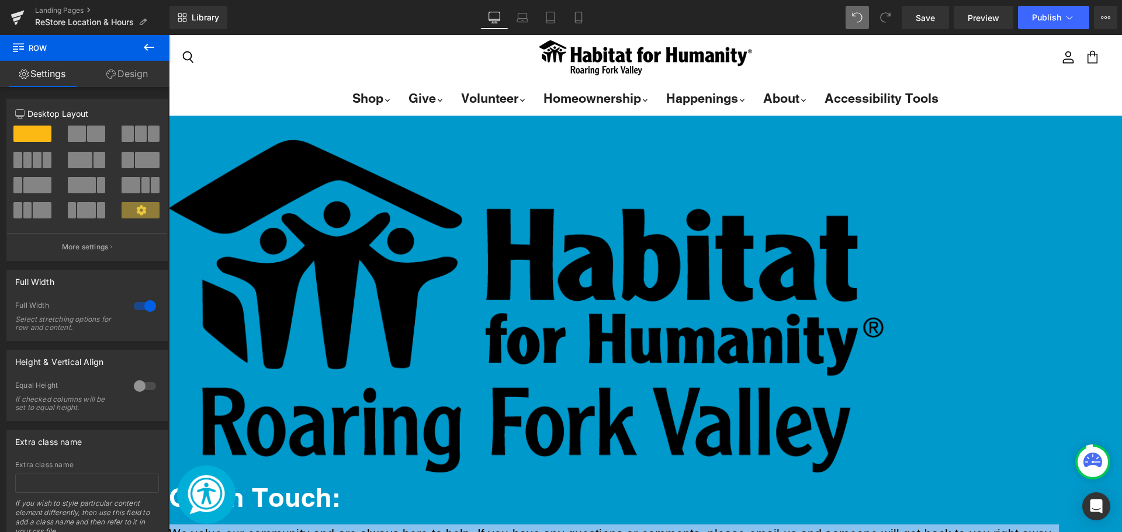
drag, startPoint x: 1030, startPoint y: 245, endPoint x: 1012, endPoint y: 307, distance: 64.5
click at [1012, 307] on div "Image Get in Touch: Heading We value our community and are always here to help.…" at bounding box center [645, 503] width 953 height 763
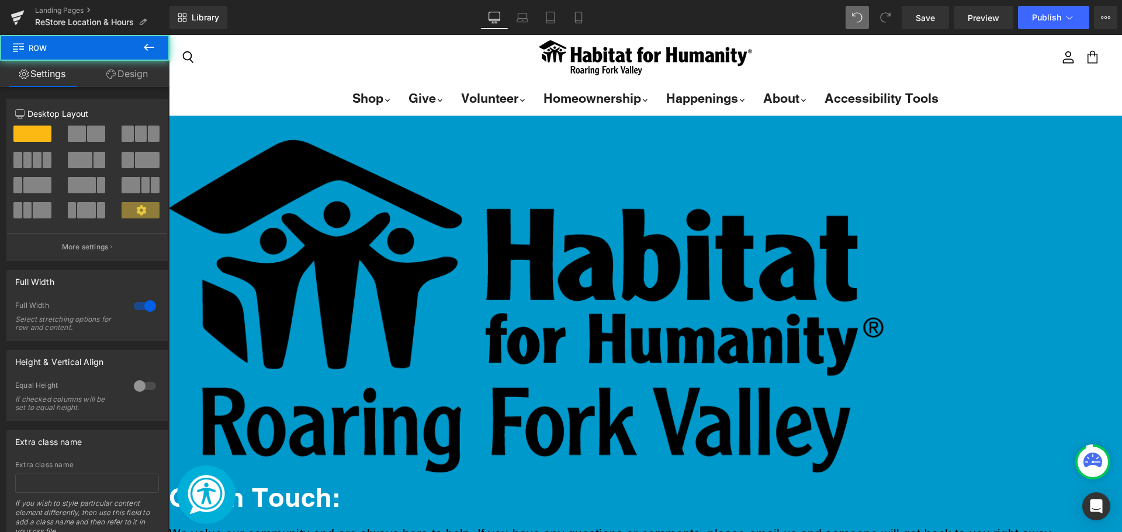
click at [1012, 307] on div "Image Get in Touch: Heading We value our community and are always here to help.…" at bounding box center [645, 503] width 953 height 763
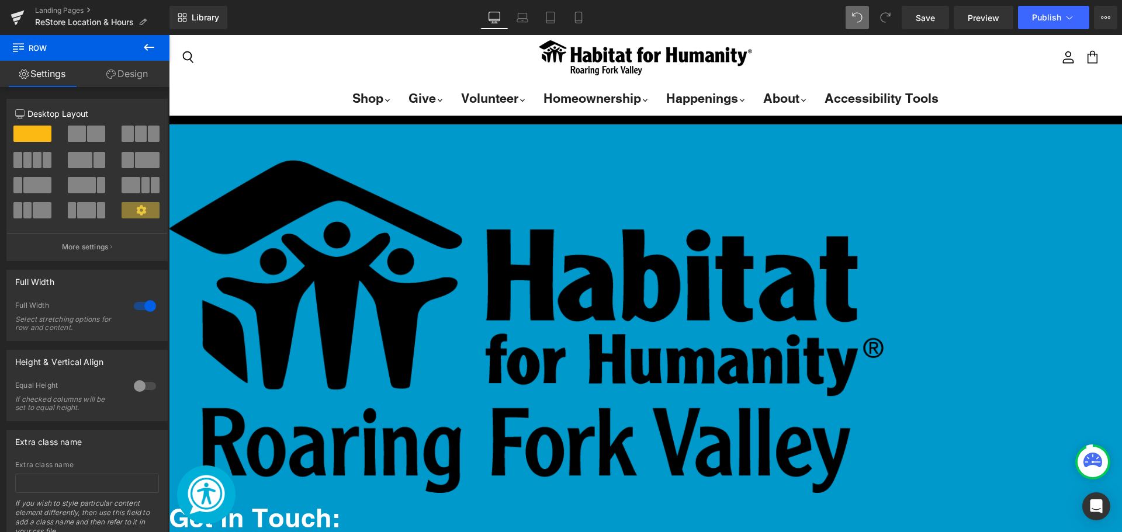
scroll to position [656, 0]
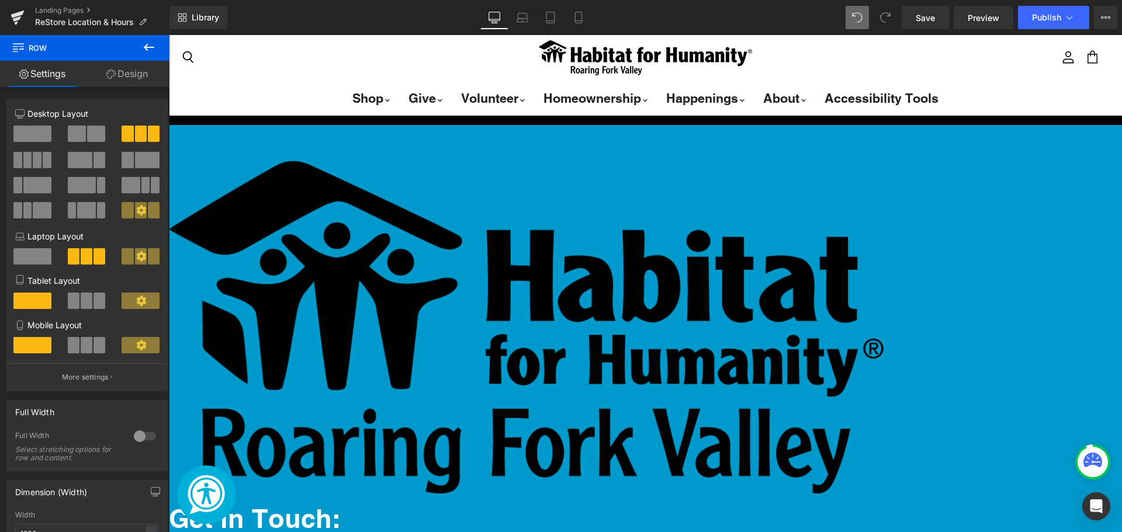
click at [169, 35] on span "Heading" at bounding box center [169, 35] width 0 height 0
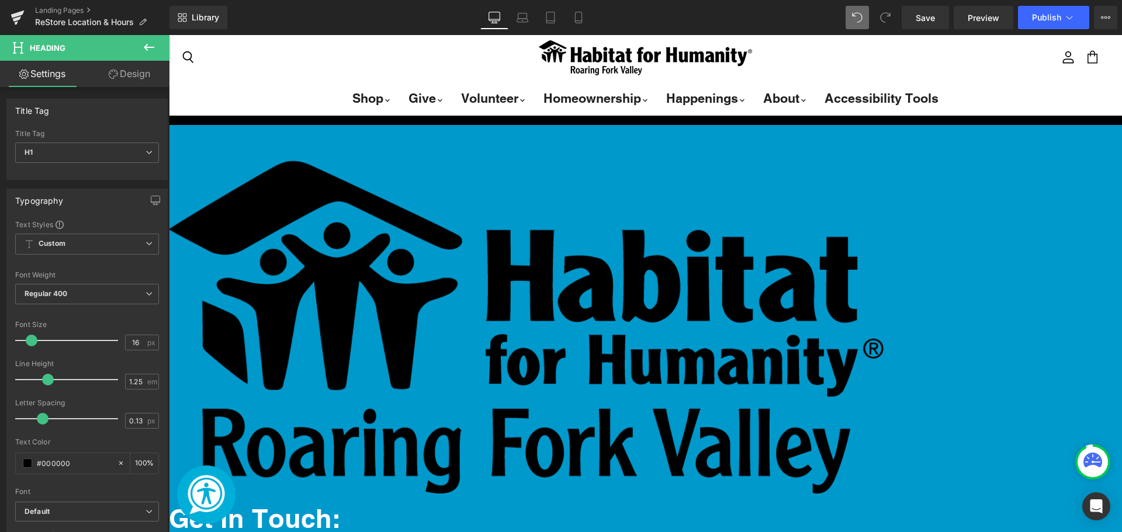
click at [132, 71] on link "Design" at bounding box center [129, 74] width 85 height 26
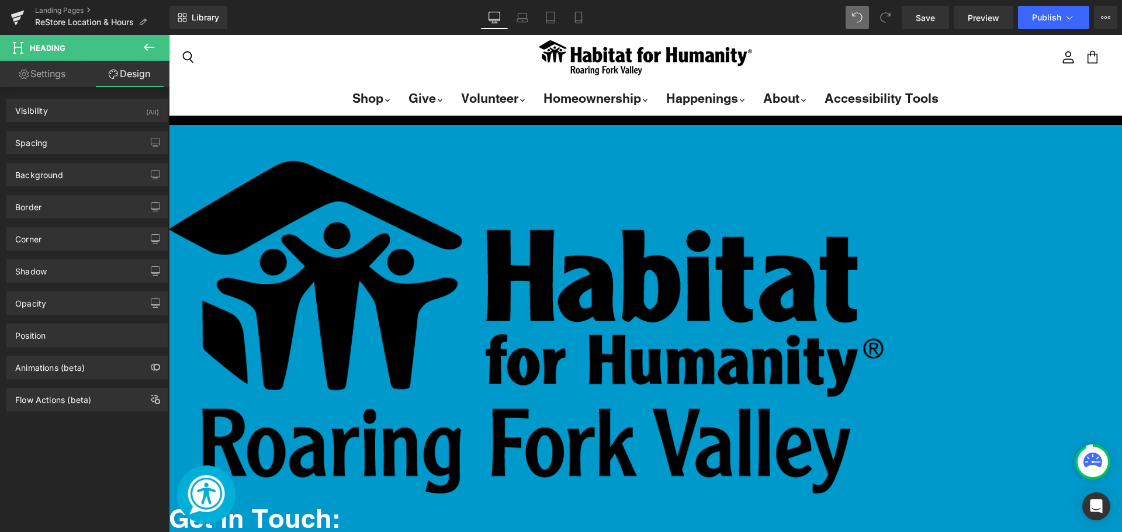
type input "30"
type input "0"
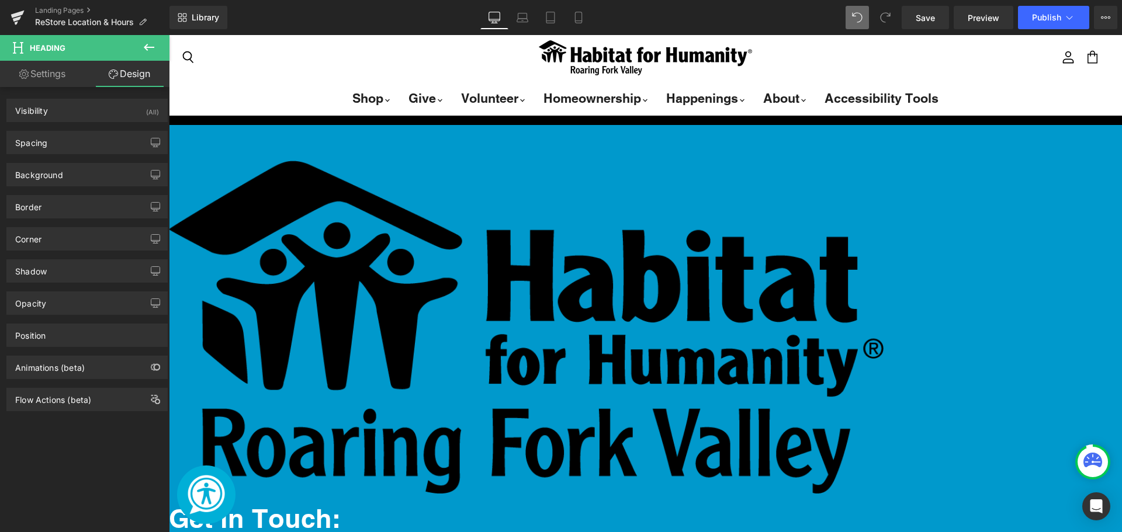
type input "0"
click at [72, 154] on div "Background Color & Image color transparent Color transparent 0 % Image Replace …" at bounding box center [87, 170] width 175 height 32
click at [74, 151] on div "Spacing" at bounding box center [87, 142] width 160 height 22
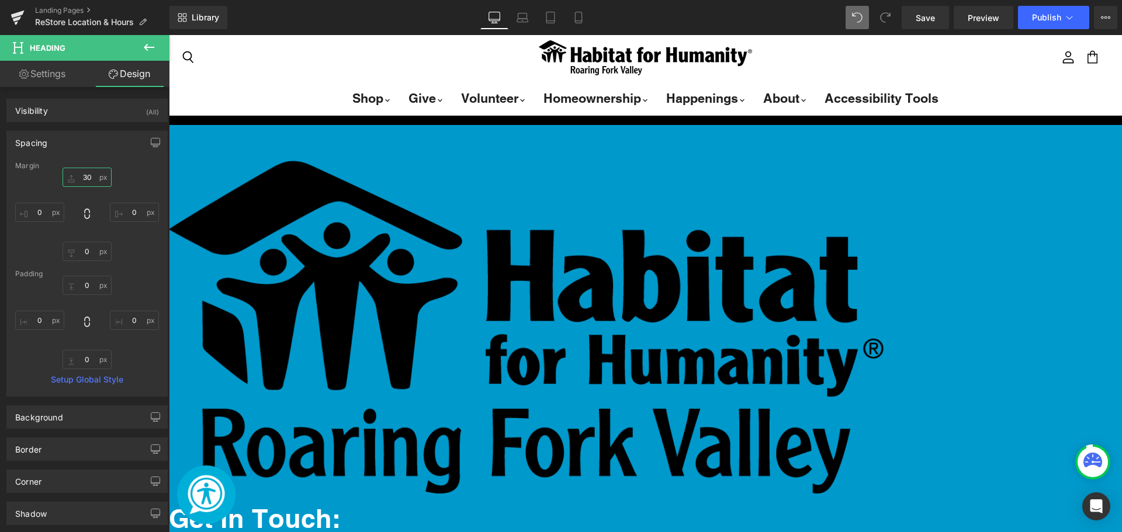
click at [89, 181] on input "30" at bounding box center [87, 177] width 49 height 19
type input "4"
type input "50"
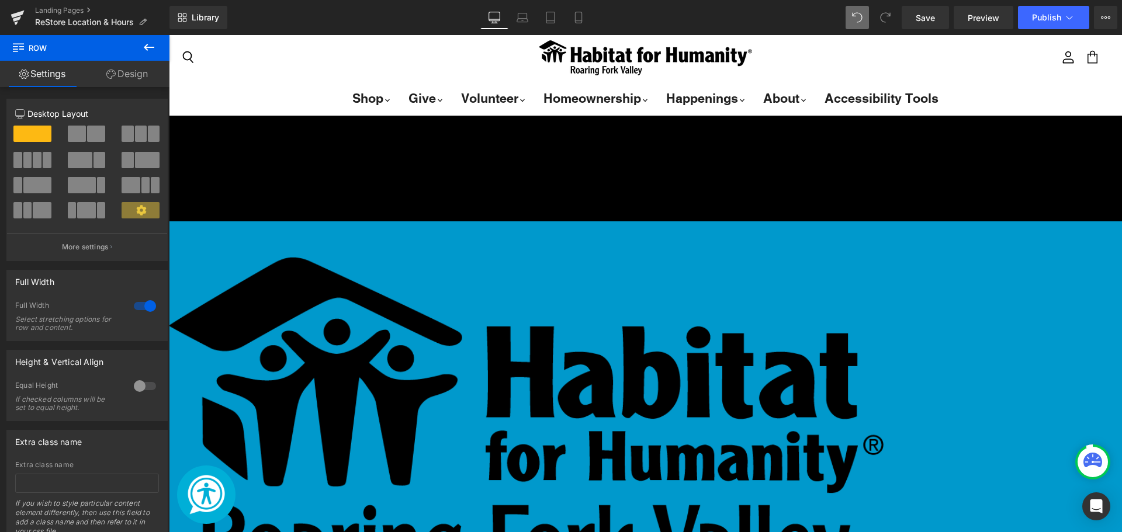
scroll to position [559, 0]
click at [1059, 18] on span "Publish" at bounding box center [1046, 17] width 29 height 9
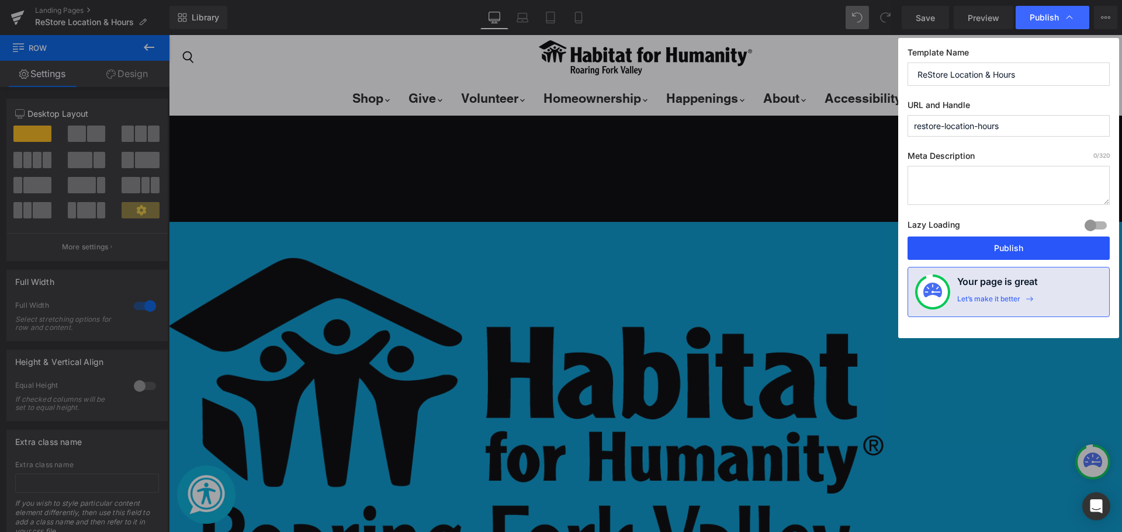
click at [968, 247] on button "Publish" at bounding box center [1008, 248] width 202 height 23
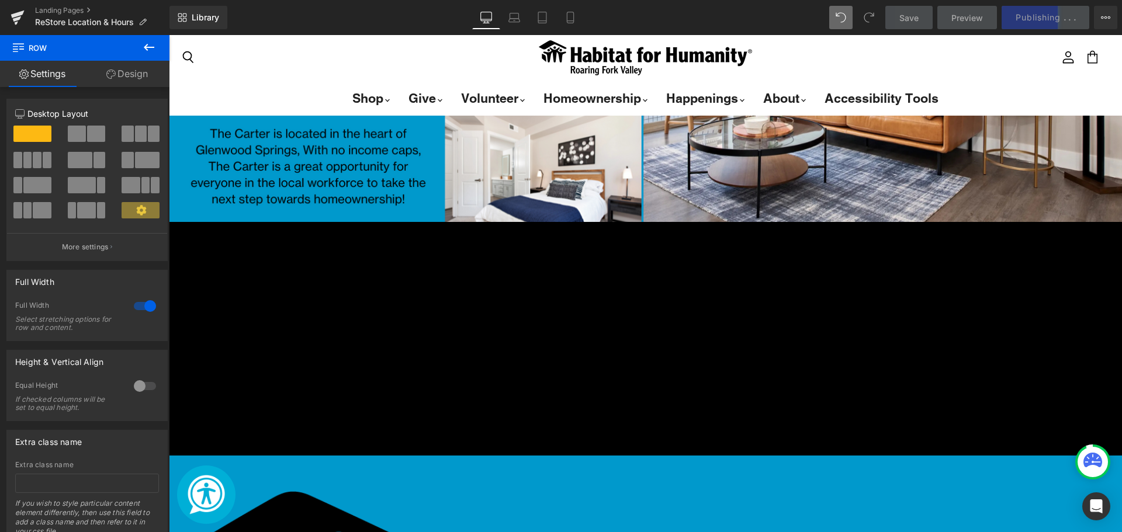
scroll to position [324, 0]
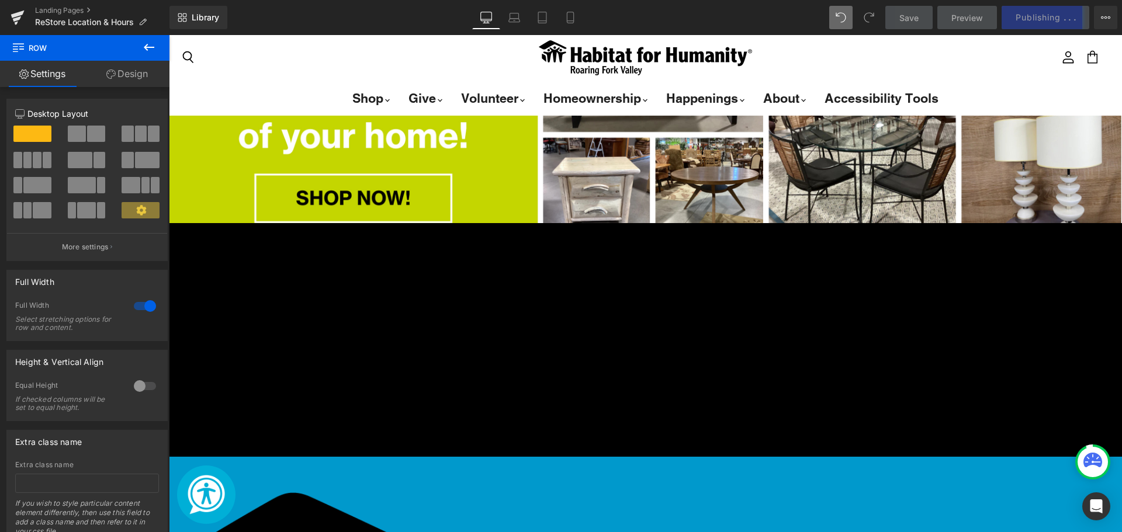
click at [1052, 15] on div "Save Preview Publishing . . . Scheduled View Live Page View with current Templa…" at bounding box center [1001, 17] width 242 height 23
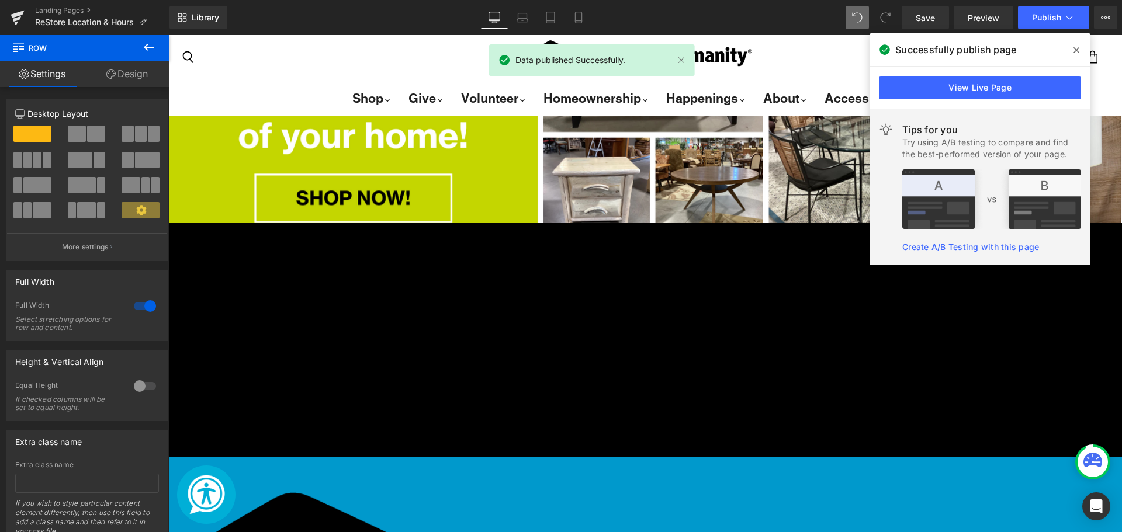
click at [1052, 15] on span "Publish" at bounding box center [1046, 17] width 29 height 9
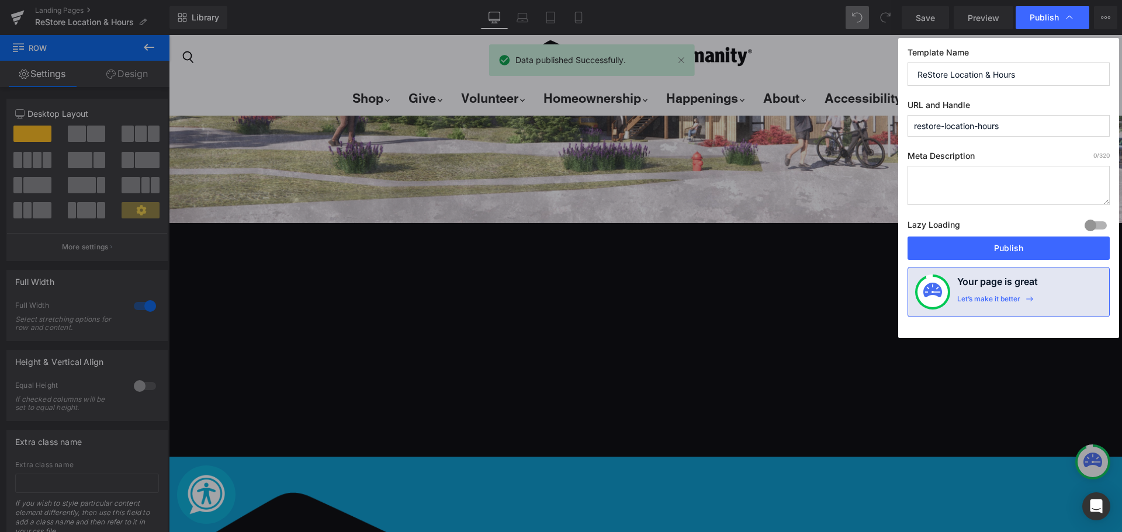
drag, startPoint x: 1007, startPoint y: 130, endPoint x: 874, endPoint y: 133, distance: 133.2
click at [874, 133] on div "Publish Template Name ReStore Location & Hours URL and Handle restore-location-…" at bounding box center [561, 266] width 1122 height 532
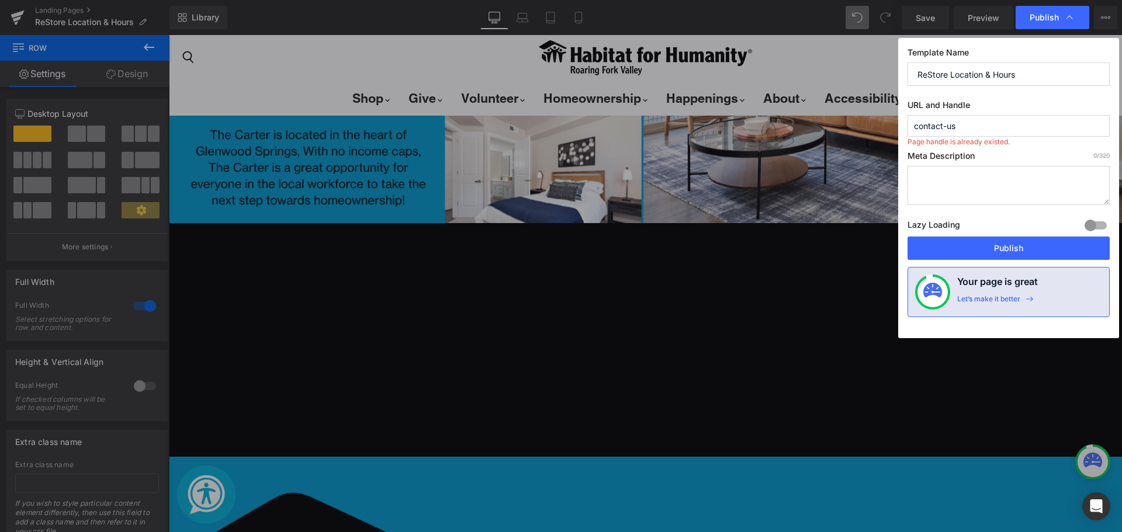
type input "contact-us"
drag, startPoint x: 1046, startPoint y: 77, endPoint x: 901, endPoint y: 87, distance: 145.9
click at [901, 87] on div "Template Name ReStore Location & Hours URL and Handle contact-us Page handle is…" at bounding box center [1008, 188] width 221 height 300
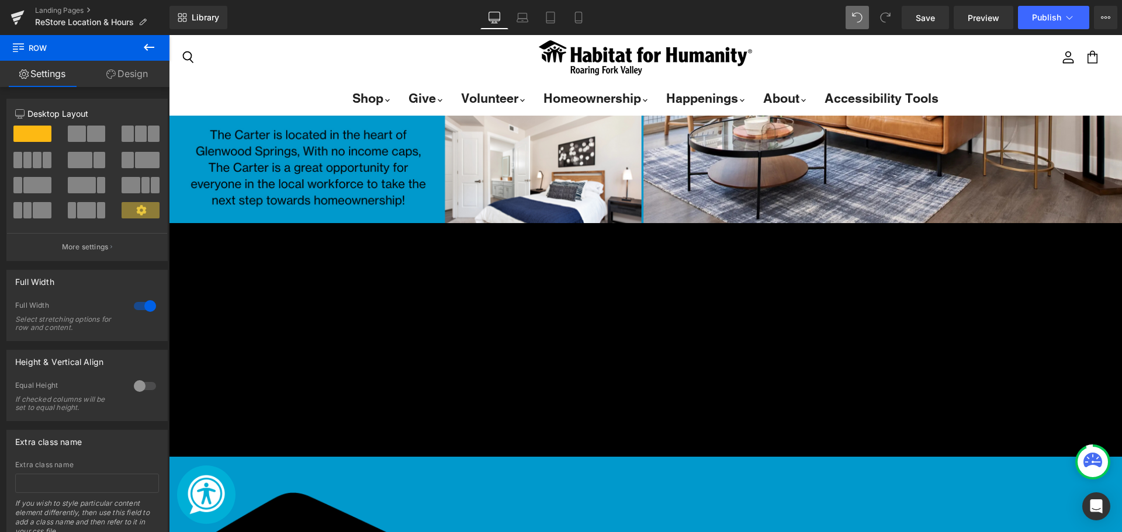
click at [70, 1] on div "Landing Pages ReStore Location & Hours" at bounding box center [84, 17] width 169 height 35
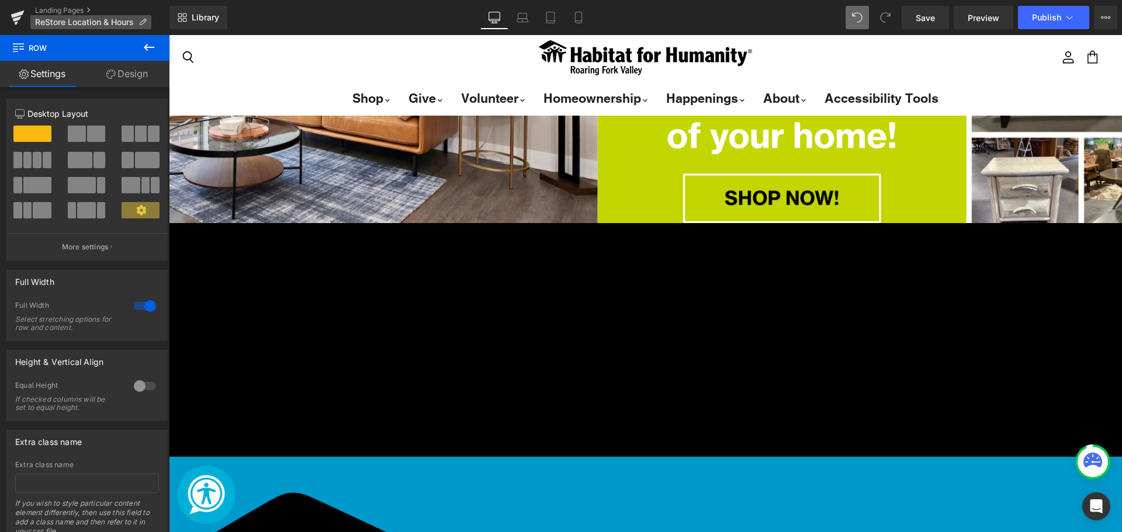
click at [78, 17] on p "ReStore Location & Hours" at bounding box center [90, 22] width 121 height 14
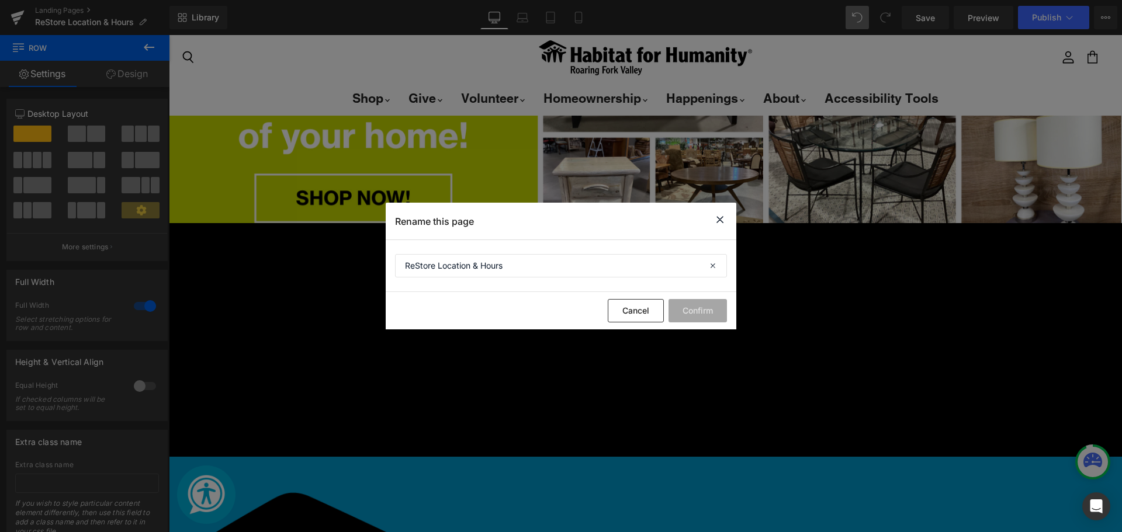
click at [625, 327] on div "Cancel Confirm" at bounding box center [561, 310] width 351 height 37
click at [622, 316] on button "Cancel" at bounding box center [636, 310] width 56 height 23
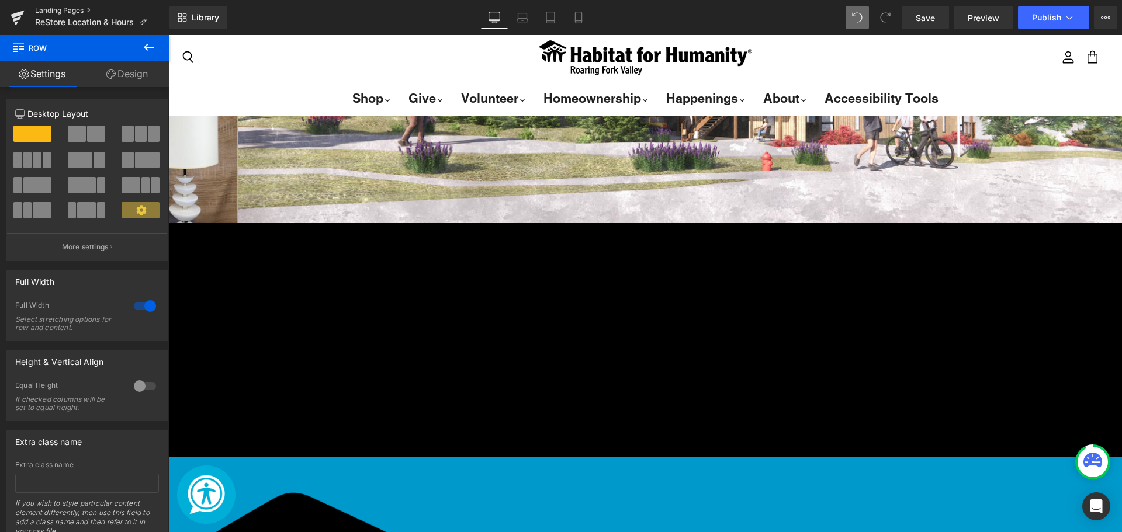
click at [74, 11] on link "Landing Pages" at bounding box center [102, 10] width 134 height 9
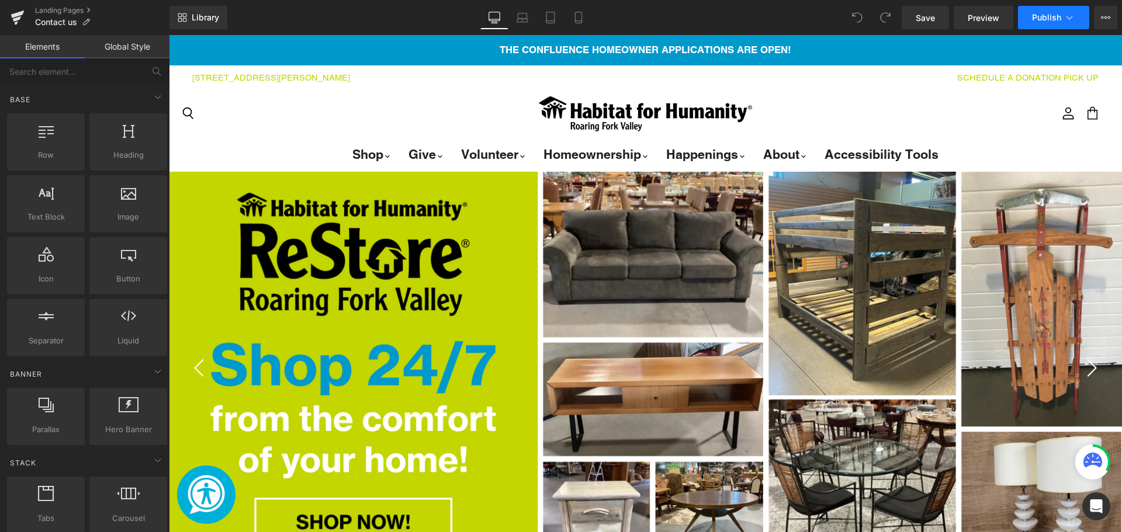
click at [1056, 25] on button "Publish" at bounding box center [1053, 17] width 71 height 23
click at [63, 13] on link "Landing Pages" at bounding box center [102, 10] width 134 height 9
click at [67, 14] on link "Landing Pages" at bounding box center [102, 10] width 134 height 9
click at [1073, 22] on icon at bounding box center [1069, 18] width 12 height 12
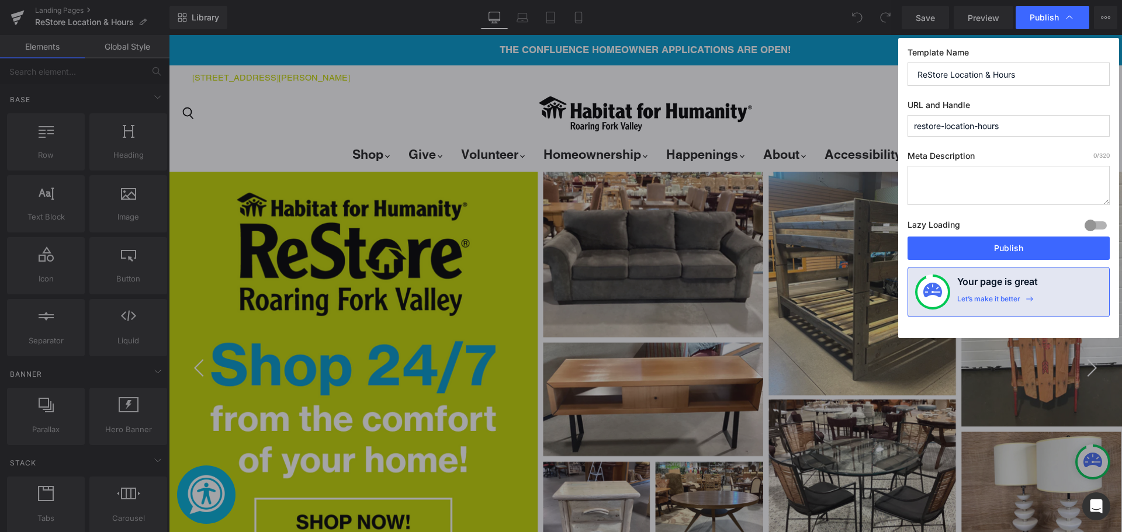
drag, startPoint x: 1017, startPoint y: 127, endPoint x: 862, endPoint y: 134, distance: 155.0
click at [862, 134] on div "Publish Template Name ReStore Location & Hours URL and Handle restore-location-…" at bounding box center [561, 266] width 1122 height 532
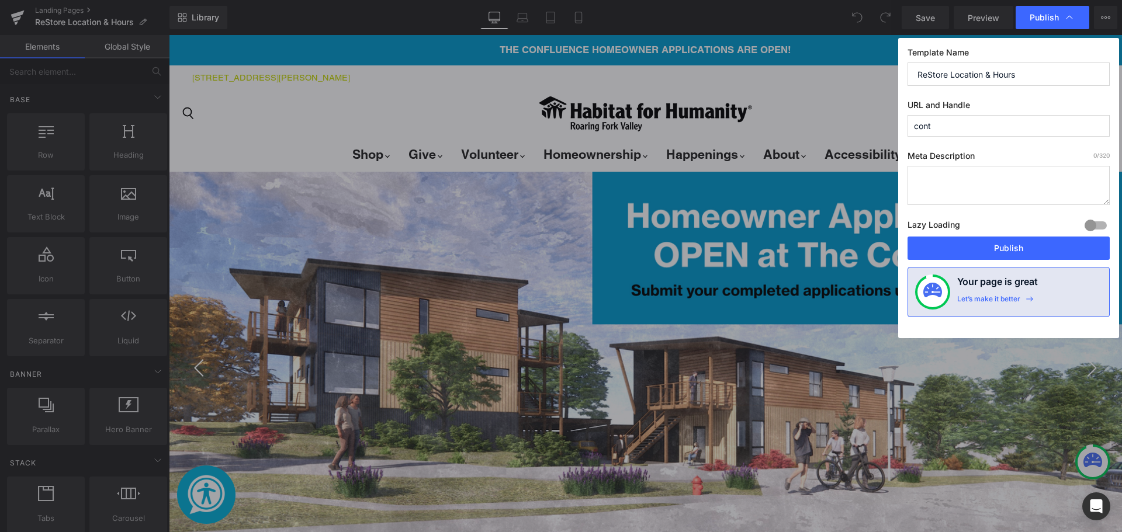
type input "contact-us"
click at [971, 249] on button "Publish" at bounding box center [1008, 248] width 202 height 23
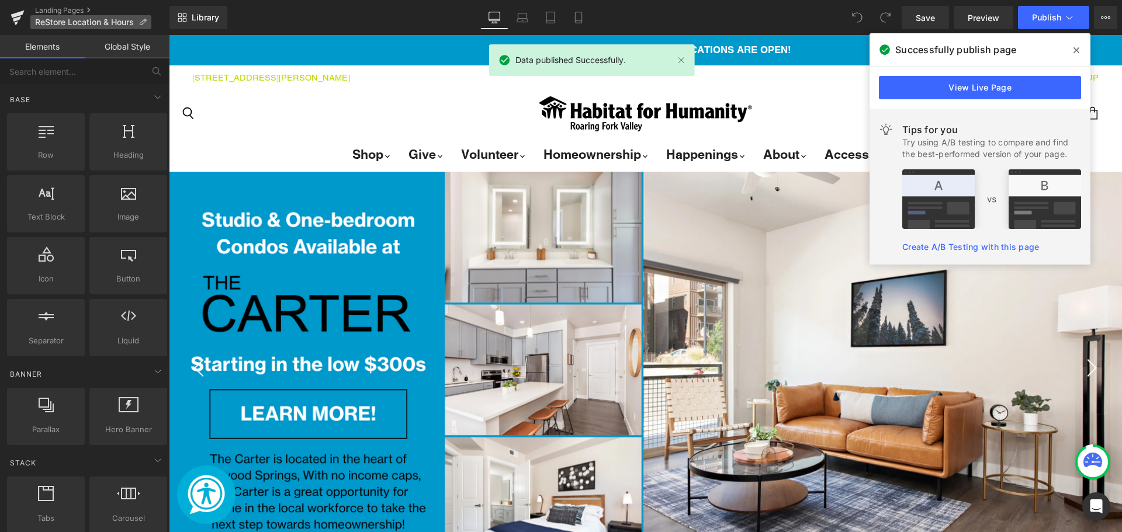
click at [147, 20] on icon at bounding box center [142, 22] width 8 height 8
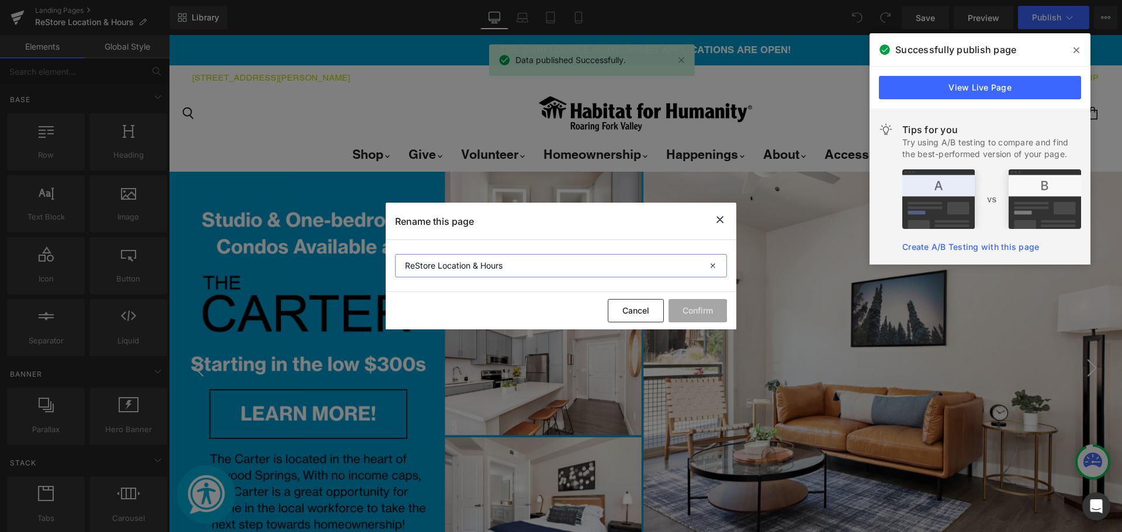
click at [471, 264] on input "ReStore Location & Hours" at bounding box center [561, 265] width 332 height 23
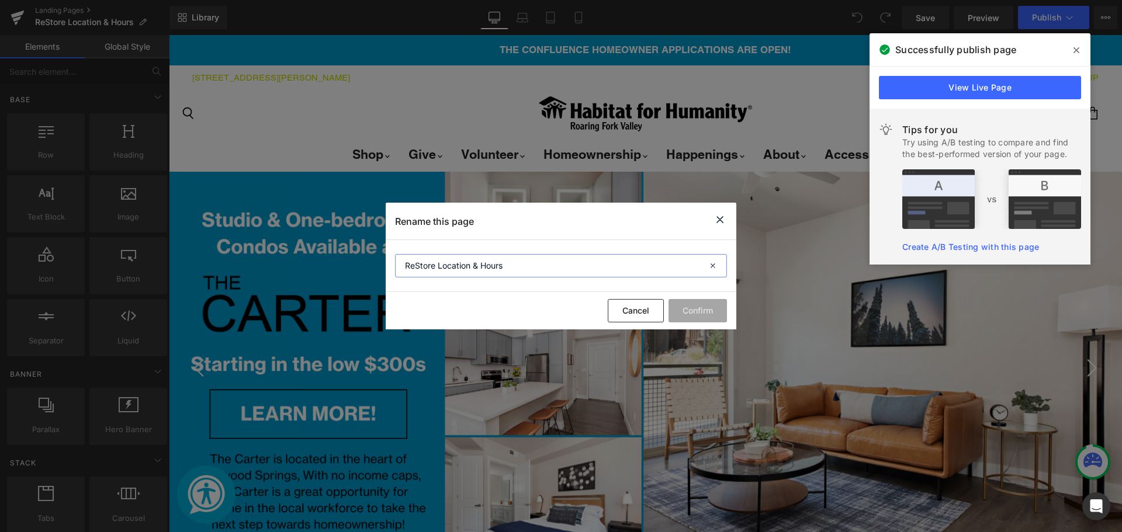
click at [471, 264] on input "ReStore Location & Hours" at bounding box center [561, 265] width 332 height 23
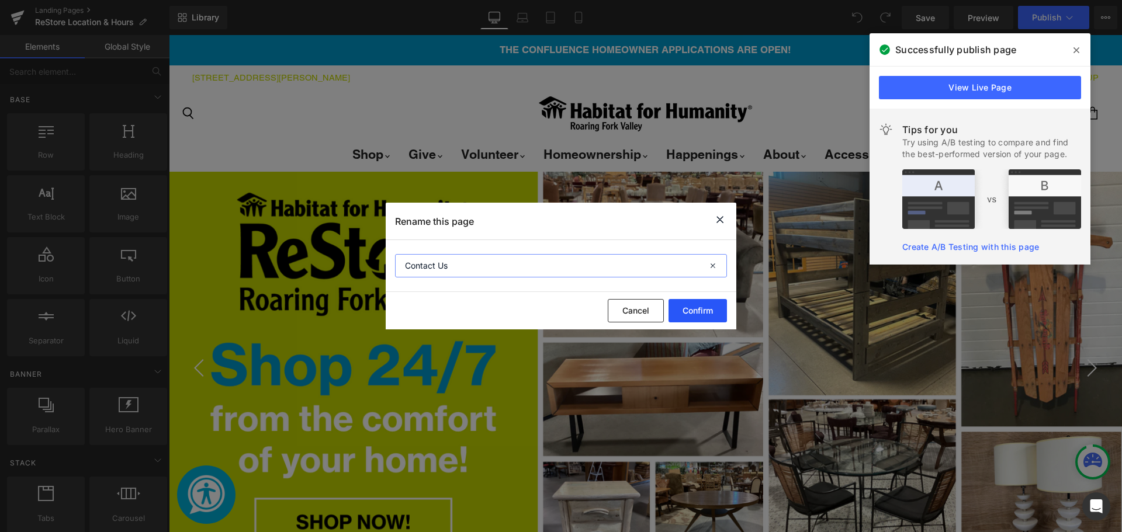
type input "Contact Us"
click at [695, 314] on button "Confirm" at bounding box center [476, 335] width 953 height 397
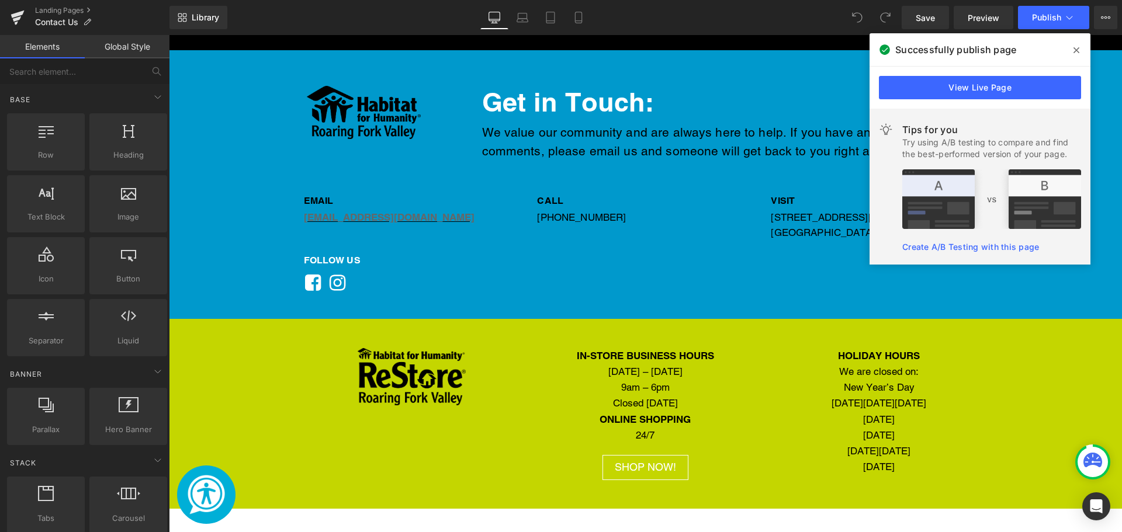
scroll to position [731, 0]
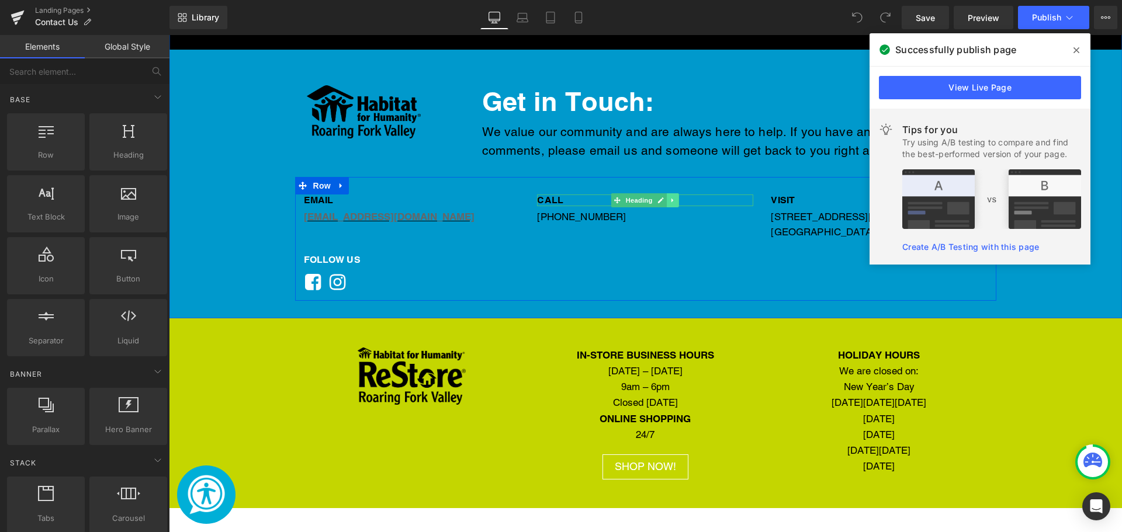
click at [670, 202] on icon "Main content" at bounding box center [673, 200] width 6 height 7
click at [664, 200] on icon "Main content" at bounding box center [667, 200] width 6 height 6
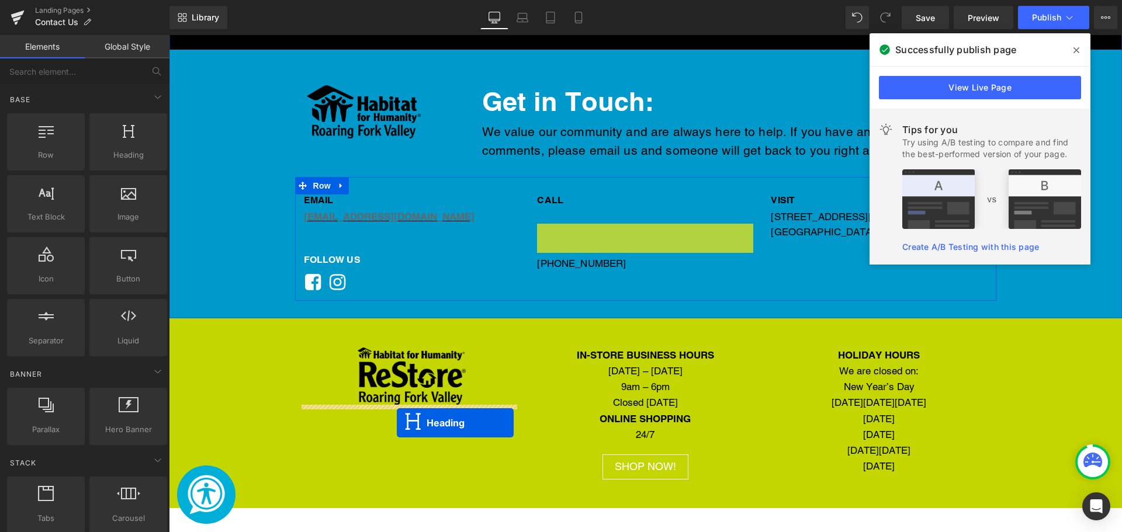
drag, startPoint x: 611, startPoint y: 228, endPoint x: 397, endPoint y: 423, distance: 289.9
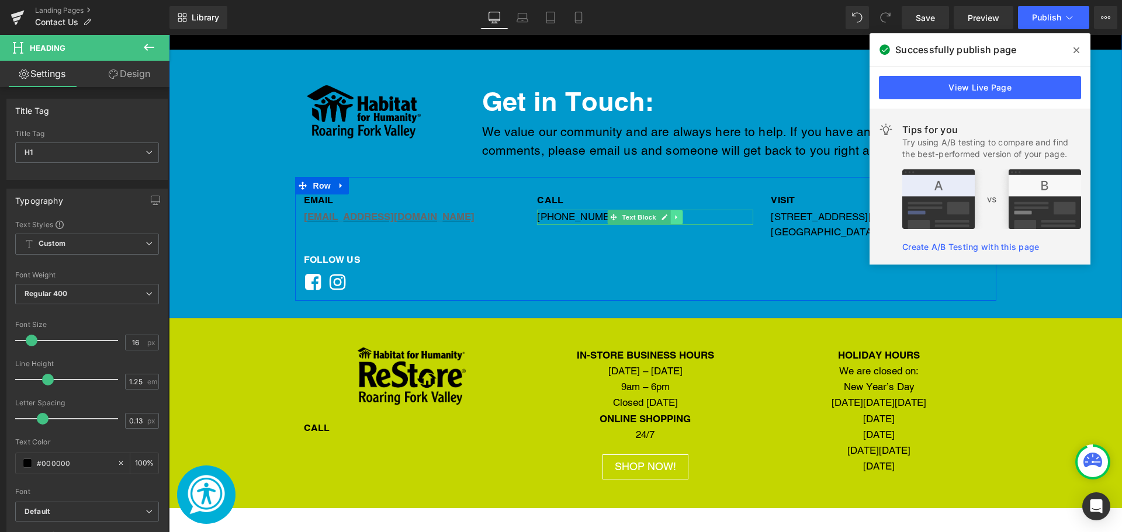
click at [675, 219] on icon "Main content" at bounding box center [677, 217] width 6 height 7
click at [667, 217] on icon "Main content" at bounding box center [670, 217] width 6 height 6
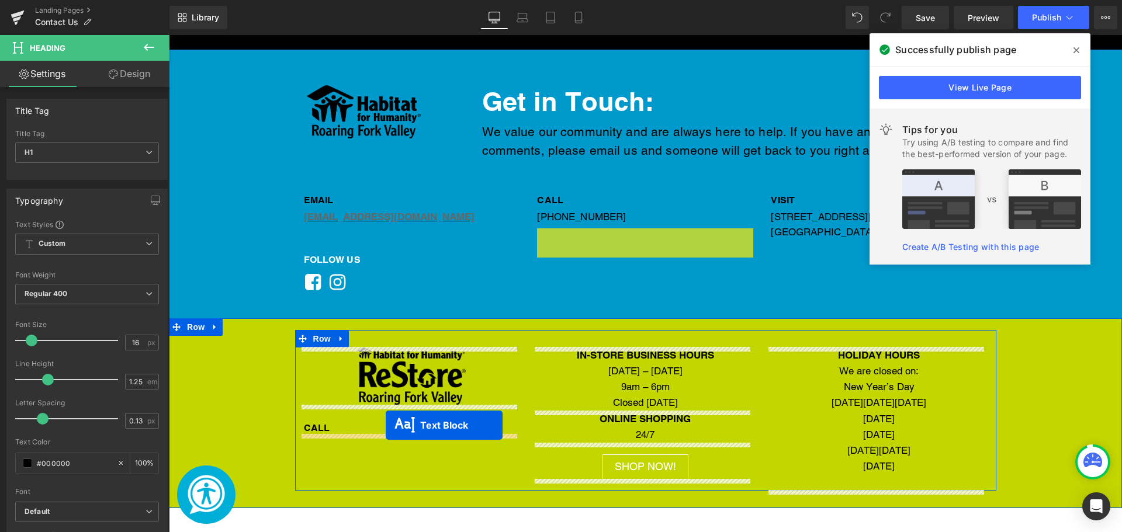
drag, startPoint x: 608, startPoint y: 236, endPoint x: 386, endPoint y: 425, distance: 291.8
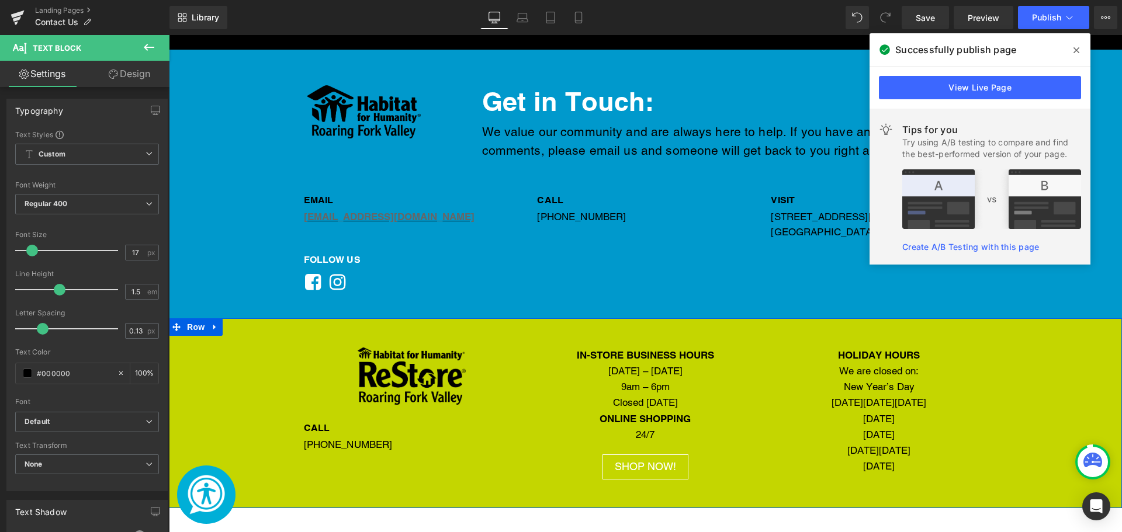
click at [454, 499] on div "Image CALL Heading [PHONE_NUMBER] Text Block IN-STORE BUSINESS HOURS [DATE] – […" at bounding box center [645, 413] width 953 height 190
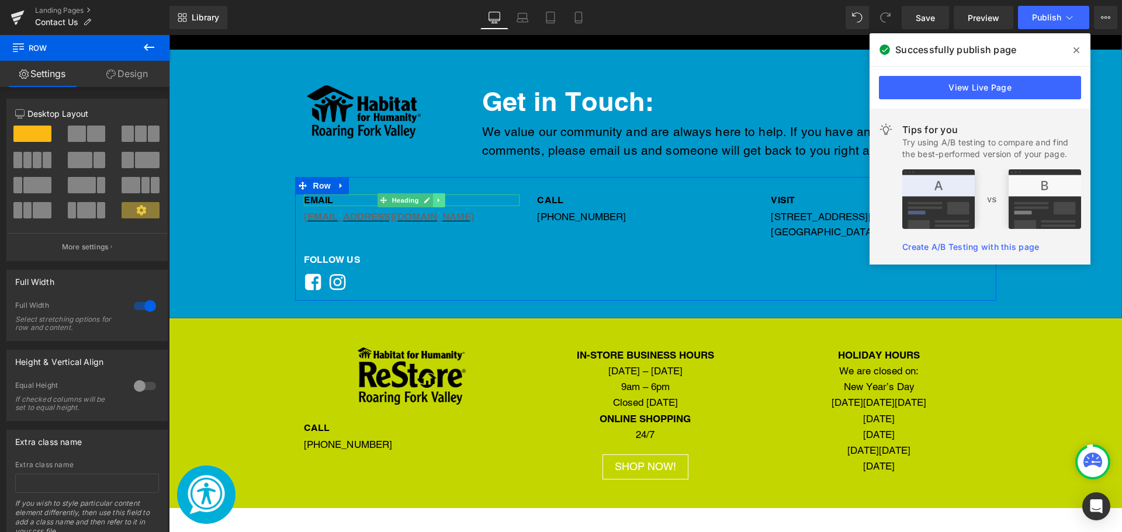
click at [436, 197] on icon "Main content" at bounding box center [439, 200] width 6 height 7
click at [422, 196] on link "Main content" at bounding box center [421, 200] width 12 height 14
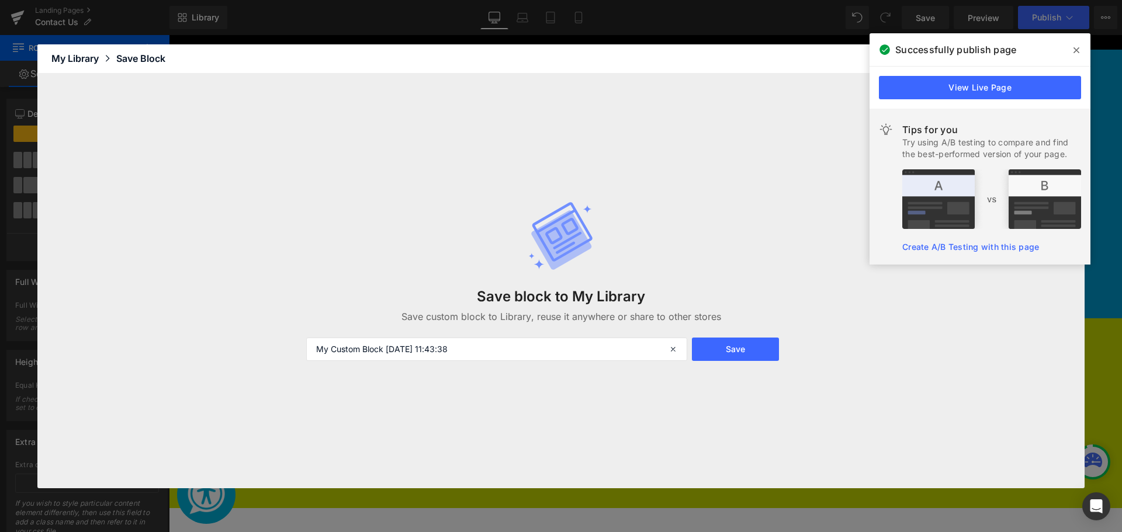
click at [0, 0] on icon at bounding box center [0, 0] width 0 height 0
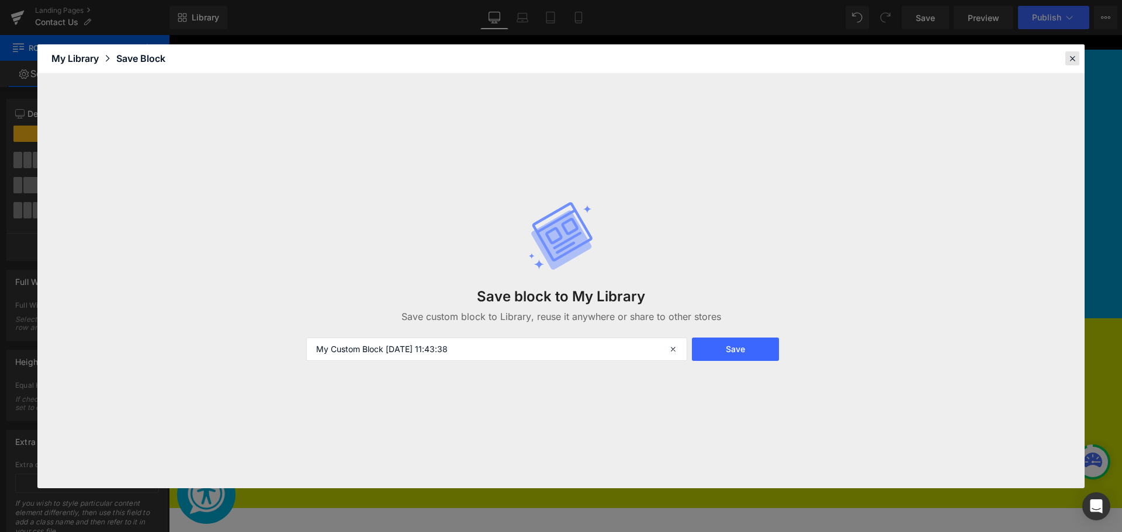
click at [1067, 65] on div at bounding box center [1072, 58] width 14 height 14
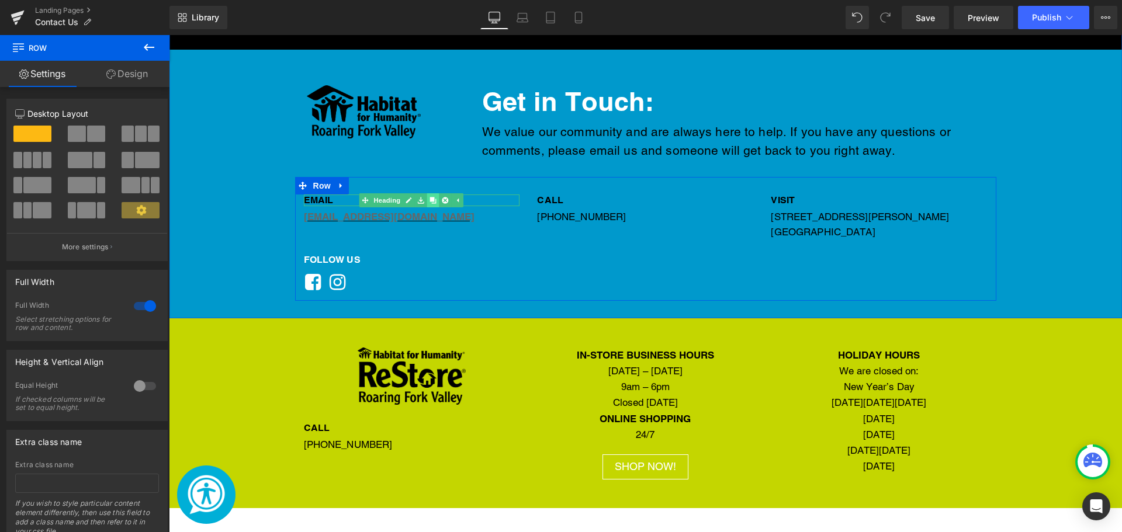
click at [430, 202] on icon "Main content" at bounding box center [433, 200] width 6 height 6
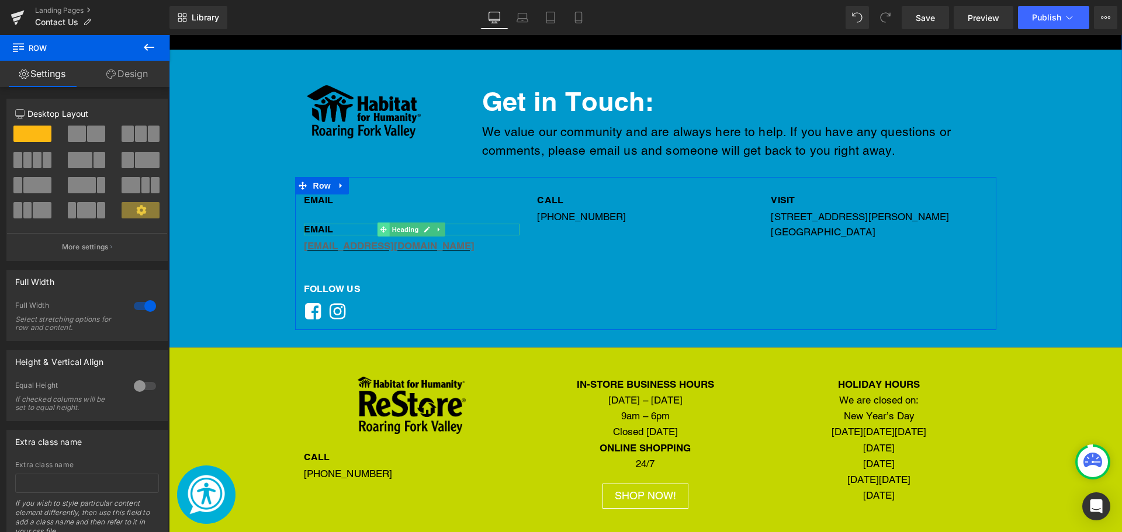
click at [380, 229] on icon "Main content" at bounding box center [383, 230] width 6 height 6
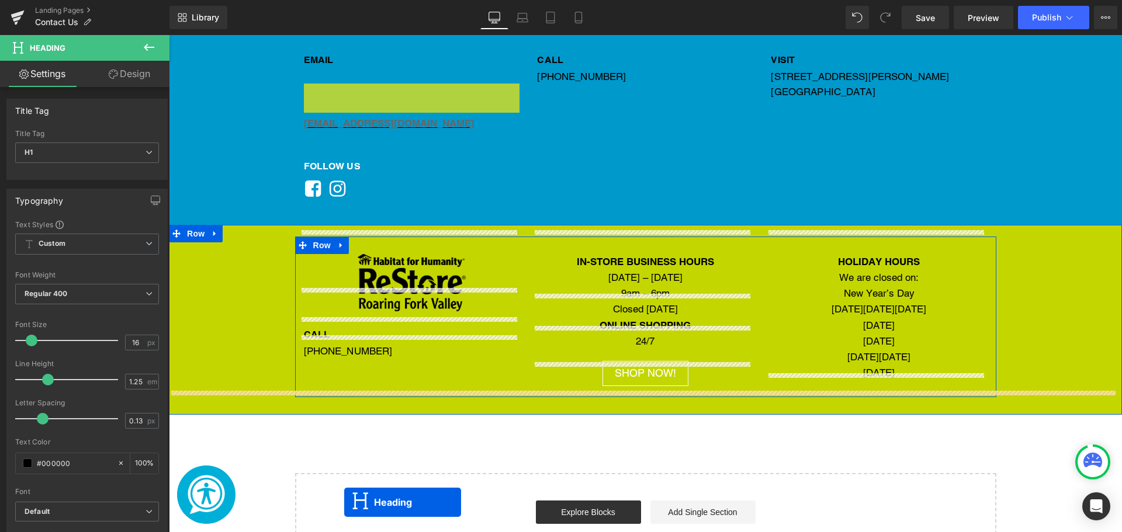
scroll to position [930, 0]
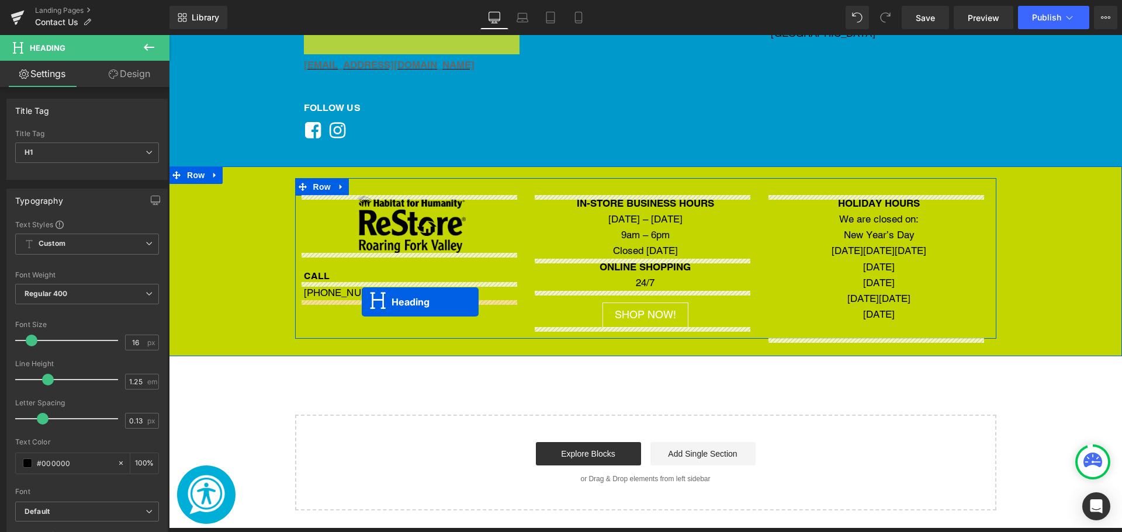
drag, startPoint x: 380, startPoint y: 228, endPoint x: 362, endPoint y: 302, distance: 76.0
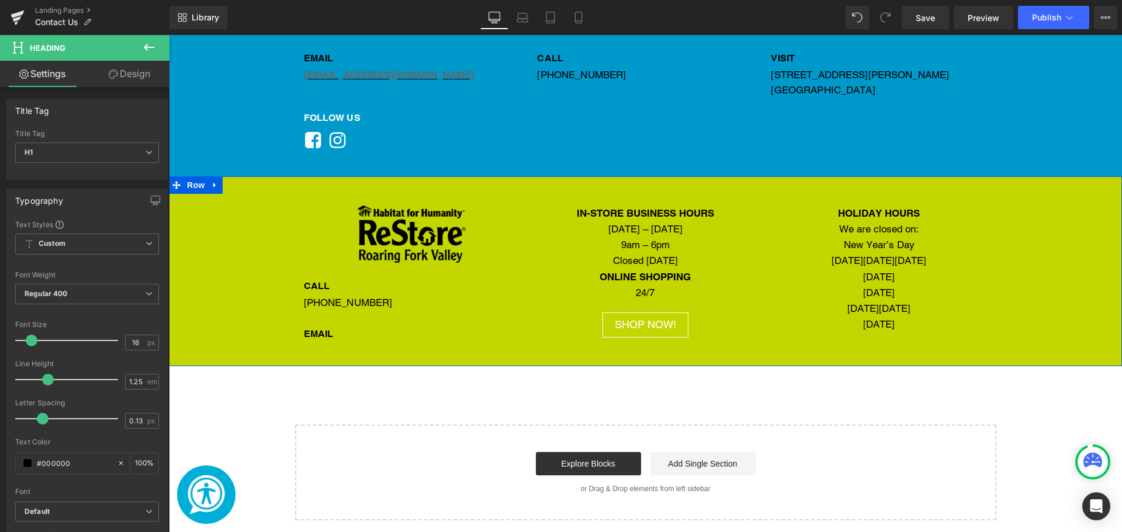
scroll to position [872, 0]
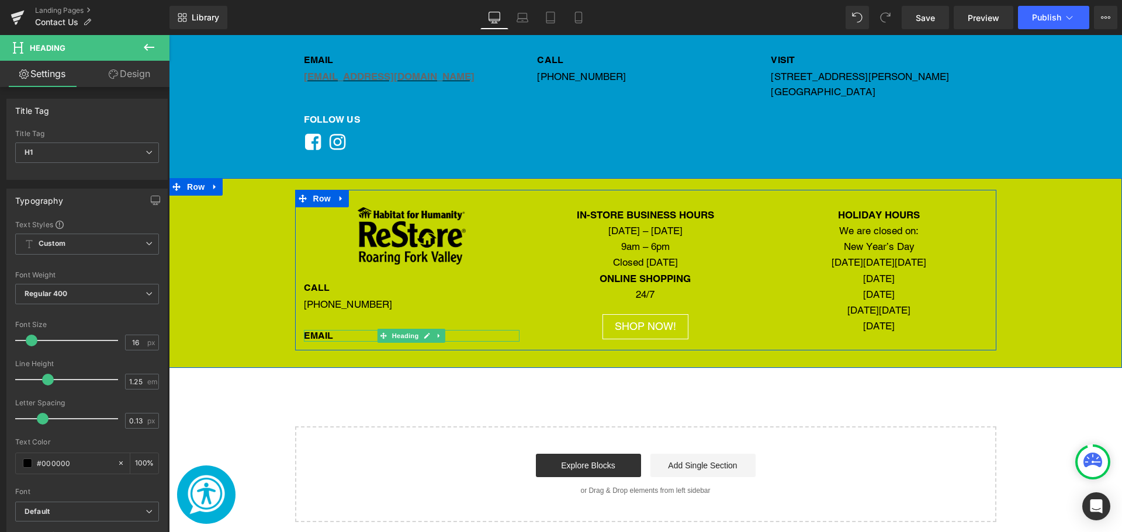
click at [317, 335] on h1 "EMAIL" at bounding box center [412, 336] width 216 height 12
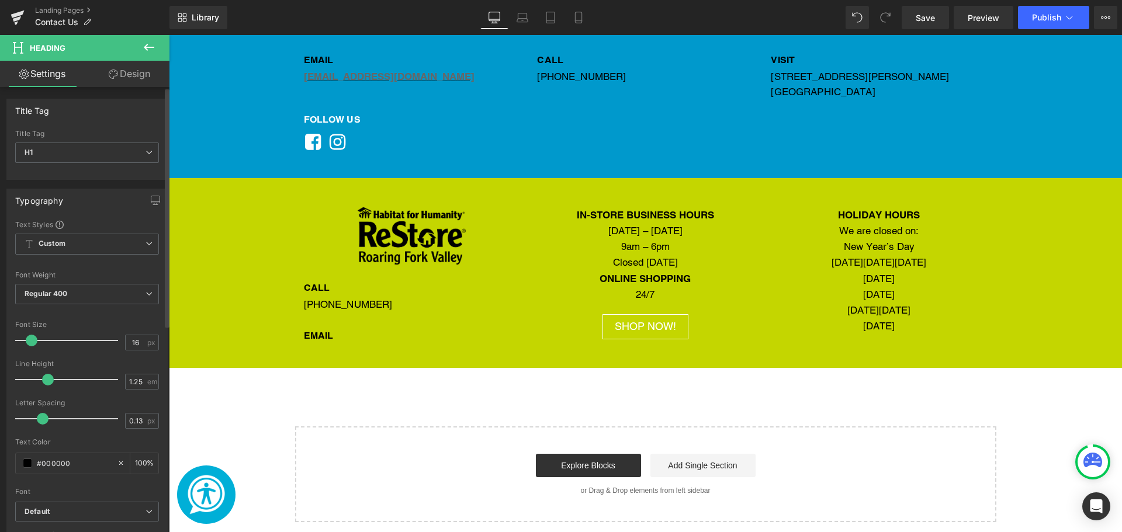
click at [124, 89] on div "Title Tag H1 H2 H3 H4 H5 H6 Title Tag H1 H1 H2 H3 H4 H5 H6 Typography Text Styl…" at bounding box center [87, 485] width 175 height 796
click at [116, 80] on link "Design" at bounding box center [129, 74] width 85 height 26
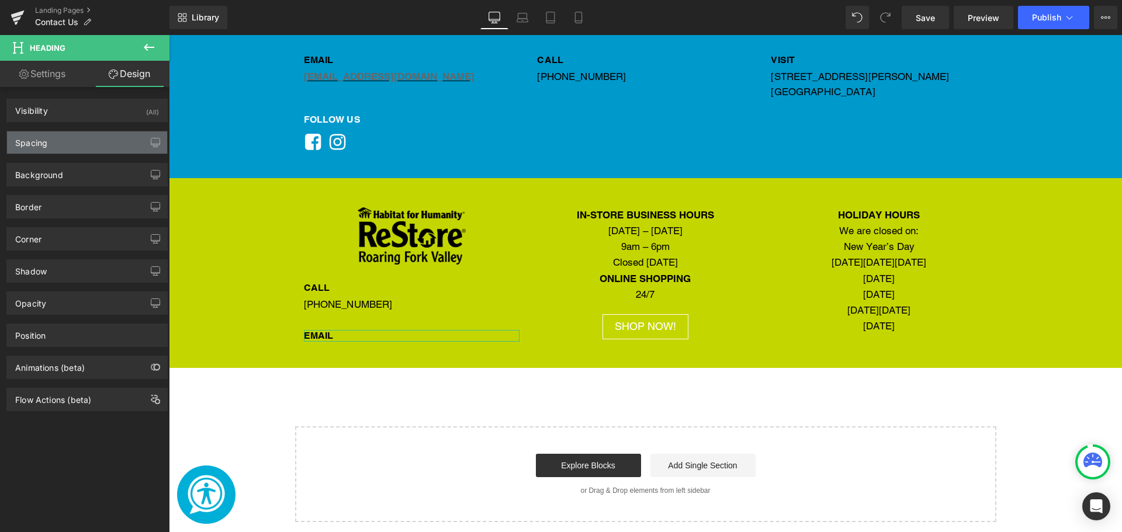
type input "30"
type input "0"
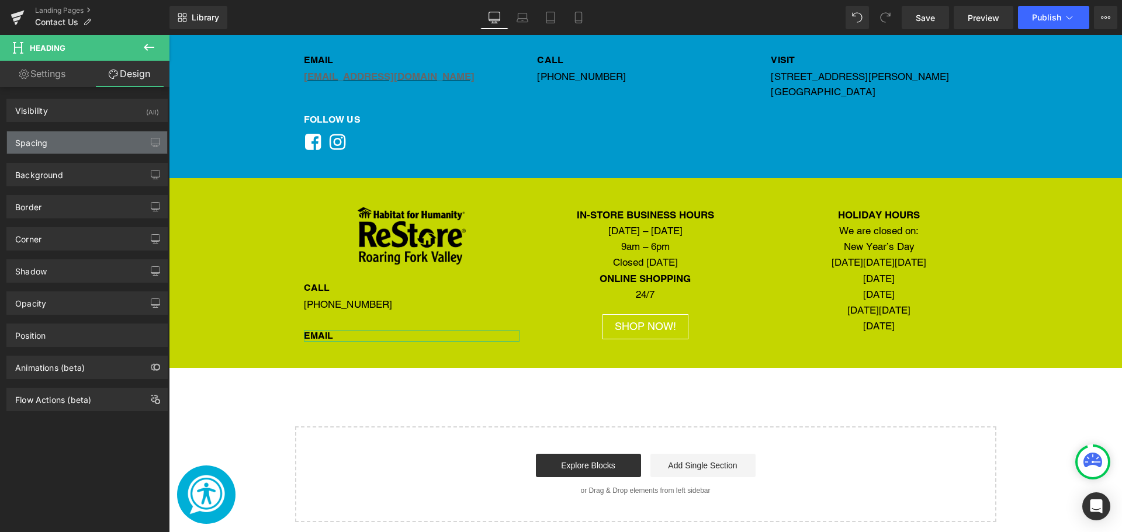
type input "0"
click at [102, 143] on div "Spacing" at bounding box center [87, 142] width 160 height 22
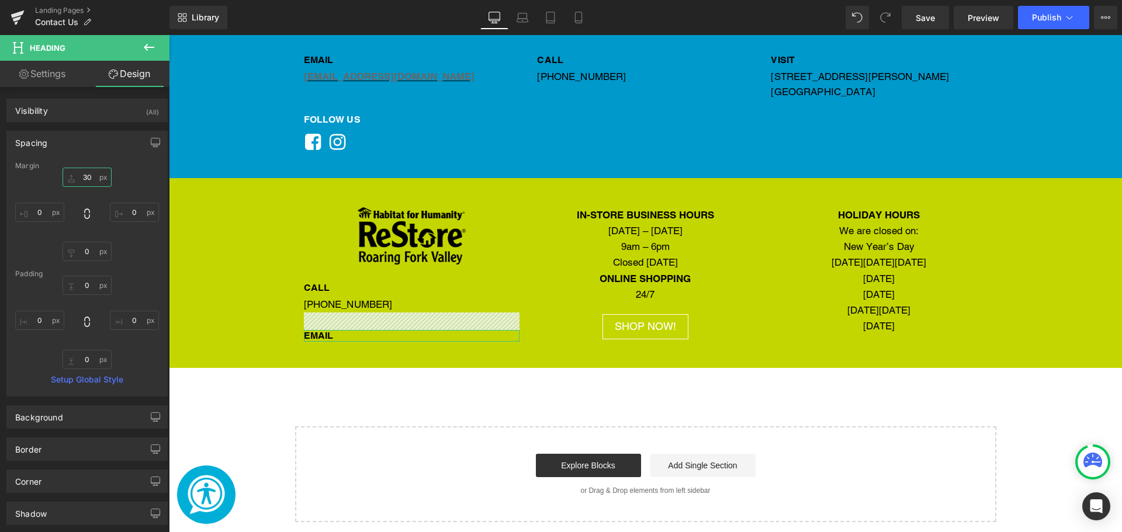
click at [96, 174] on input "30" at bounding box center [87, 177] width 49 height 19
type input "20"
click at [304, 235] on div "Main content" at bounding box center [412, 235] width 216 height 57
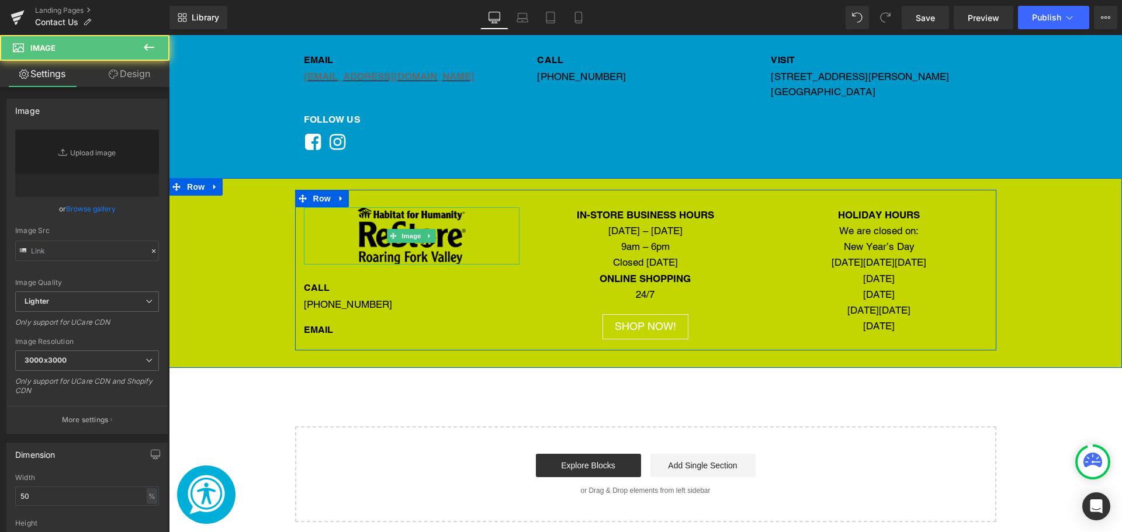
type input "[URL][DOMAIN_NAME]"
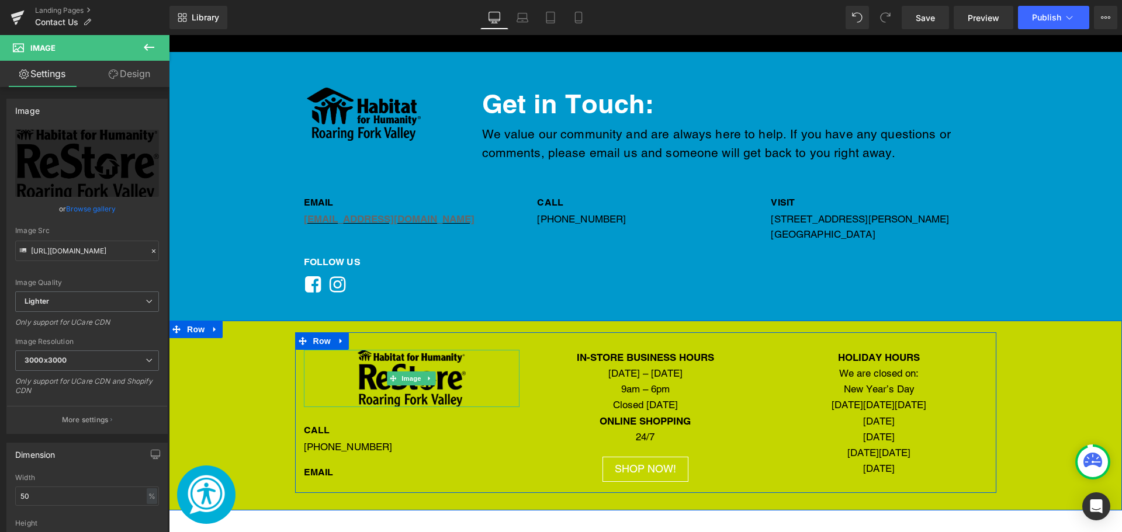
scroll to position [729, 0]
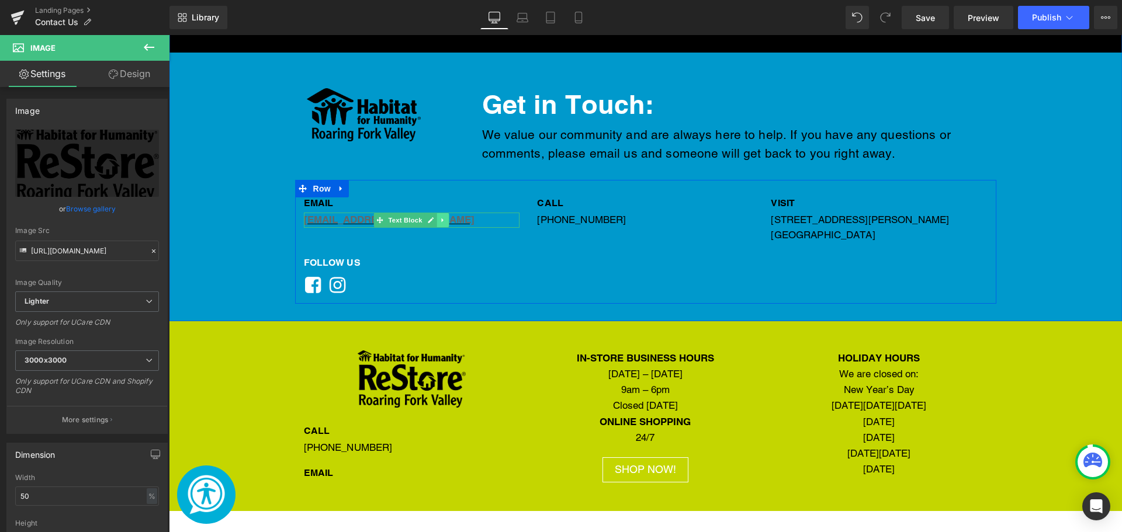
click at [437, 216] on link "Main content" at bounding box center [443, 220] width 12 height 14
click at [438, 223] on link "Main content" at bounding box center [437, 220] width 12 height 14
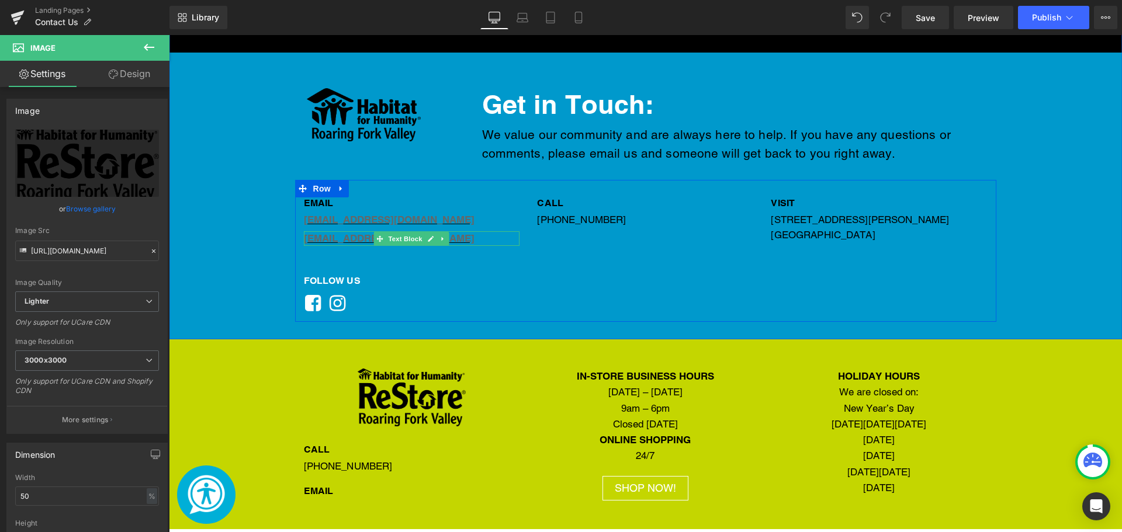
drag, startPoint x: 378, startPoint y: 237, endPoint x: 353, endPoint y: 424, distance: 188.6
click at [377, 238] on icon "Main content" at bounding box center [380, 238] width 6 height 7
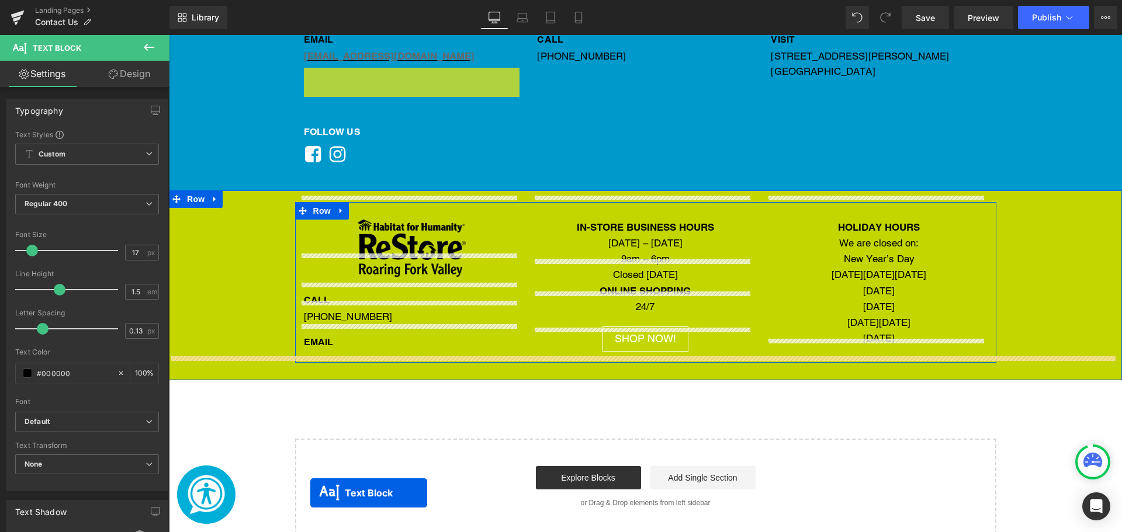
scroll to position [927, 0]
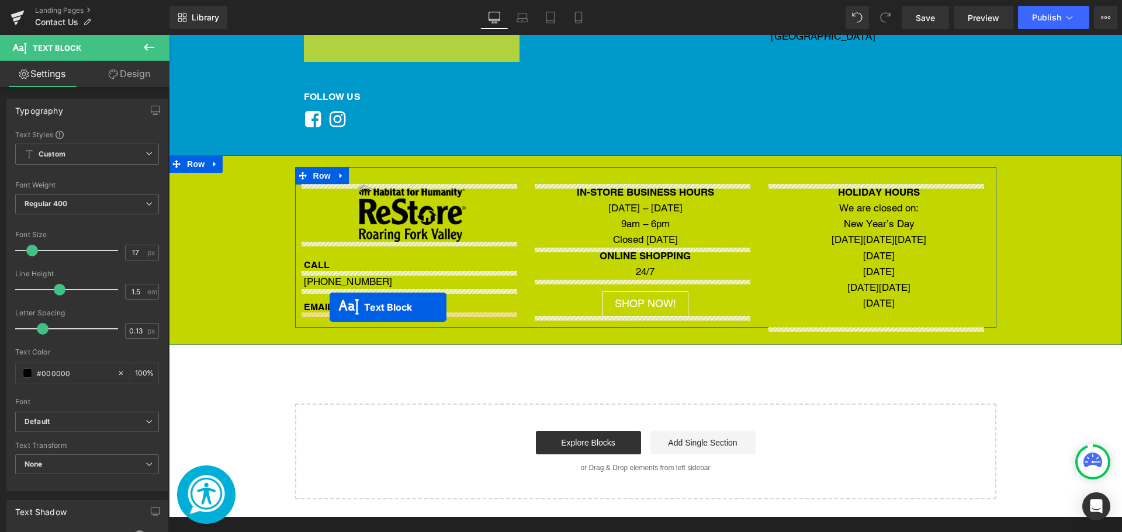
drag, startPoint x: 374, startPoint y: 237, endPoint x: 330, endPoint y: 307, distance: 83.0
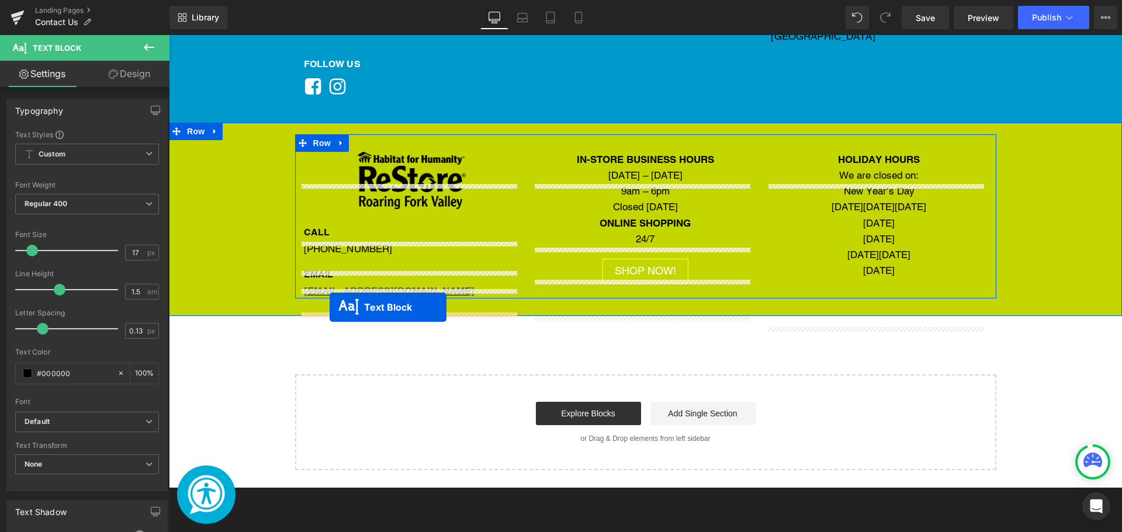
scroll to position [894, 0]
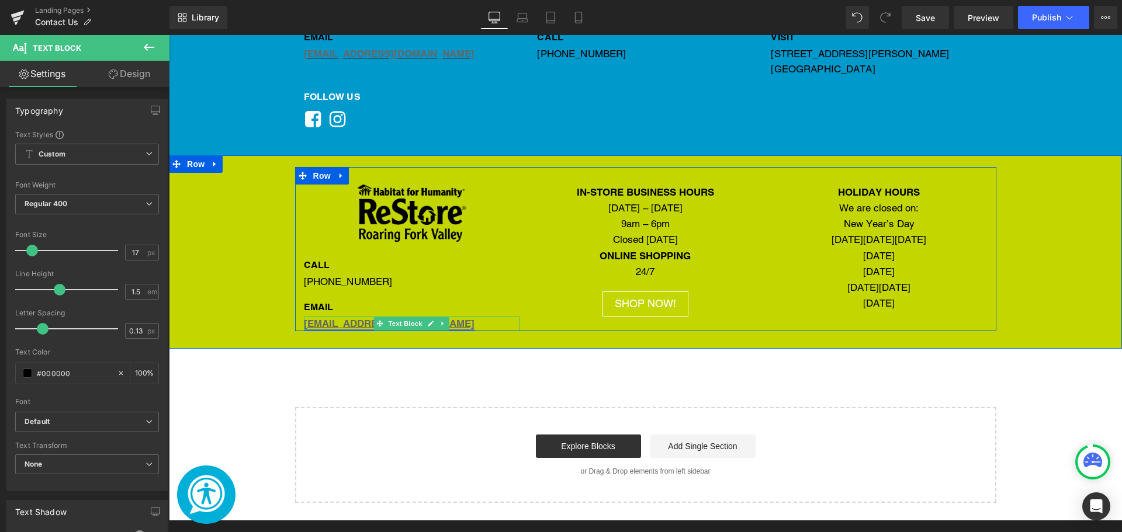
click at [315, 322] on link "[EMAIL_ADDRESS][DOMAIN_NAME]" at bounding box center [389, 324] width 171 height 12
click at [428, 321] on icon "Main content" at bounding box center [431, 323] width 6 height 7
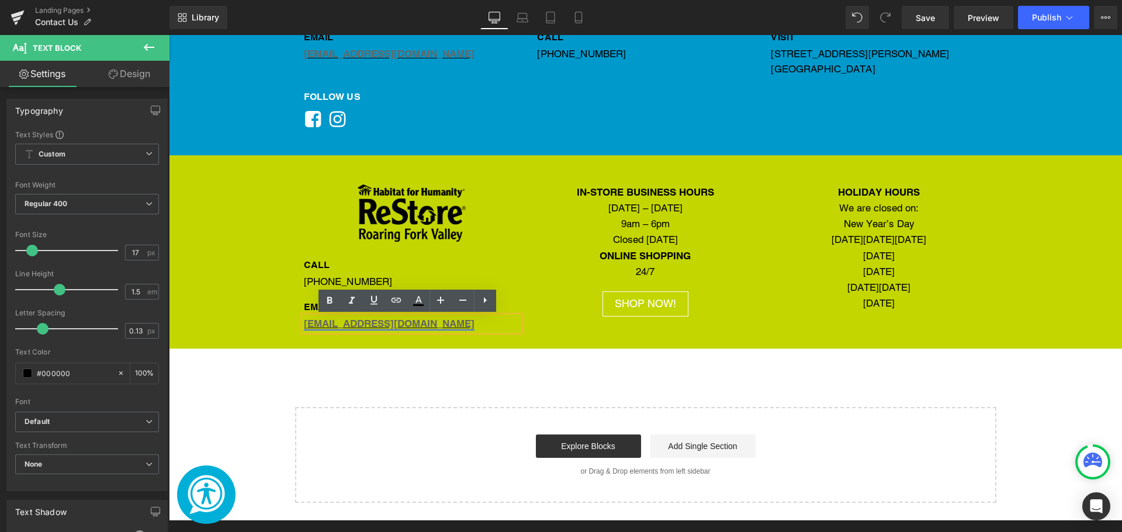
click at [319, 318] on link "[EMAIL_ADDRESS][DOMAIN_NAME]" at bounding box center [389, 324] width 171 height 12
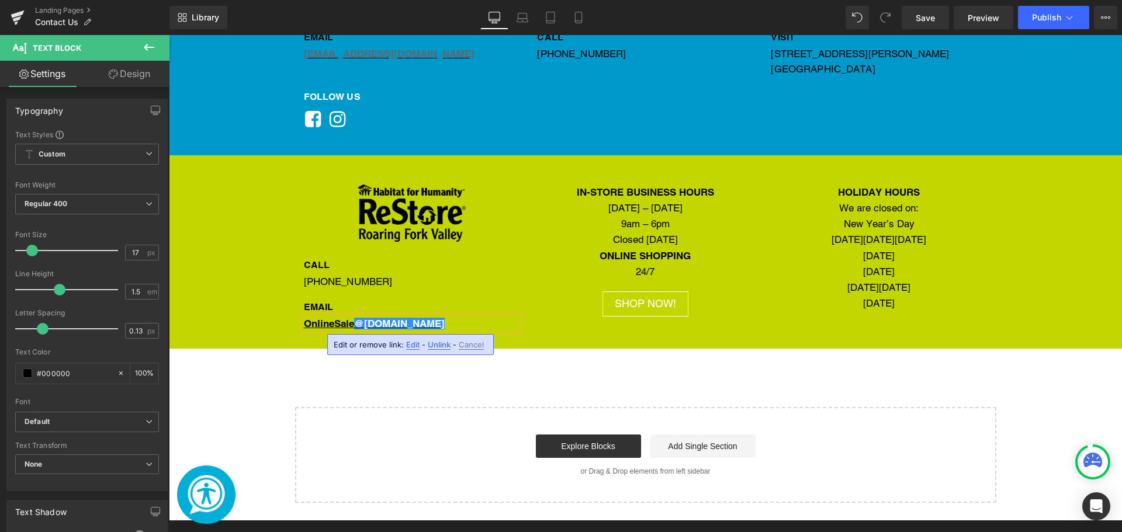
click at [410, 345] on span "Edit" at bounding box center [412, 345] width 13 height 10
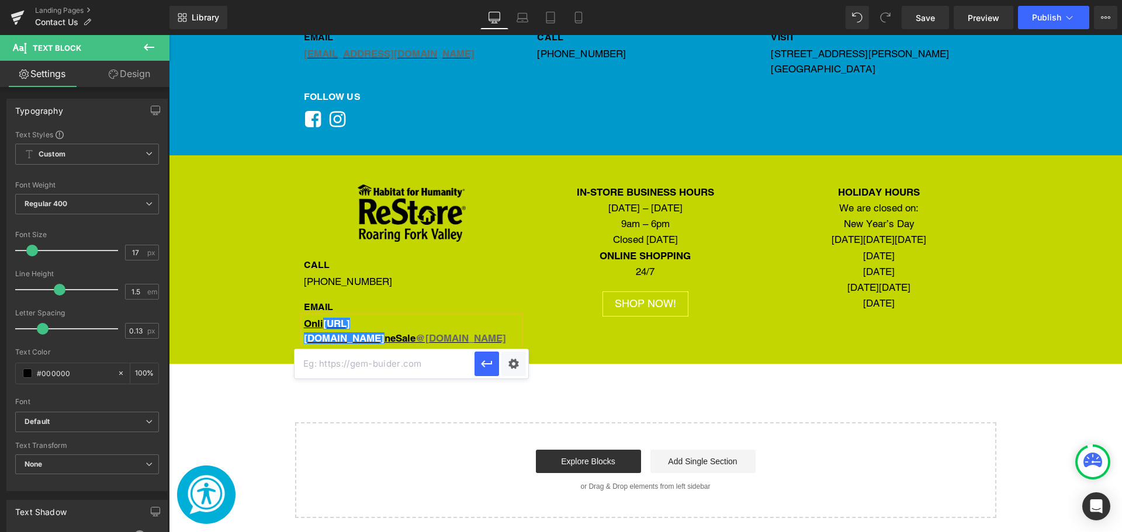
click at [538, 328] on div "Image CALL Heading [PHONE_NUMBER] Text Block EMAIL Heading Onli [URL][DOMAIN_NA…" at bounding box center [645, 256] width 701 height 179
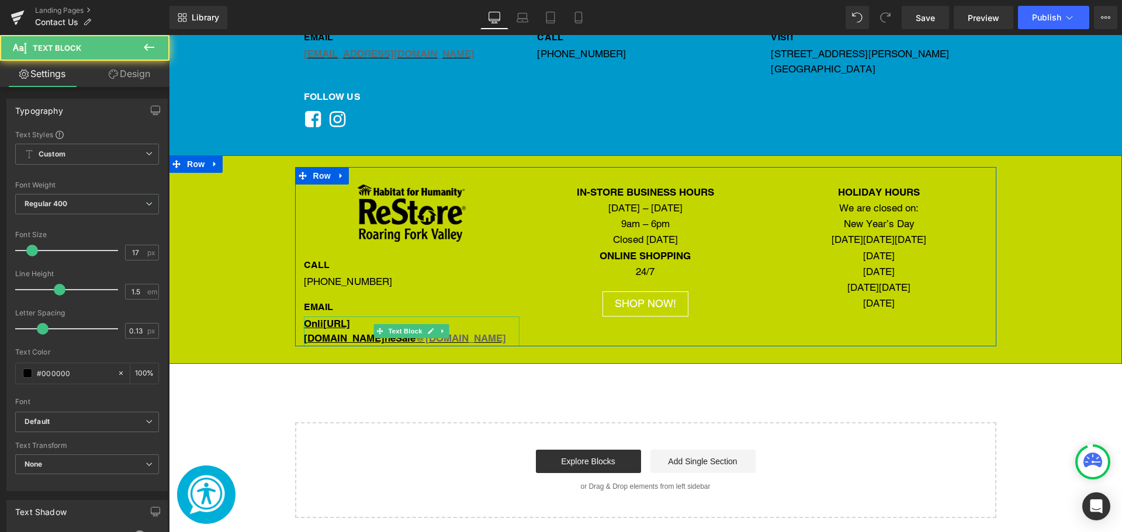
click at [356, 340] on u "Onli [URL][DOMAIN_NAME] neSale @[DOMAIN_NAME]" at bounding box center [405, 331] width 202 height 27
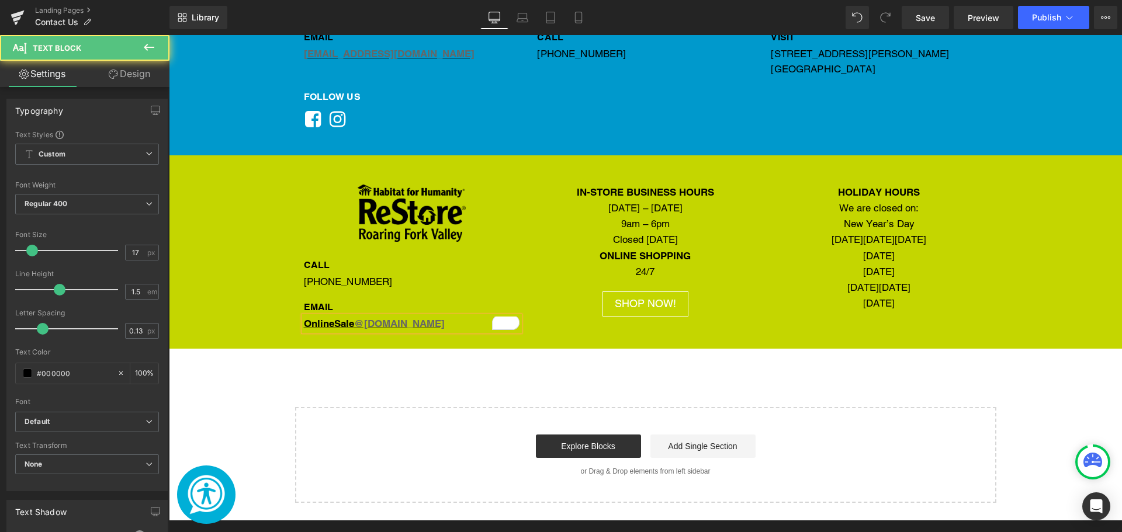
click at [472, 331] on div "Onli neSale @[DOMAIN_NAME]" at bounding box center [412, 324] width 216 height 15
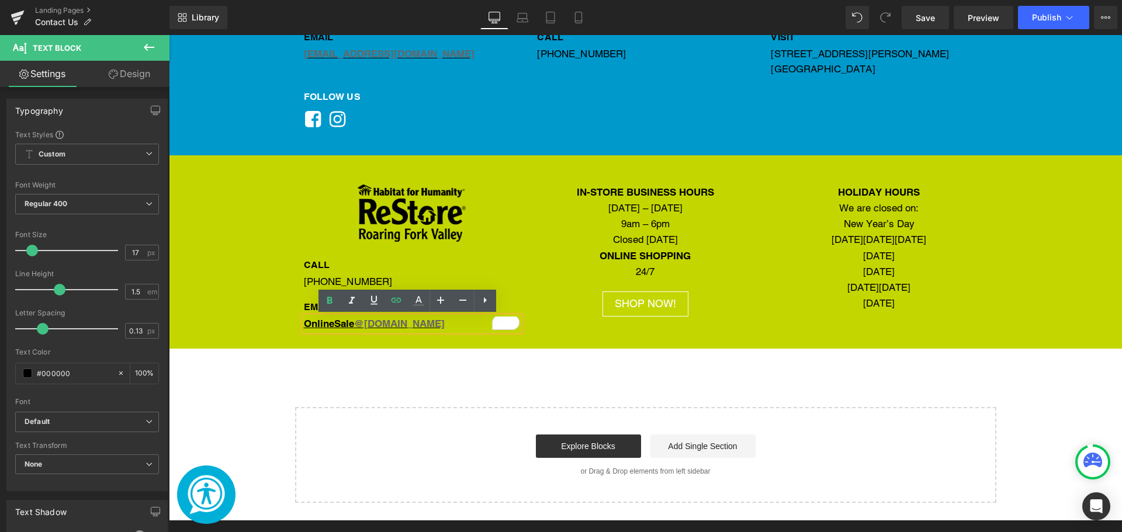
drag, startPoint x: 477, startPoint y: 327, endPoint x: 295, endPoint y: 321, distance: 181.8
click at [295, 321] on div "Image CALL Heading [PHONE_NUMBER] Text Block EMAIL Heading Onli neSale @[DOMAIN…" at bounding box center [412, 258] width 234 height 147
click at [391, 300] on icon at bounding box center [396, 299] width 10 height 5
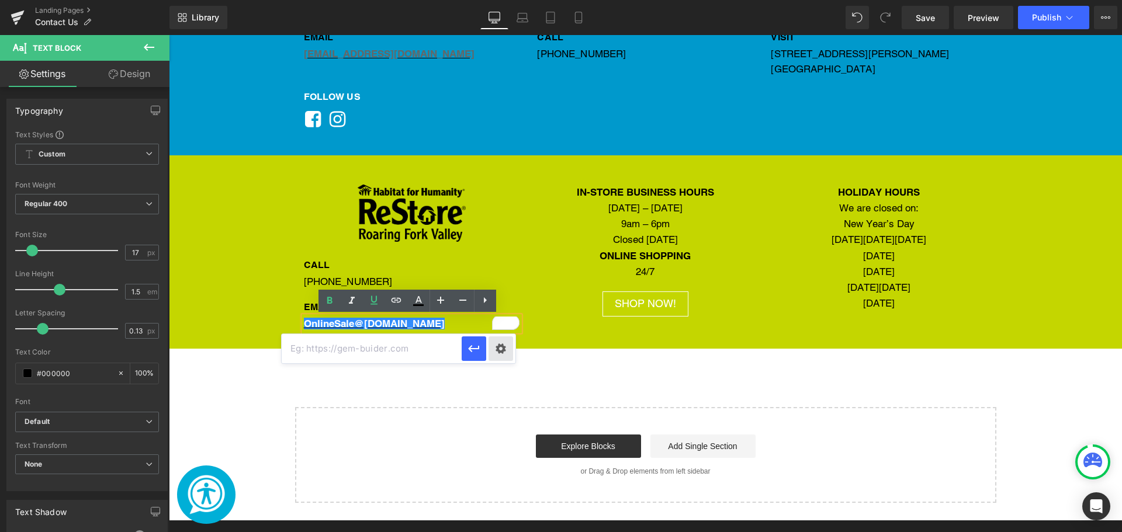
click at [507, 0] on div "Text Color Highlight Color #333333 Edit or remove link: Edit - Unlink - Cancel" at bounding box center [561, 0] width 1122 height 0
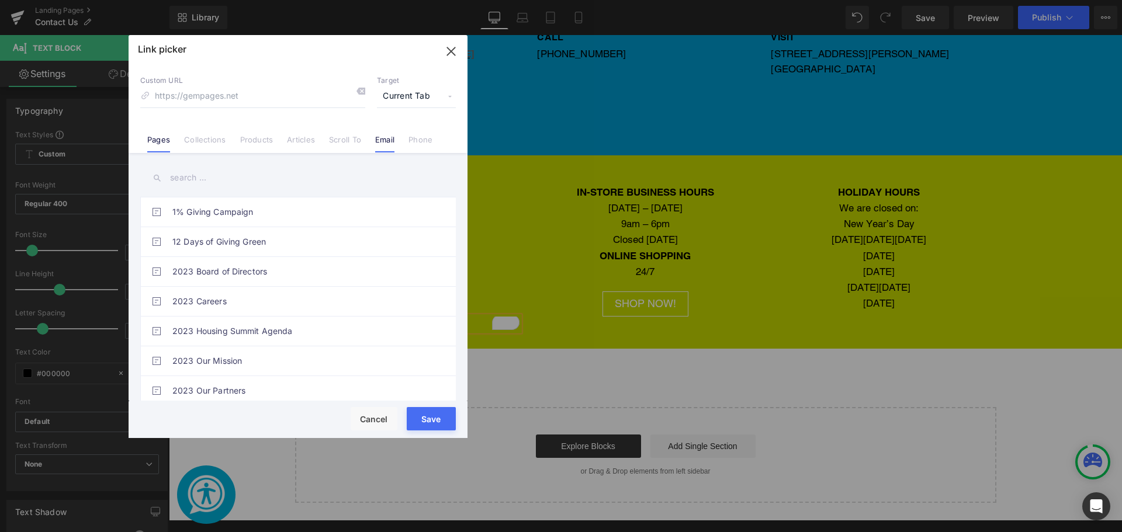
click at [383, 146] on link "Email" at bounding box center [384, 144] width 19 height 18
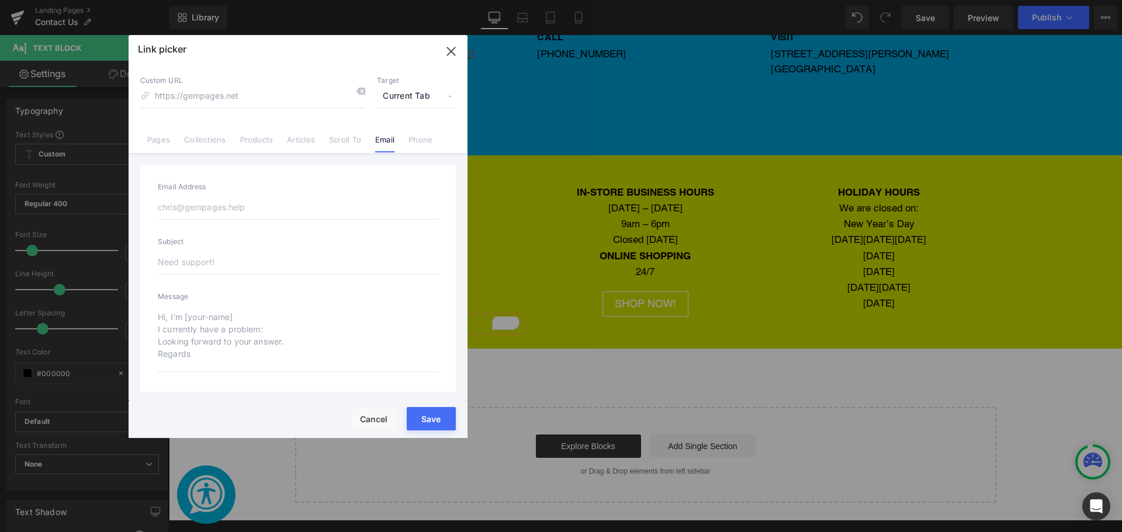
click at [228, 213] on input "email" at bounding box center [298, 207] width 280 height 25
type input "[EMAIL_ADDRESS][DOMAIN_NAME]"
type input "mailto:[EMAIL_ADDRESS][DOMAIN_NAME]"
click at [435, 420] on button "Save" at bounding box center [431, 418] width 49 height 23
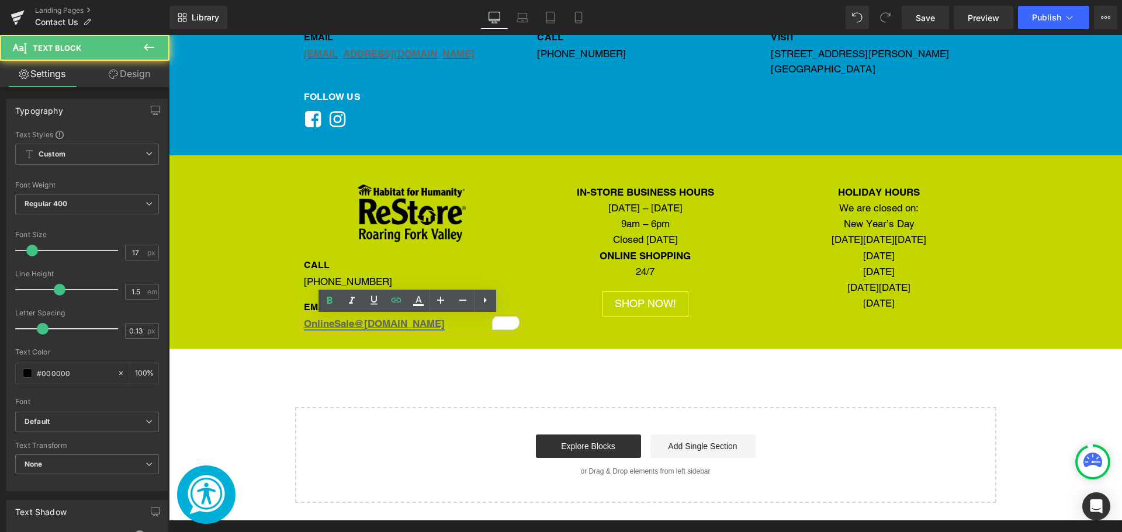
click at [347, 325] on link "Onli neSale @[DOMAIN_NAME]" at bounding box center [374, 324] width 141 height 12
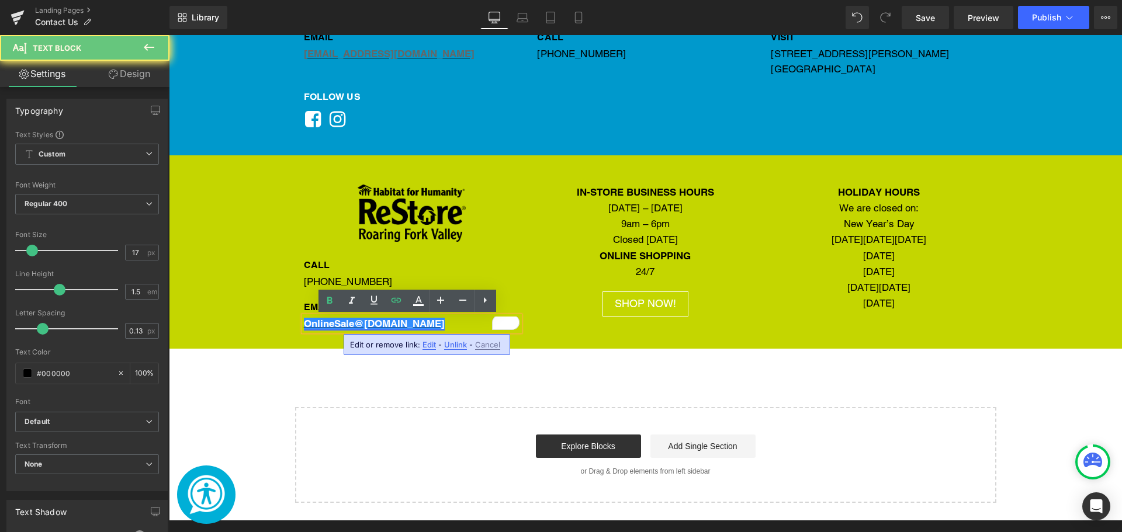
click at [349, 324] on link "Onli neSale @[DOMAIN_NAME]" at bounding box center [374, 324] width 141 height 12
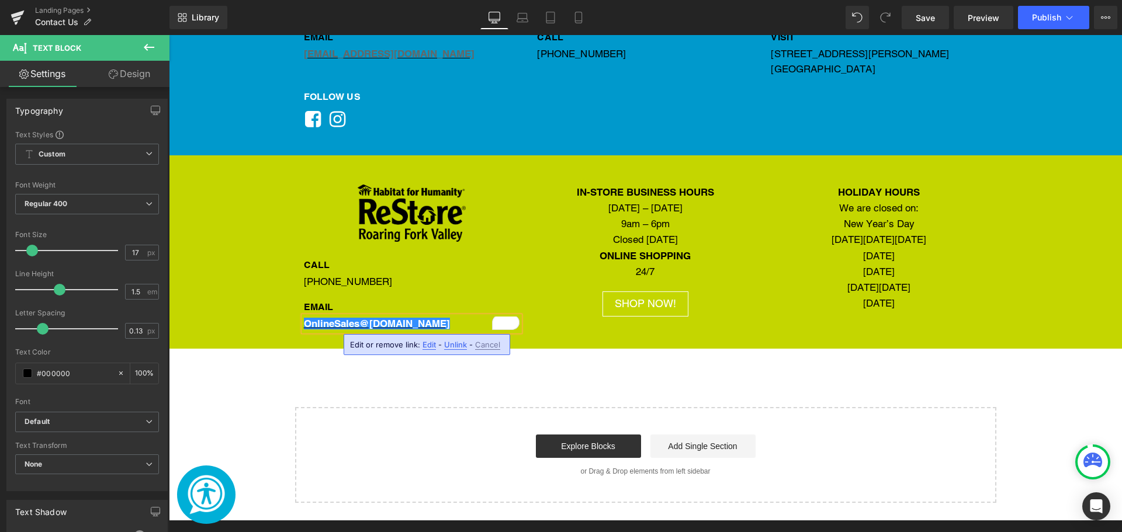
click at [429, 349] on span "Edit" at bounding box center [428, 345] width 13 height 10
click at [470, 350] on icon "button" at bounding box center [473, 348] width 11 height 7
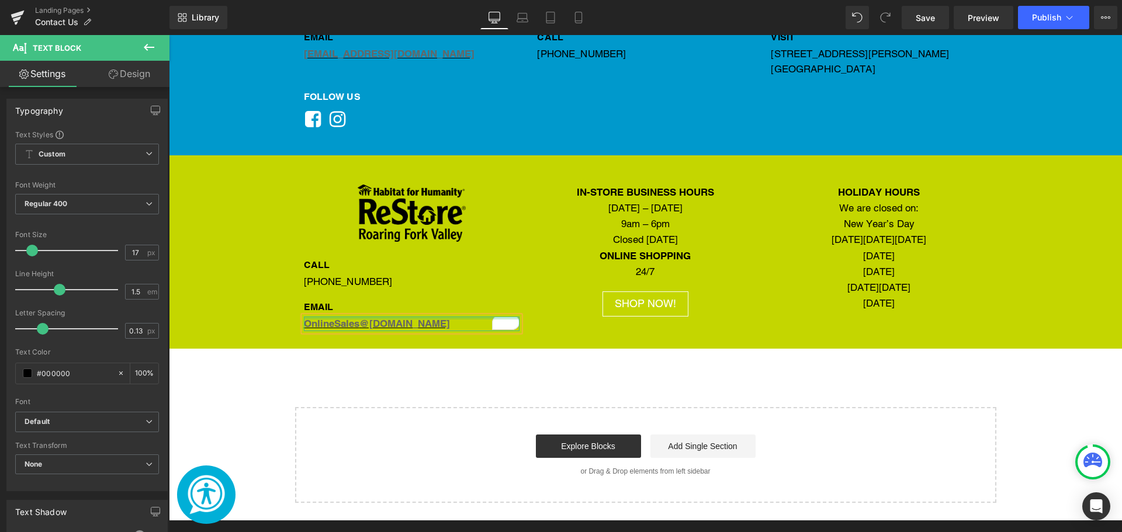
click at [475, 317] on div "Main content" at bounding box center [412, 318] width 216 height 3
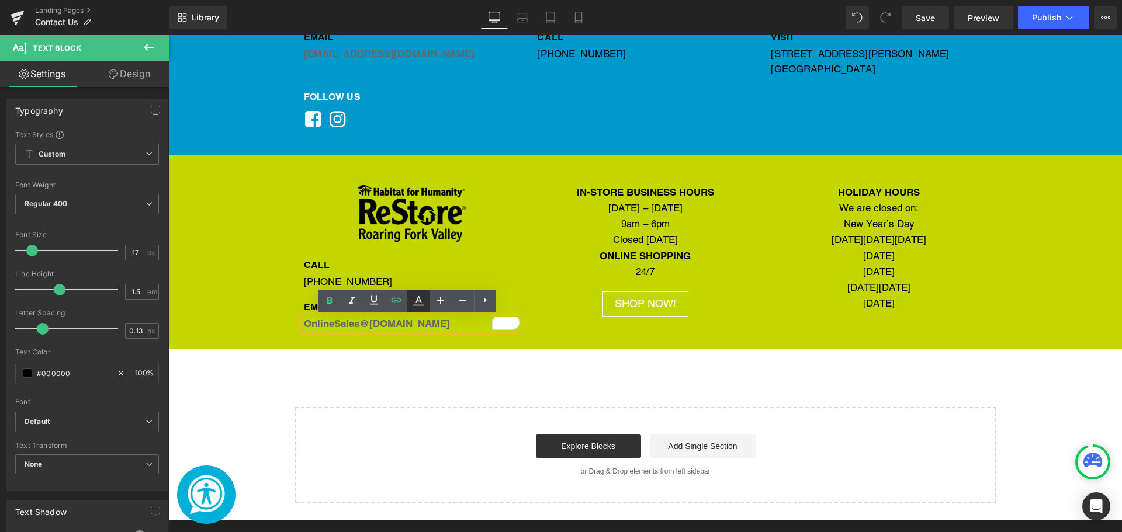
click at [0, 0] on icon at bounding box center [0, 0] width 0 height 0
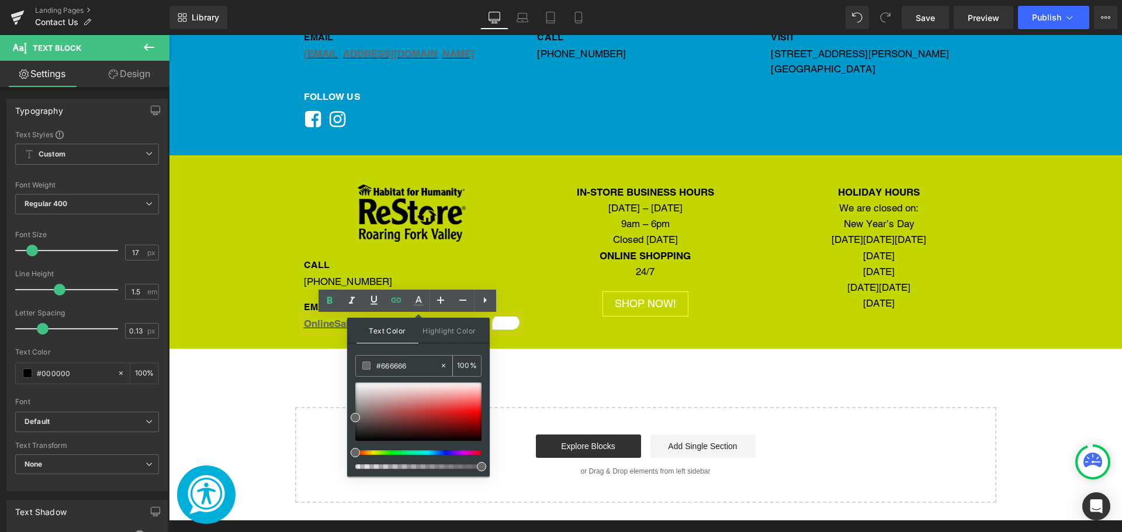
click at [397, 369] on input "#666666" at bounding box center [407, 365] width 63 height 13
type input "#ffffff"
drag, startPoint x: 352, startPoint y: 418, endPoint x: 349, endPoint y: 374, distance: 44.0
click at [0, 0] on div "Text Color Highlight Color rgba(255, 255, 255, 1) #ffffff 100 % transparent tra…" at bounding box center [0, 0] width 0 height 0
click at [417, 301] on icon at bounding box center [418, 299] width 6 height 7
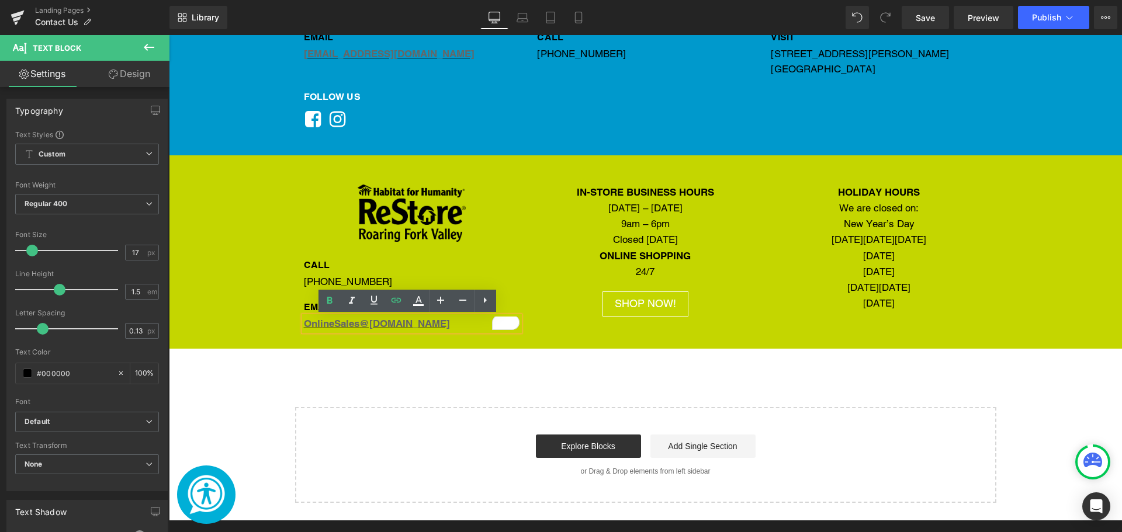
click at [528, 281] on div "IN-STORE BUSINESS HOURS [DATE] – [DATE] 9am – 6pm Closed [DATE] Text Block ONLI…" at bounding box center [645, 251] width 234 height 132
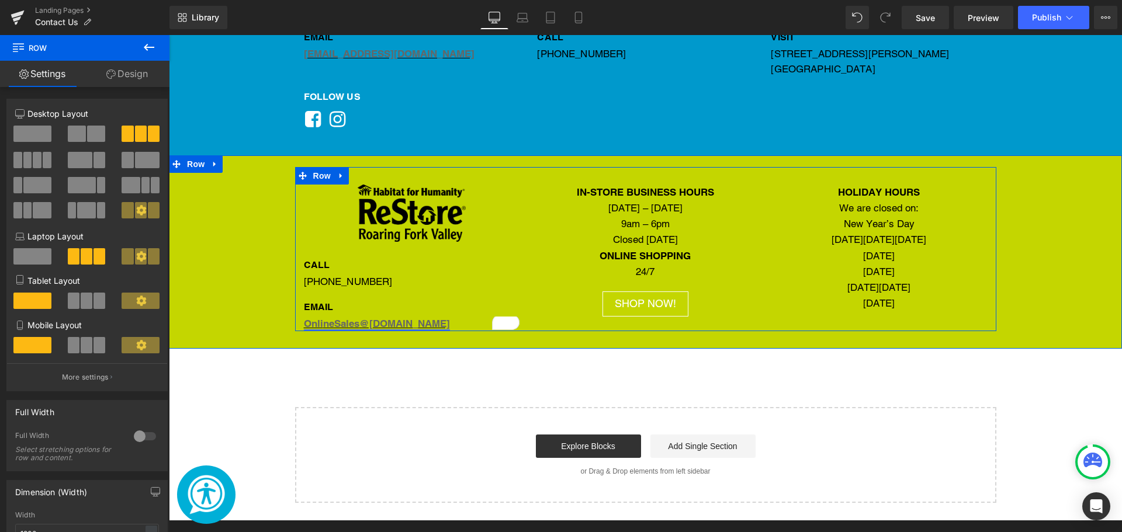
click at [445, 327] on link "Onli neSales @[DOMAIN_NAME]" at bounding box center [377, 324] width 146 height 12
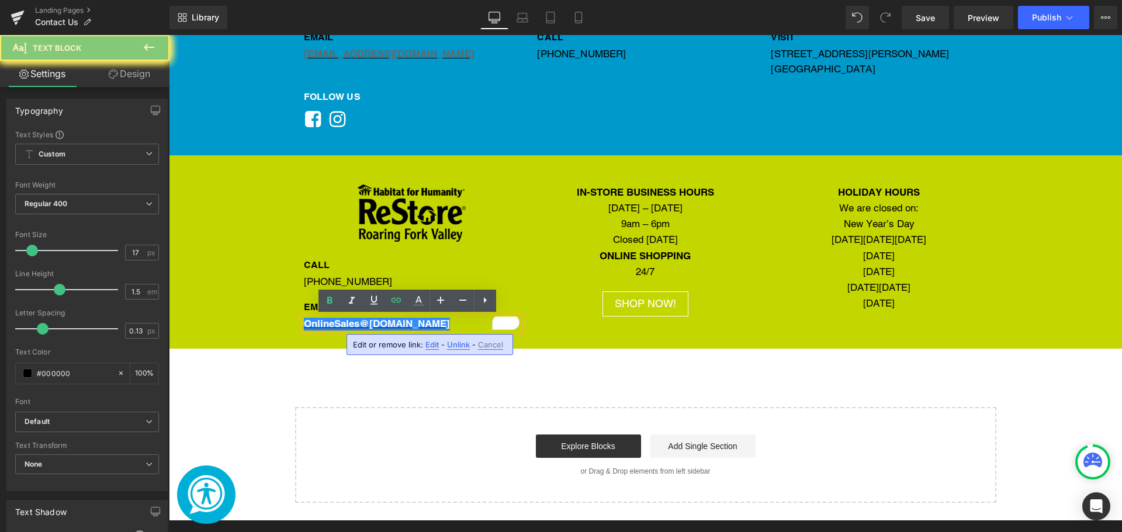
click at [445, 327] on link "Onli neSales @[DOMAIN_NAME]" at bounding box center [377, 324] width 146 height 12
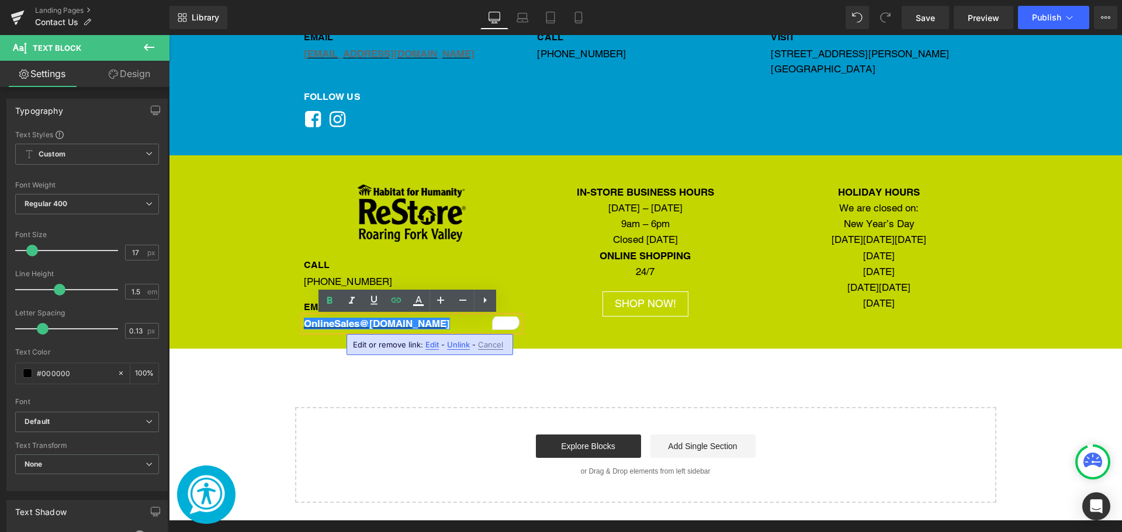
click at [435, 396] on div "Google Maps Image Get in Touch: Heading We value our community and are always h…" at bounding box center [645, 86] width 953 height 833
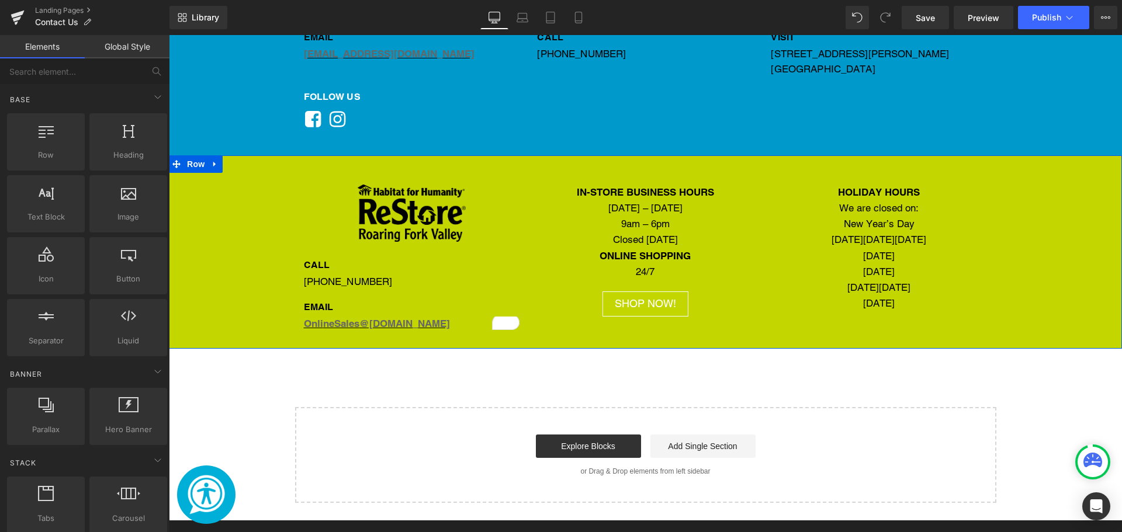
click at [427, 317] on div "Onli neSales @[DOMAIN_NAME] Text Block" at bounding box center [412, 324] width 216 height 15
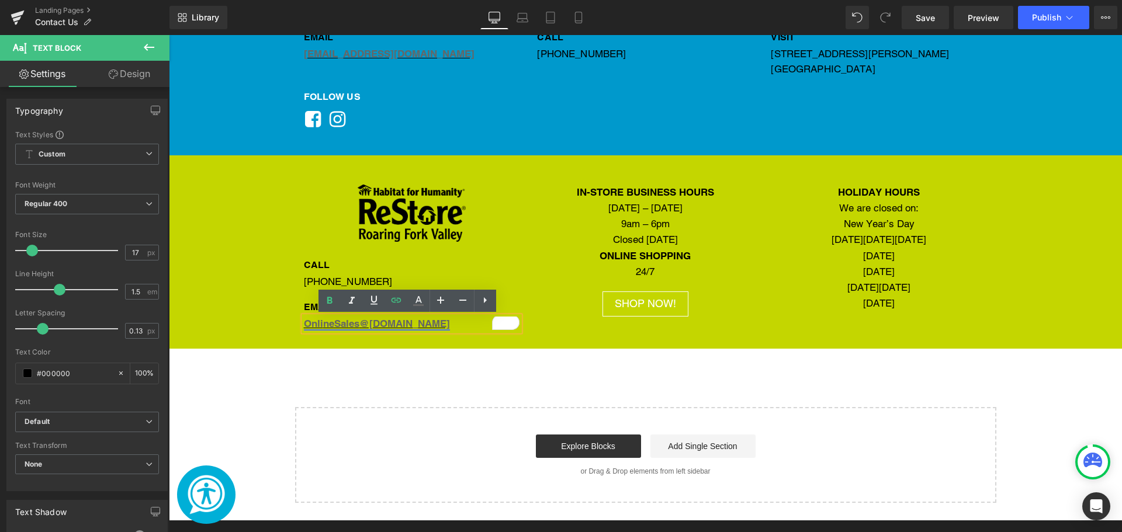
click at [427, 325] on link "Onli neSales @[DOMAIN_NAME]" at bounding box center [377, 324] width 146 height 12
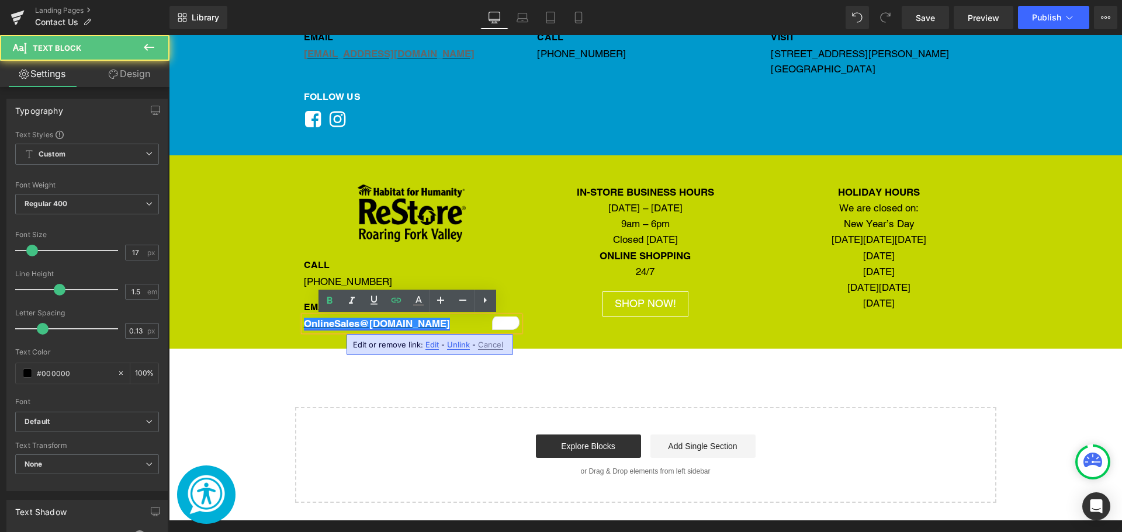
click at [427, 325] on link "Onli neSales @[DOMAIN_NAME]" at bounding box center [377, 324] width 146 height 12
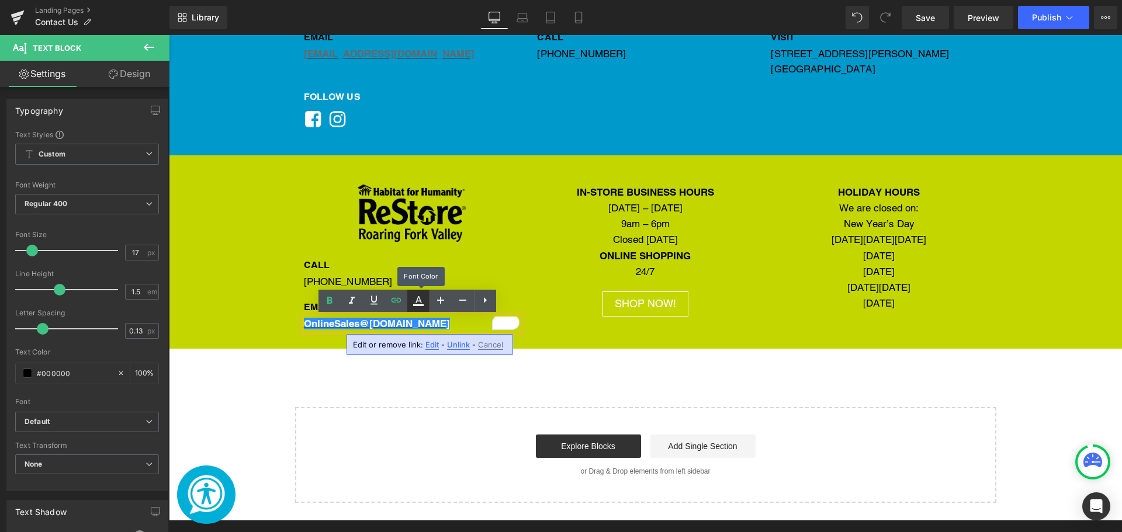
click at [0, 0] on icon at bounding box center [0, 0] width 0 height 0
type input "100"
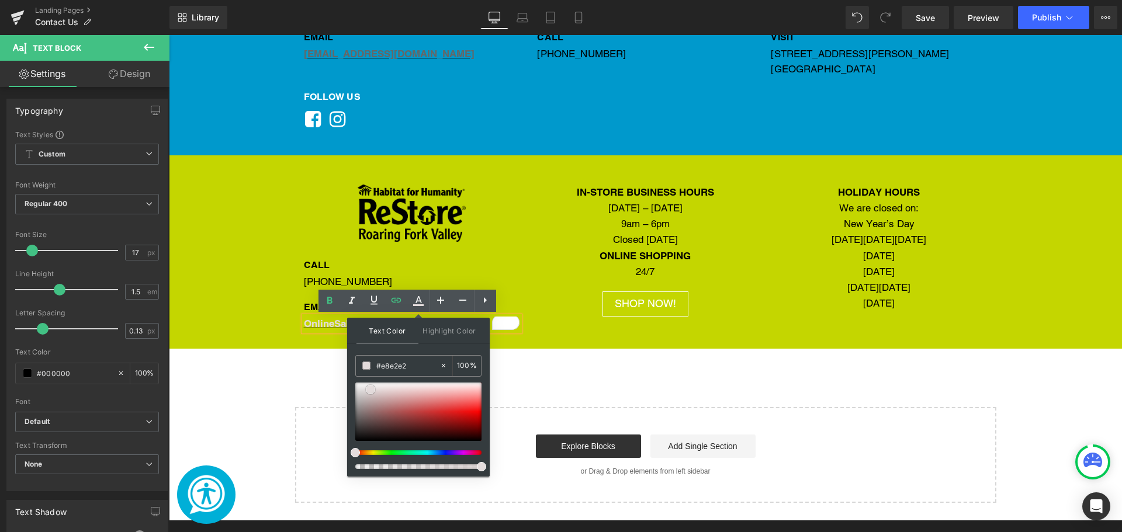
type input "#ffffff"
drag, startPoint x: 539, startPoint y: 425, endPoint x: 331, endPoint y: 370, distance: 215.7
click at [0, 0] on icon at bounding box center [0, 0] width 0 height 0
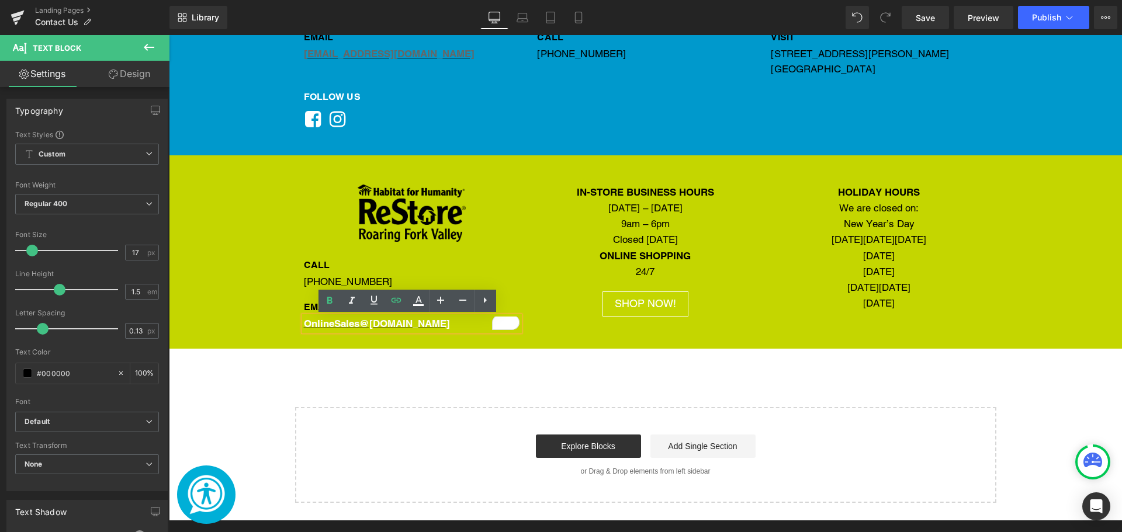
click at [517, 262] on div "Image CALL Heading [PHONE_NUMBER] Text Block EMAIL Heading Onli neSales @[DOMAI…" at bounding box center [412, 258] width 234 height 147
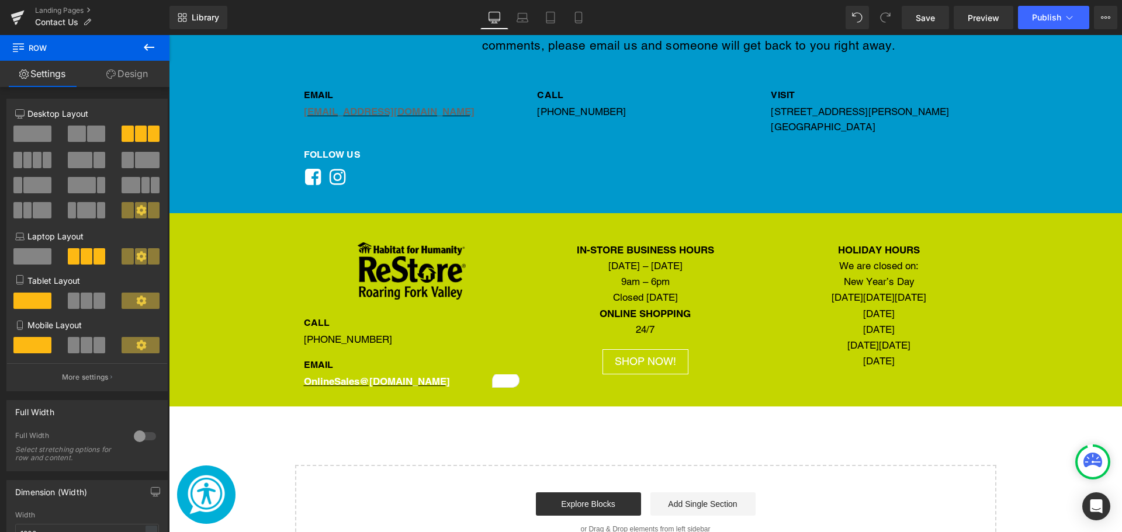
scroll to position [836, 0]
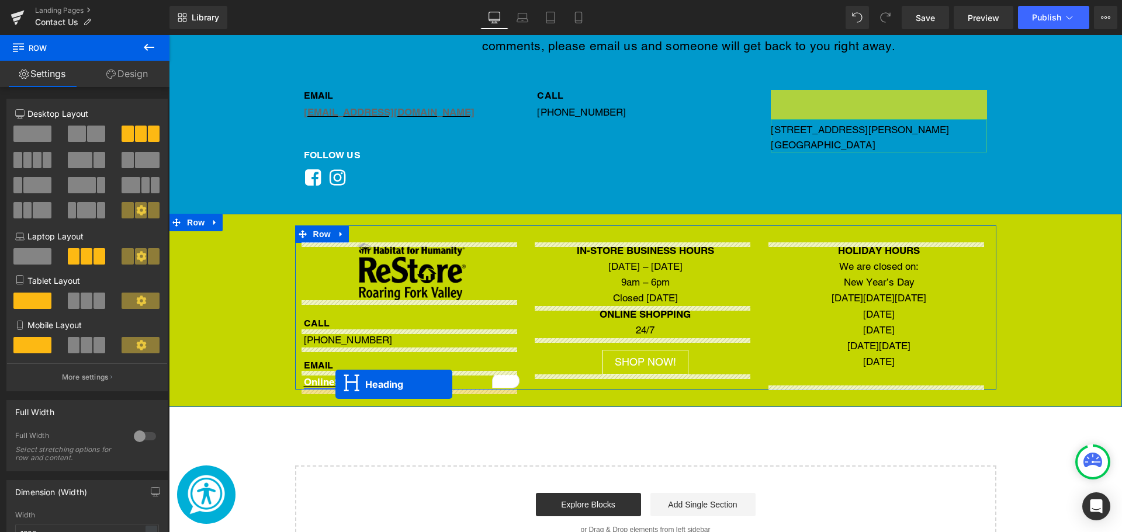
drag, startPoint x: 842, startPoint y: 93, endPoint x: 335, endPoint y: 384, distance: 585.0
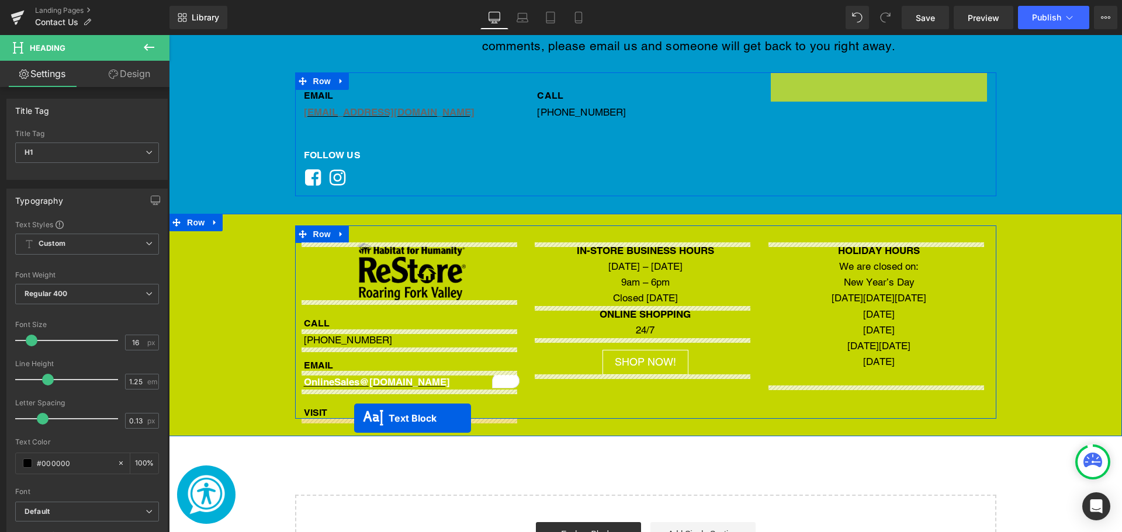
drag, startPoint x: 841, startPoint y: 88, endPoint x: 354, endPoint y: 418, distance: 588.6
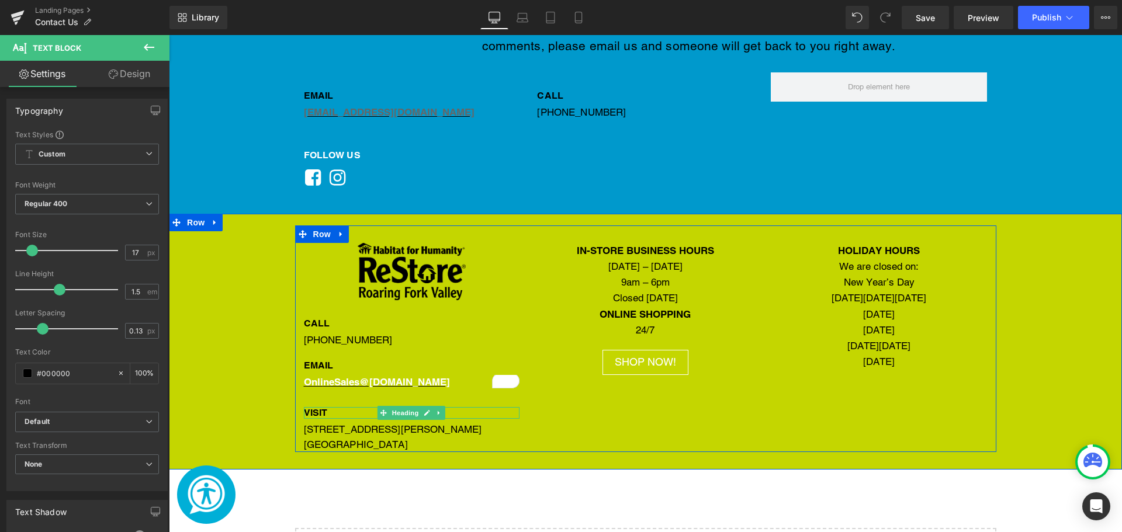
click at [313, 411] on h1 "VISIT" at bounding box center [412, 413] width 216 height 12
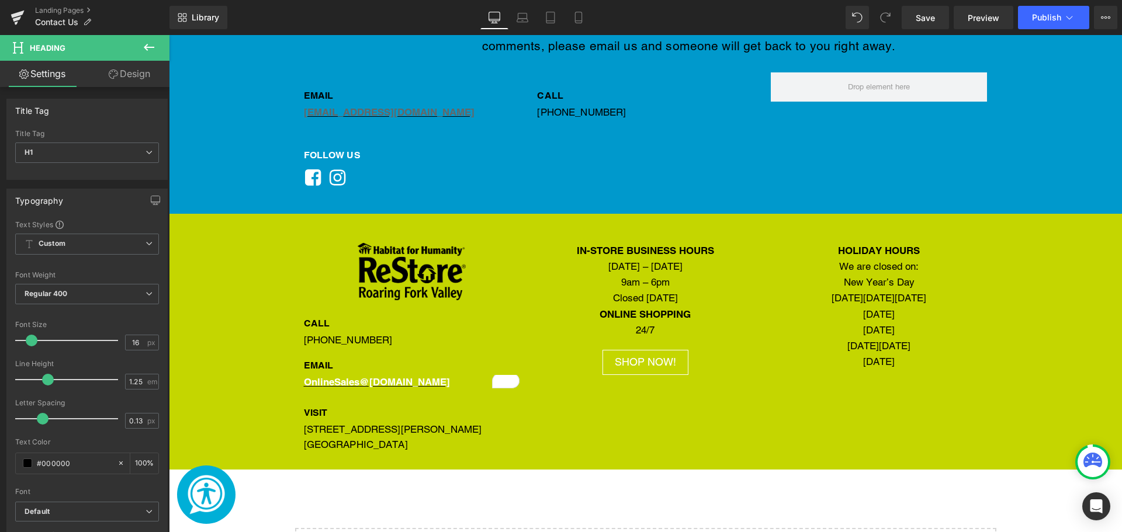
click at [137, 75] on link "Design" at bounding box center [129, 74] width 85 height 26
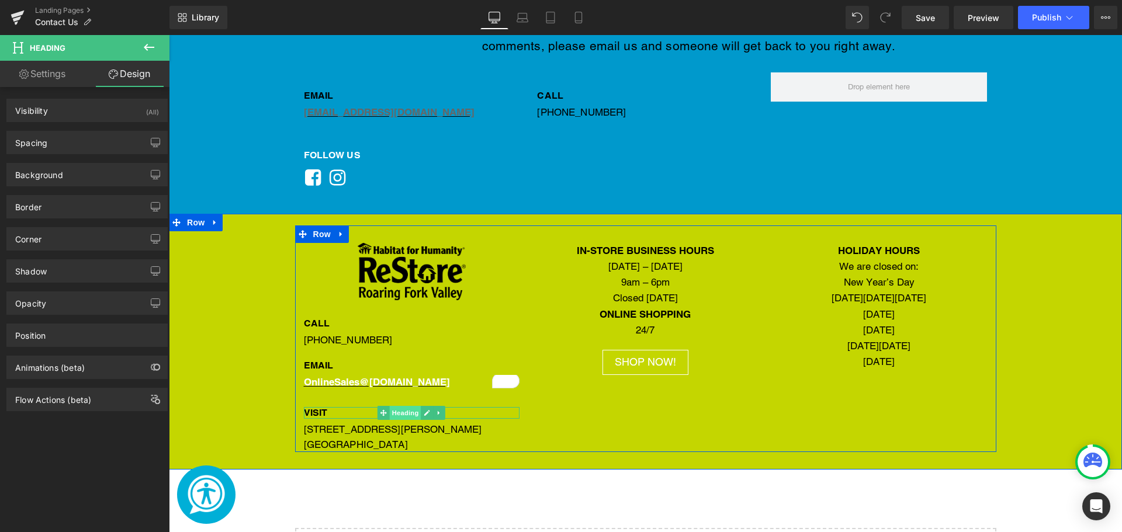
click at [393, 411] on span "Heading" at bounding box center [406, 413] width 32 height 14
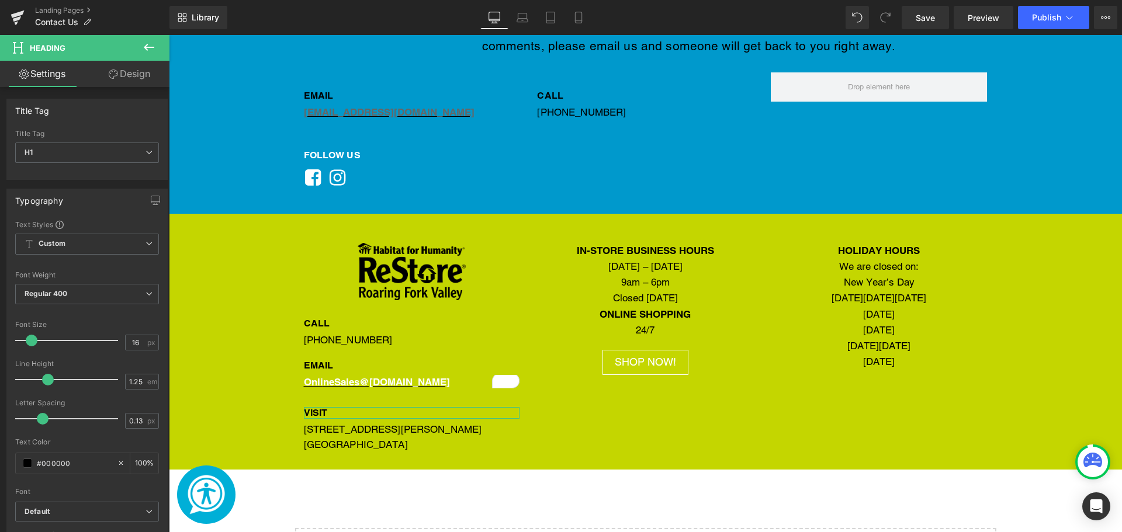
click at [147, 81] on link "Design" at bounding box center [129, 74] width 85 height 26
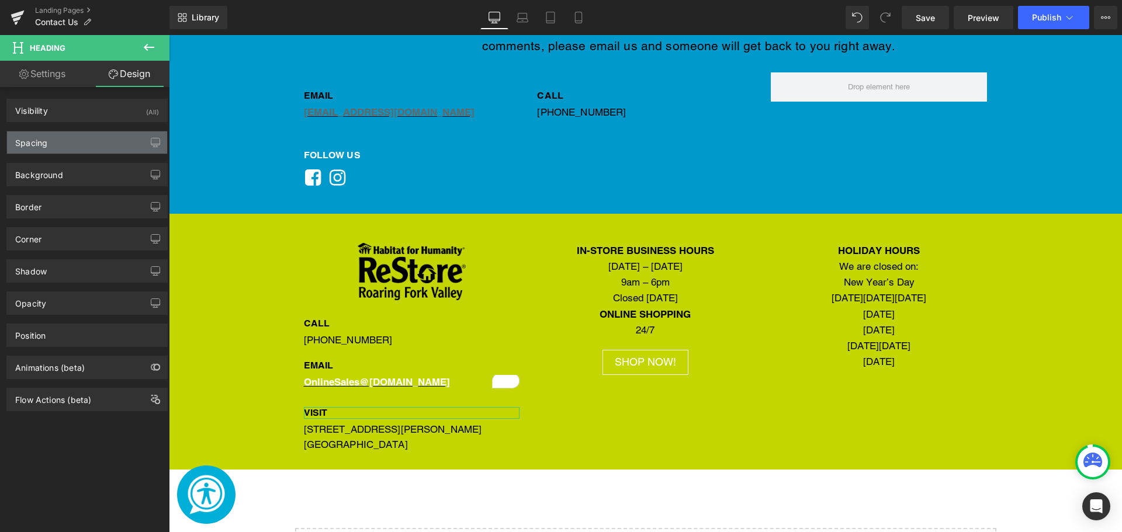
click at [91, 148] on div "Spacing" at bounding box center [87, 142] width 160 height 22
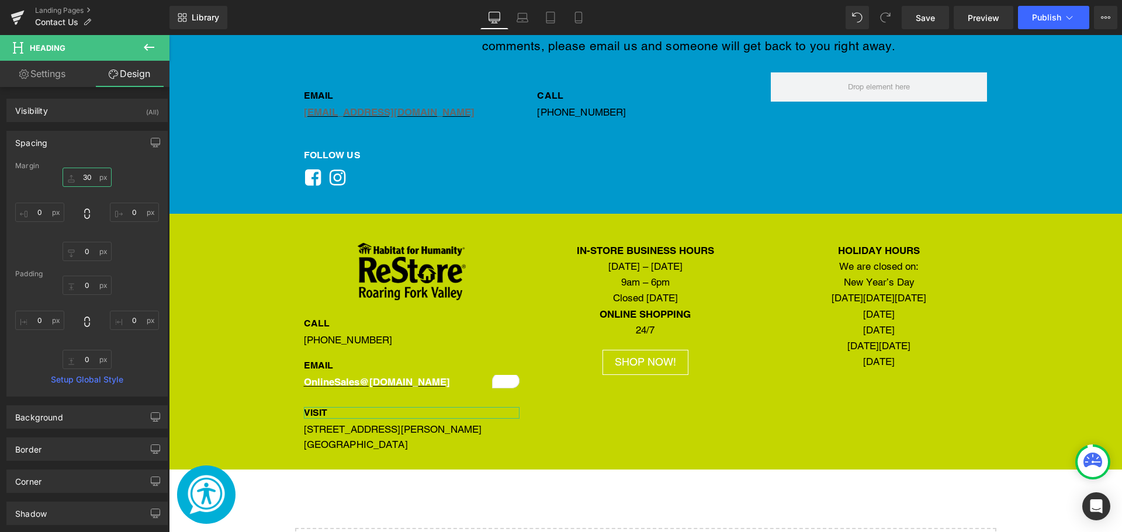
click at [89, 172] on input "30" at bounding box center [87, 177] width 49 height 19
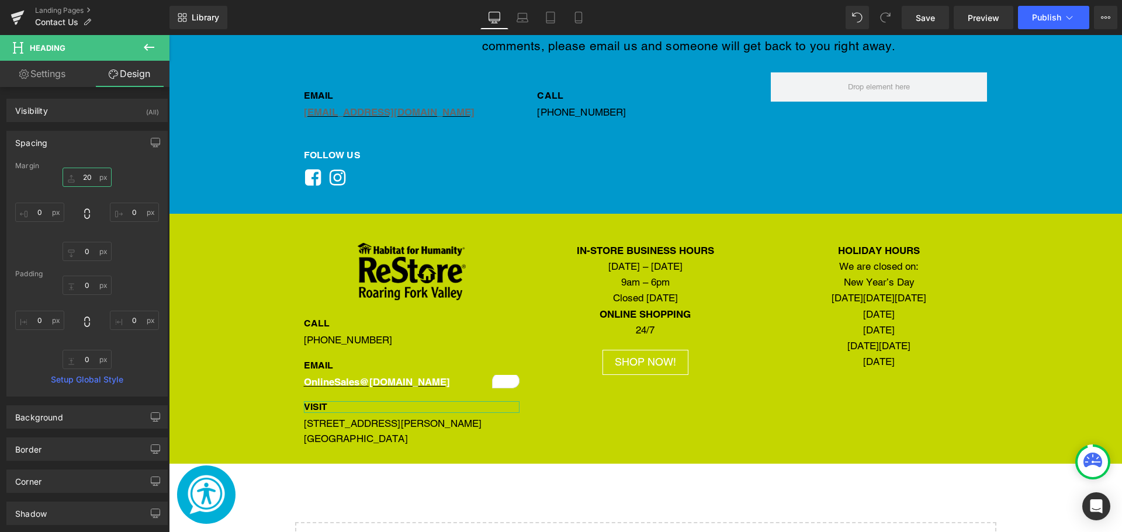
type input "20"
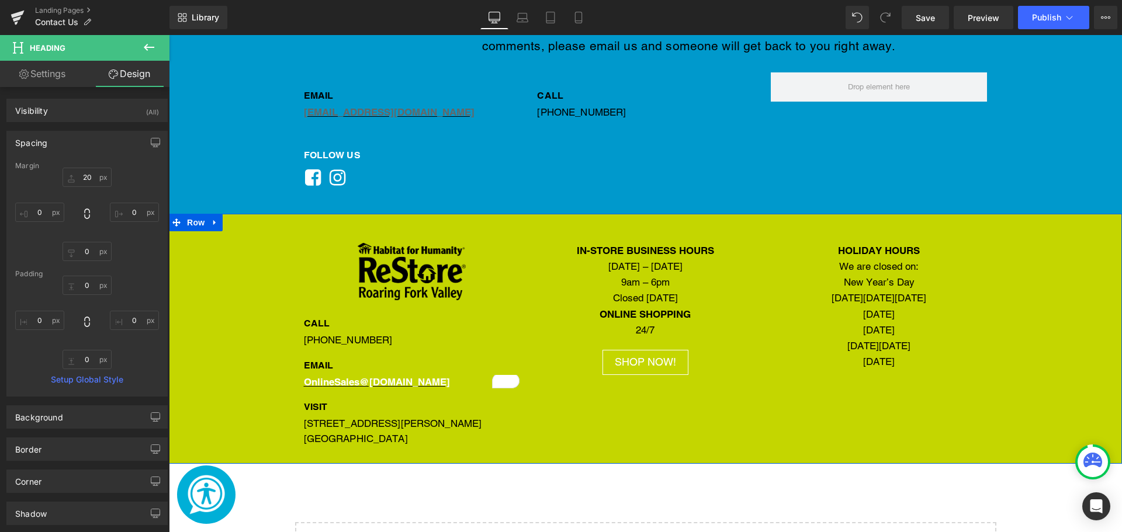
click at [243, 404] on div "Image CALL Heading [PHONE_NUMBER] Text Block EMAIL Heading Onli neSales @[DOMAI…" at bounding box center [645, 336] width 953 height 221
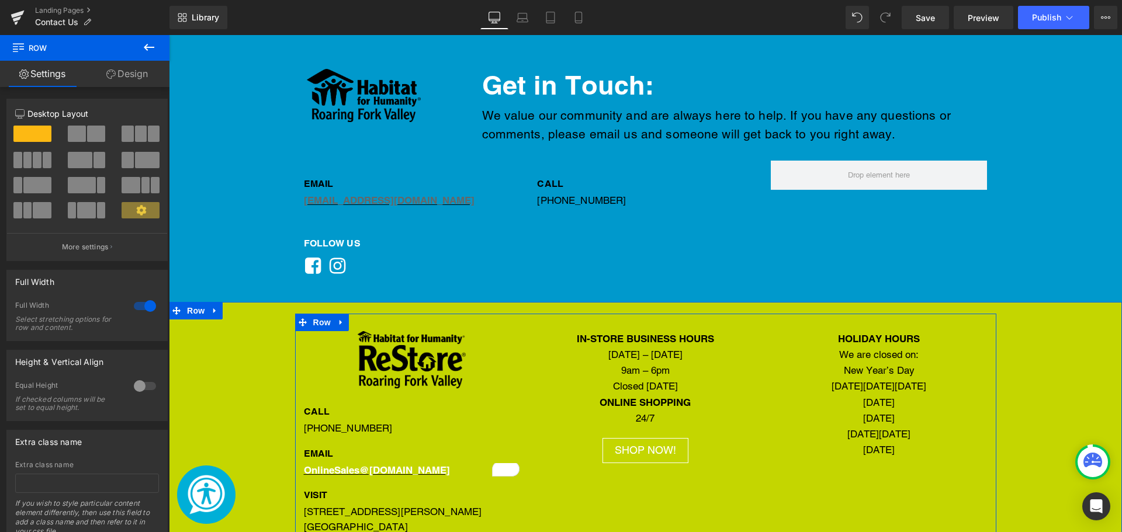
scroll to position [760, 0]
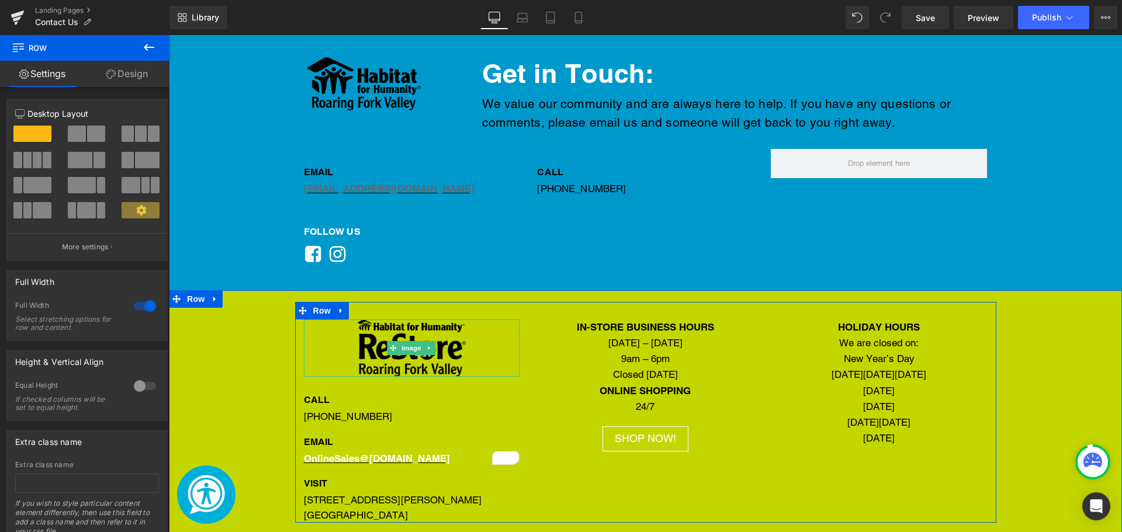
click at [434, 359] on img "Main content" at bounding box center [412, 348] width 108 height 57
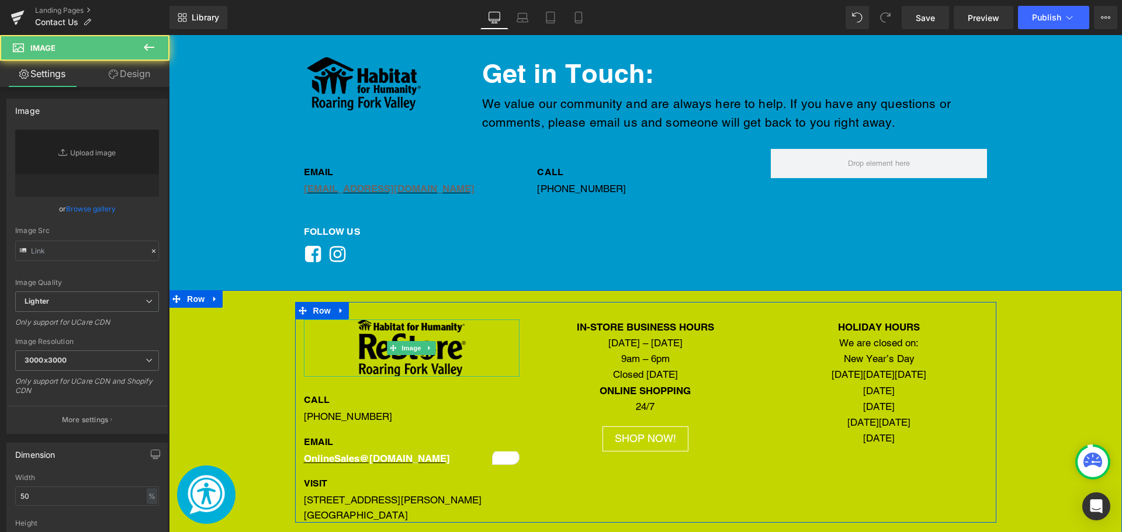
type input "[URL][DOMAIN_NAME]"
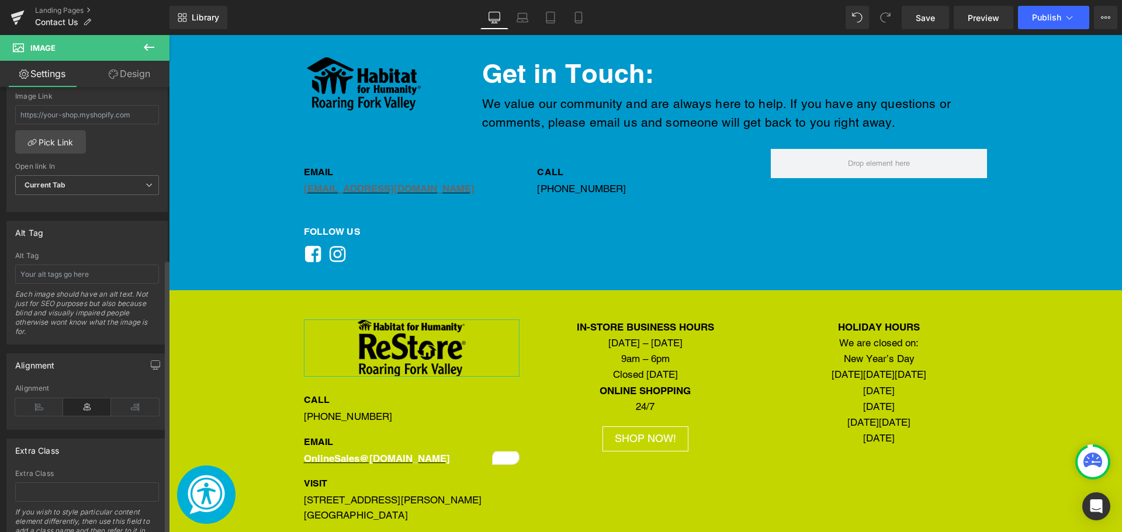
scroll to position [550, 0]
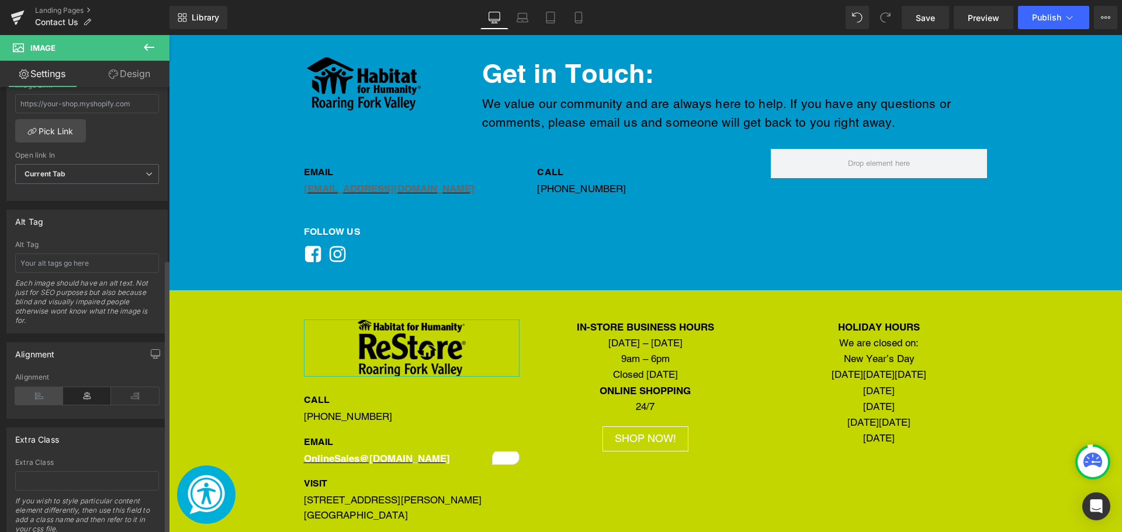
click at [37, 398] on icon at bounding box center [39, 396] width 48 height 18
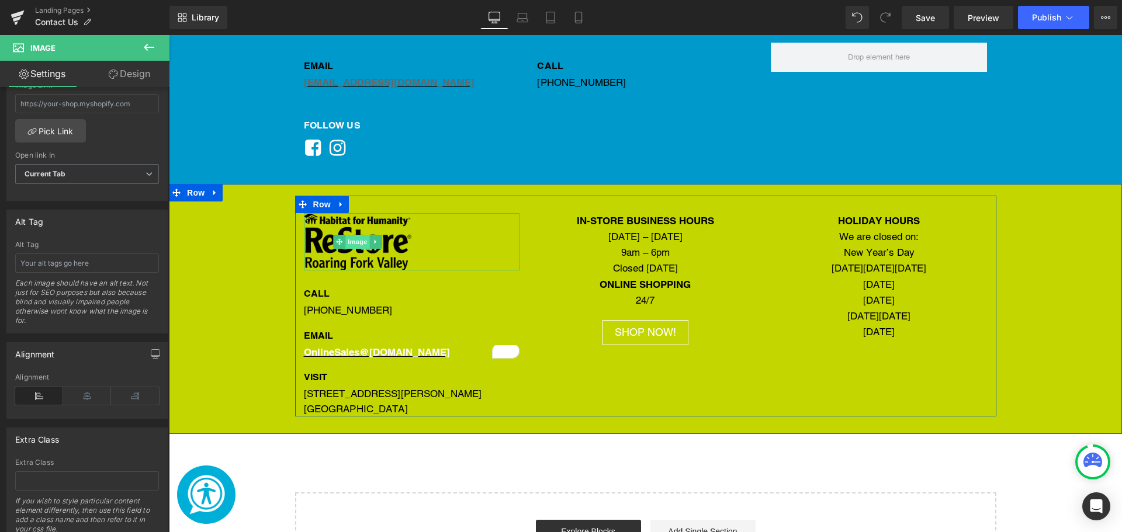
scroll to position [878, 0]
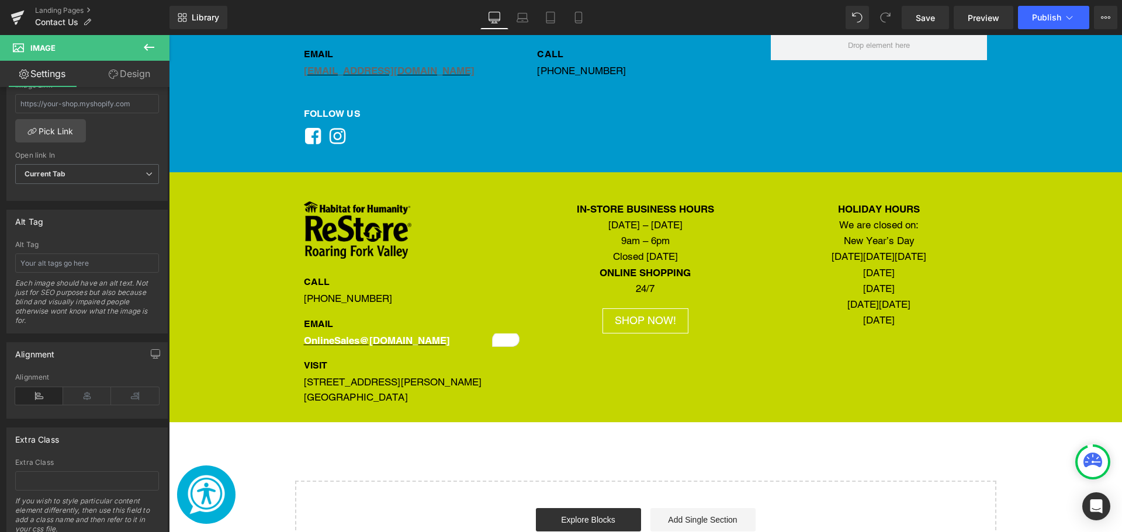
click at [149, 41] on icon at bounding box center [149, 47] width 14 height 14
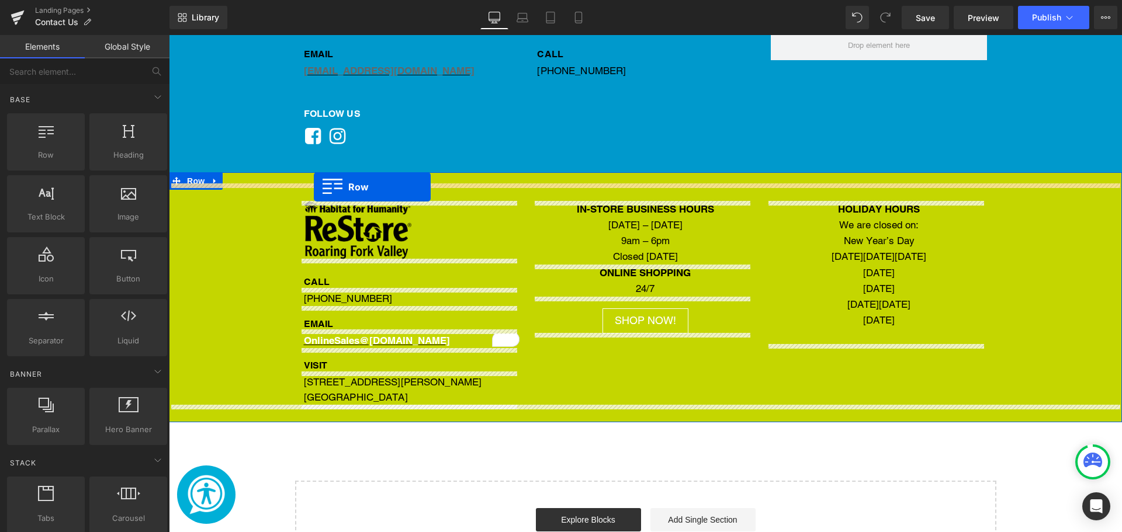
drag, startPoint x: 221, startPoint y: 193, endPoint x: 314, endPoint y: 187, distance: 93.1
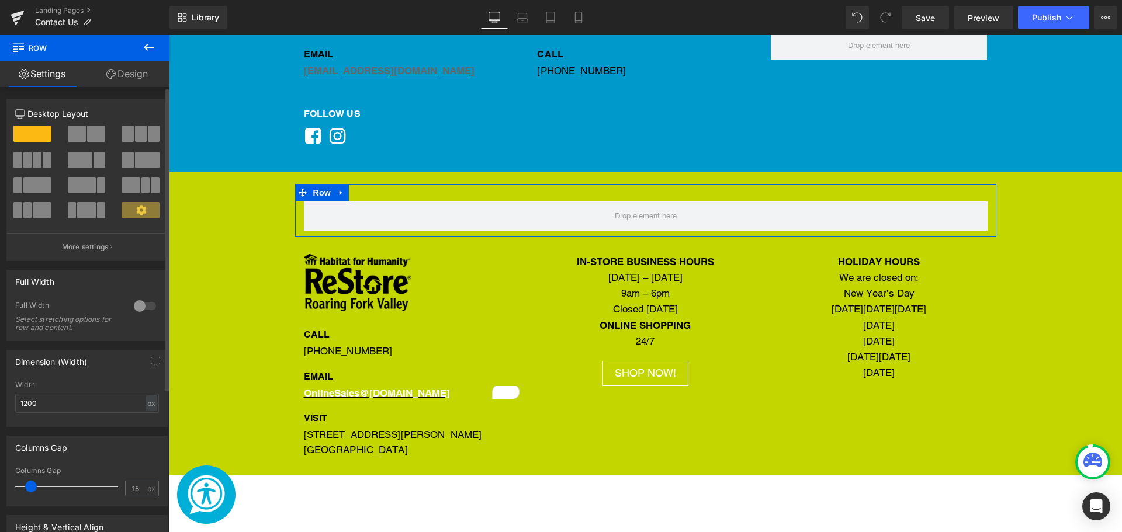
click at [138, 163] on span at bounding box center [147, 160] width 25 height 16
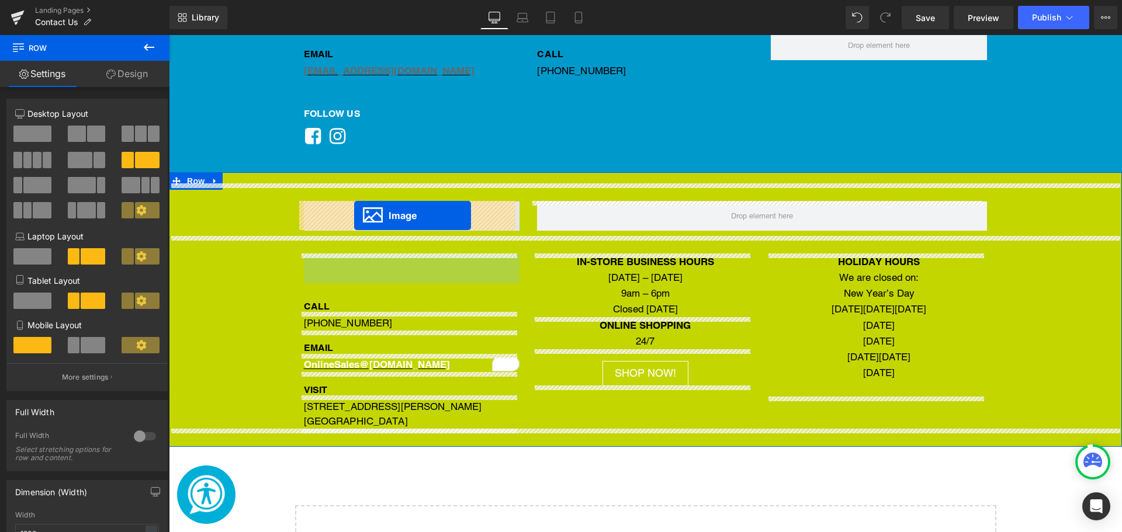
drag, startPoint x: 332, startPoint y: 281, endPoint x: 354, endPoint y: 216, distance: 69.1
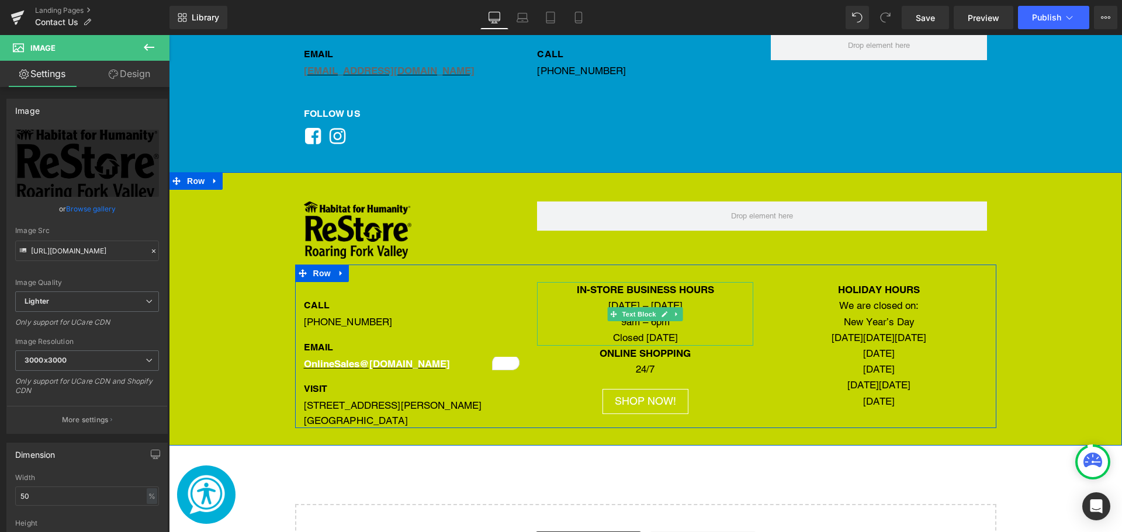
click at [577, 295] on span "IN-STORE BUSINESS HOURS" at bounding box center [645, 290] width 137 height 12
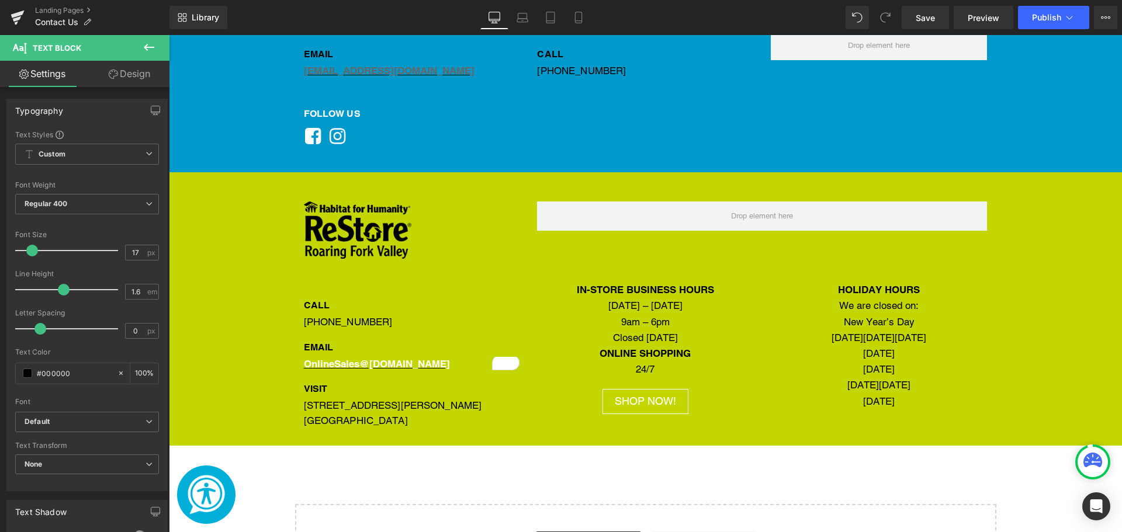
click at [133, 72] on link "Design" at bounding box center [129, 74] width 85 height 26
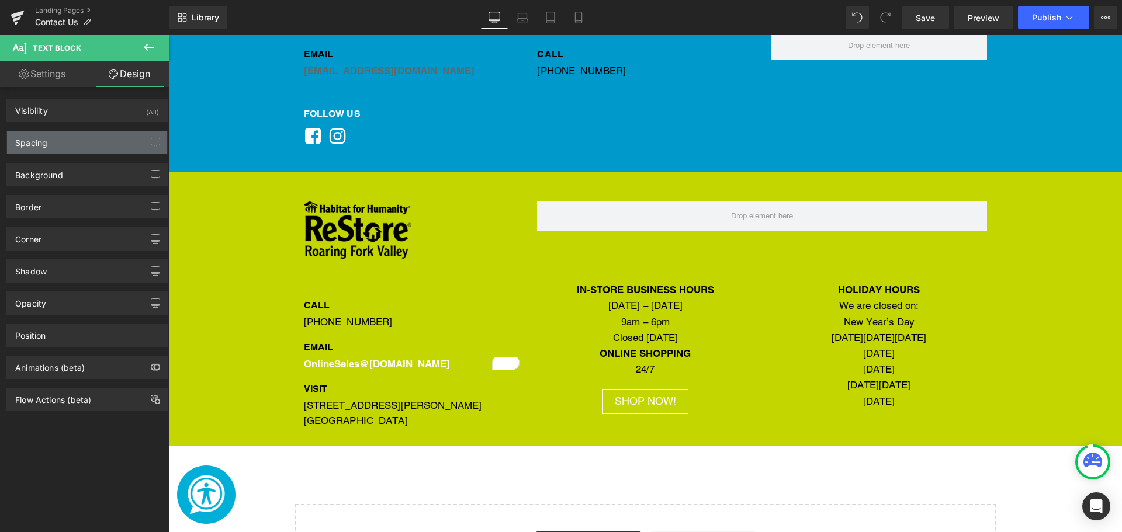
click at [76, 147] on div "Spacing" at bounding box center [87, 142] width 160 height 22
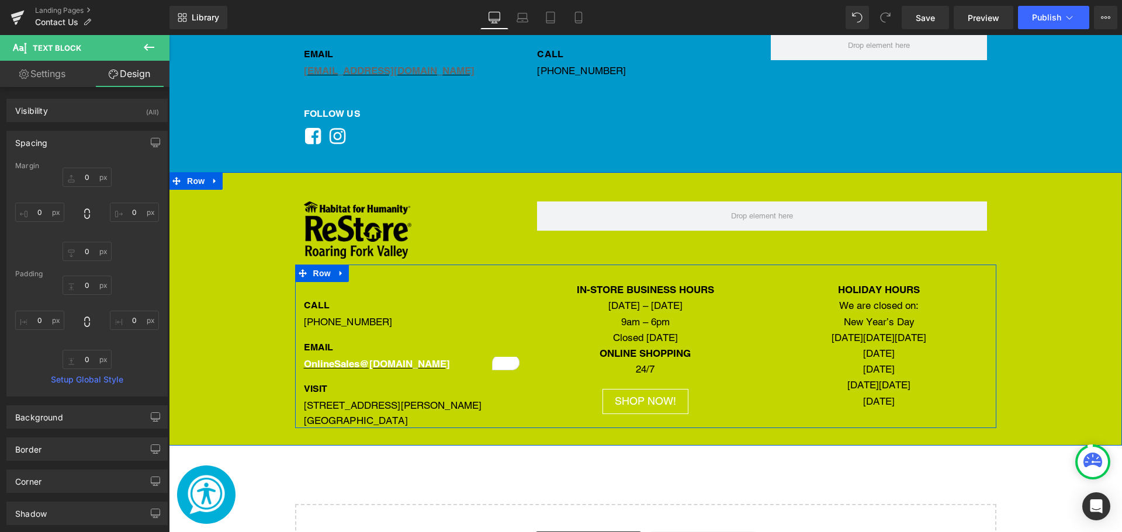
click at [318, 296] on div "CALL Heading [PHONE_NUMBER] Text Block EMAIL Heading Onli neSales @[DOMAIN_NAME…" at bounding box center [412, 355] width 234 height 146
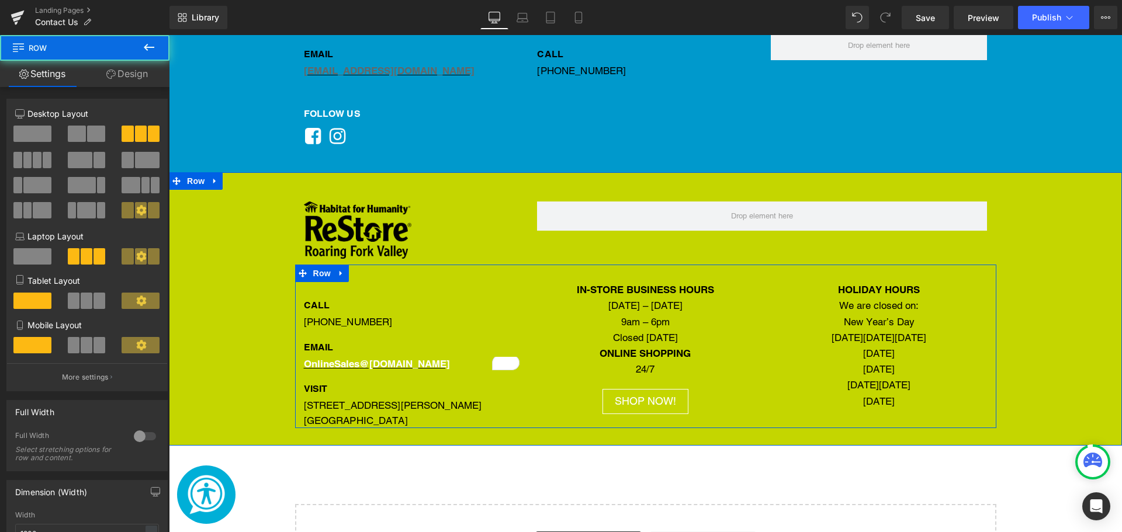
click at [328, 315] on div "[PHONE_NUMBER] Text Block" at bounding box center [412, 322] width 216 height 15
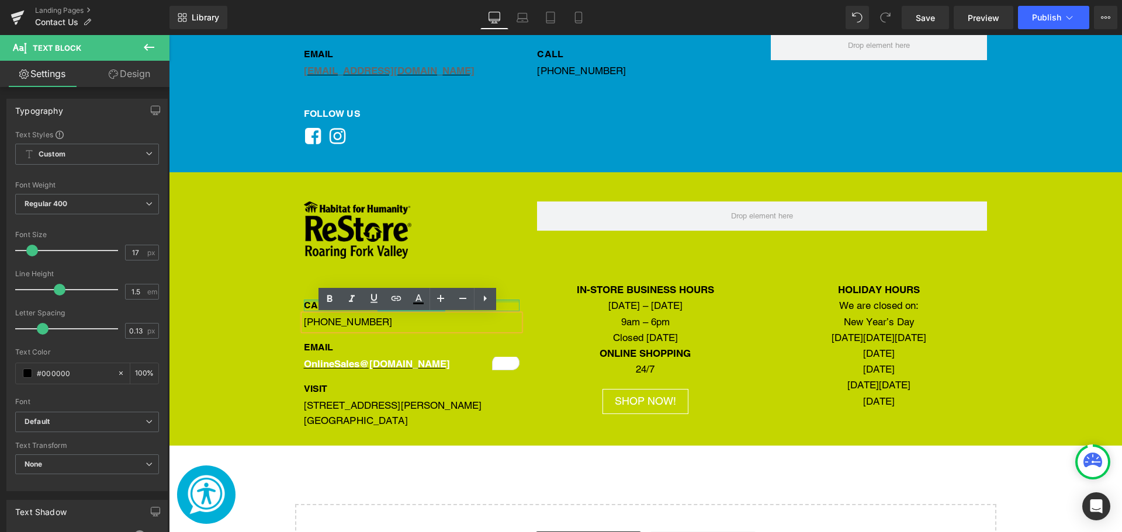
click at [307, 301] on div "Main content" at bounding box center [412, 301] width 216 height 3
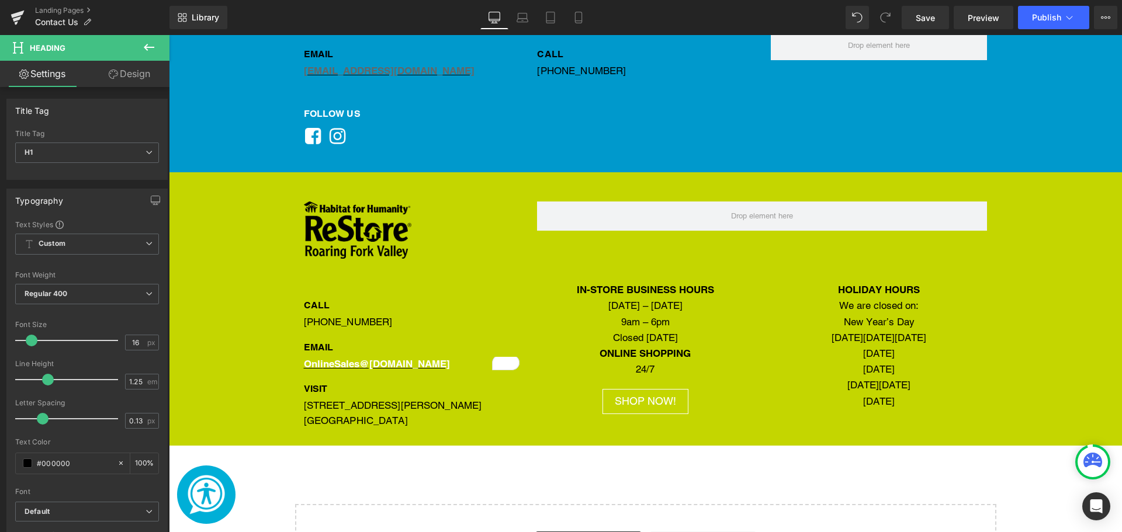
click at [141, 83] on link "Design" at bounding box center [129, 74] width 85 height 26
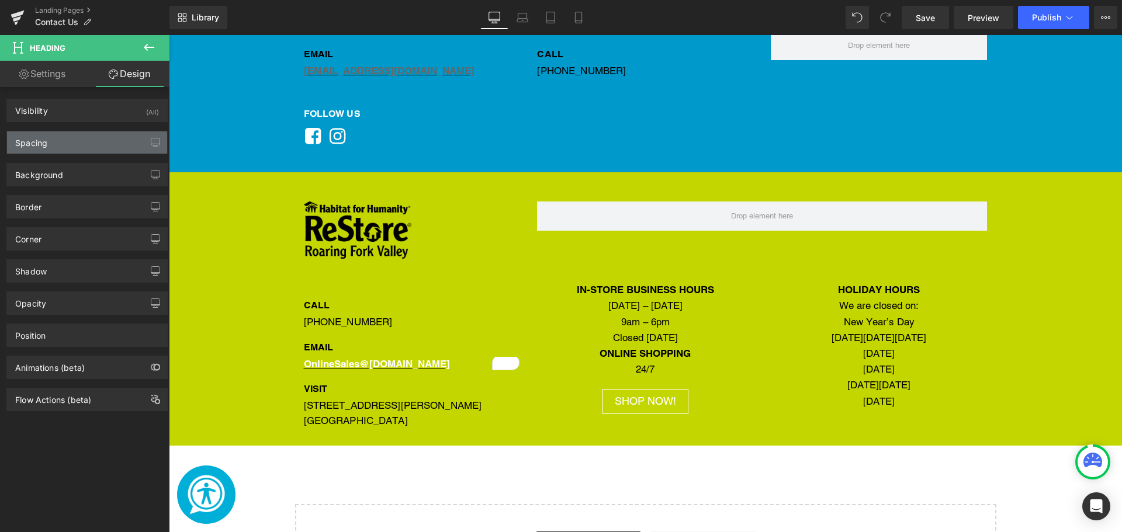
type input "30"
type input "0"
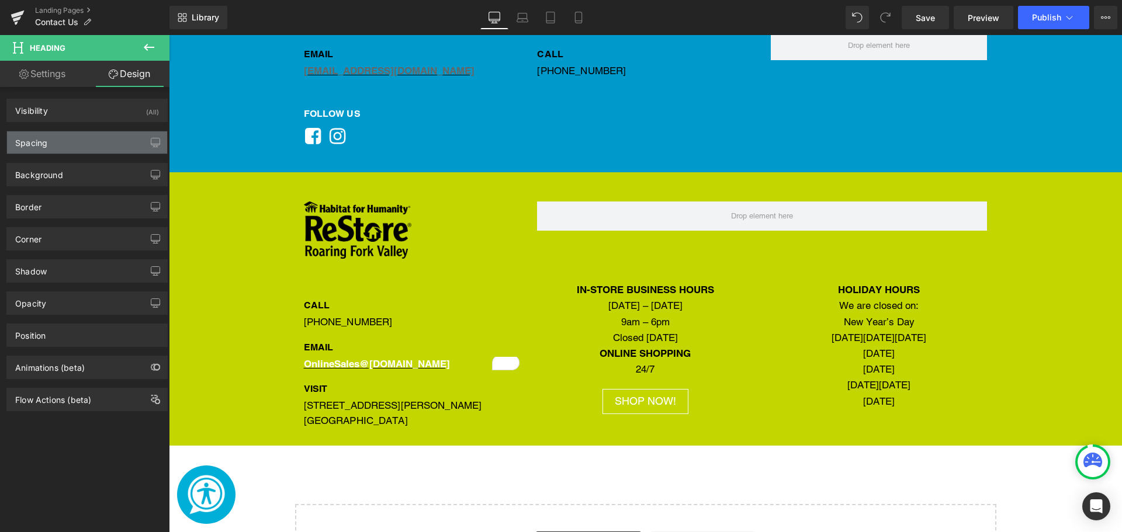
type input "0"
click at [82, 133] on div "Spacing" at bounding box center [87, 142] width 160 height 22
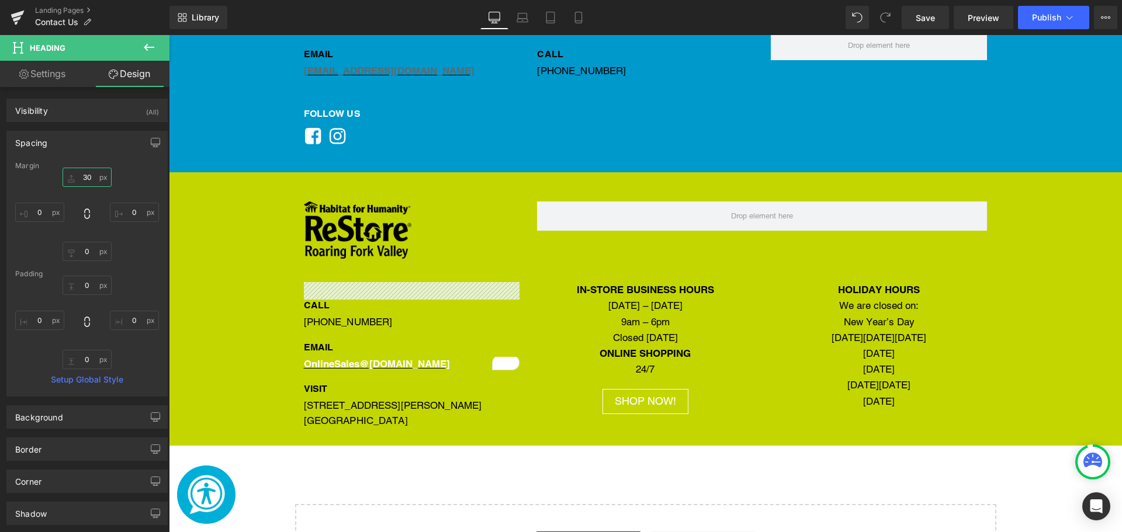
click at [91, 184] on input "30" at bounding box center [87, 177] width 49 height 19
type input "0"
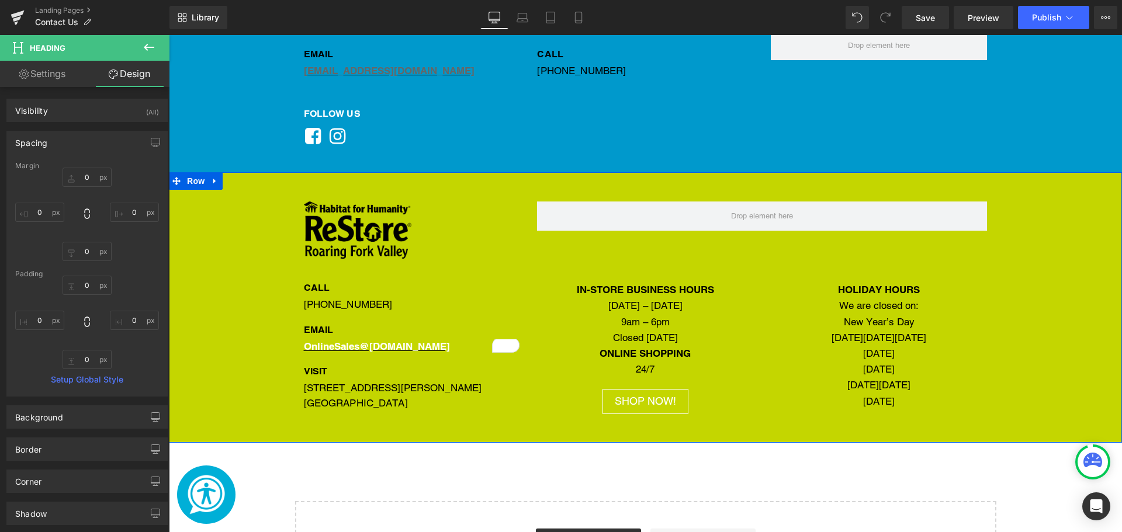
click at [242, 397] on div "Image Row CALL Heading [PHONE_NUMBER] Text Block EMAIL Heading Onli neSales @[D…" at bounding box center [645, 304] width 953 height 241
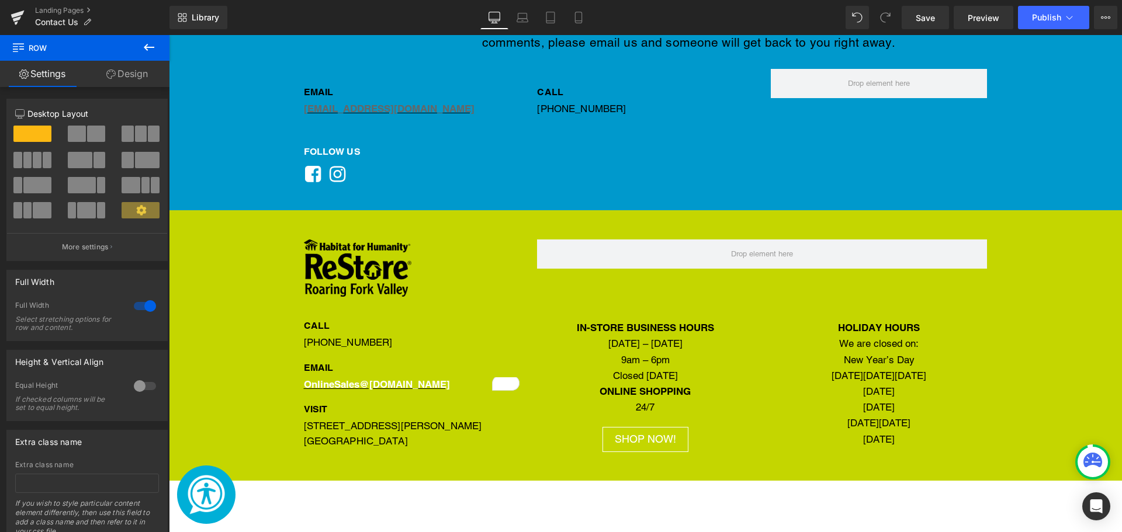
scroll to position [842, 0]
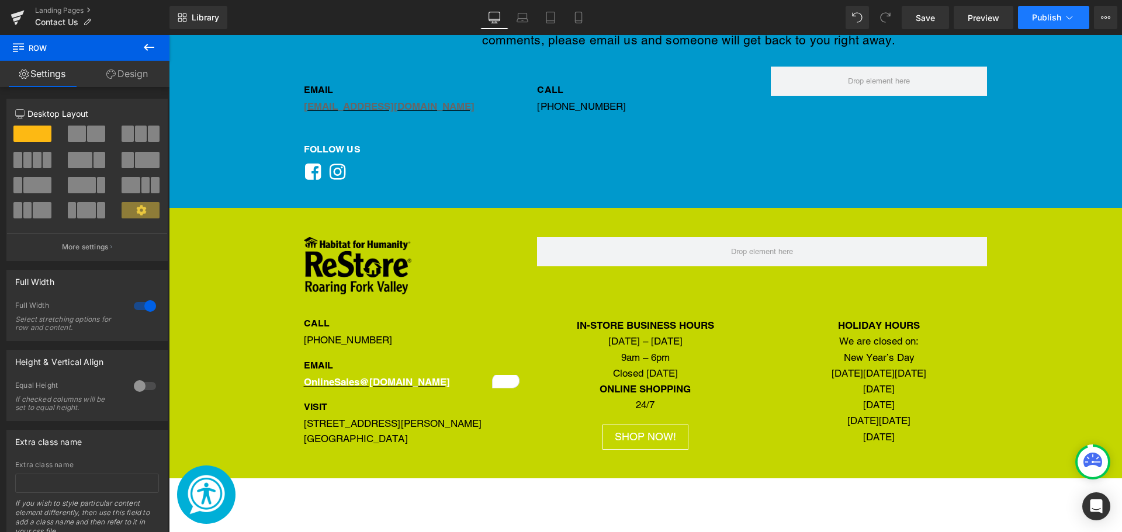
click at [1043, 16] on span "Publish" at bounding box center [1046, 17] width 29 height 9
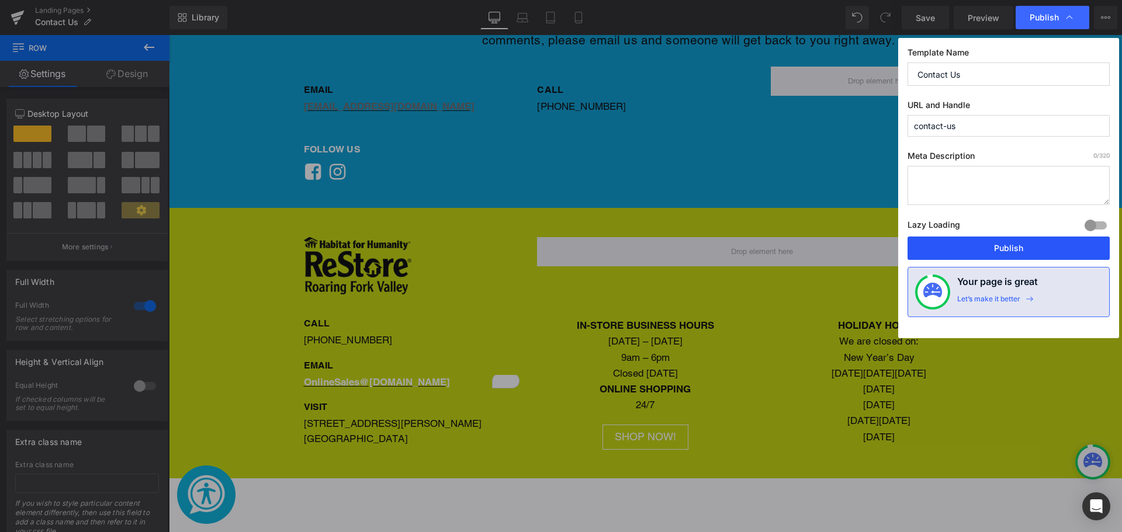
click at [973, 242] on button "Publish" at bounding box center [1008, 248] width 202 height 23
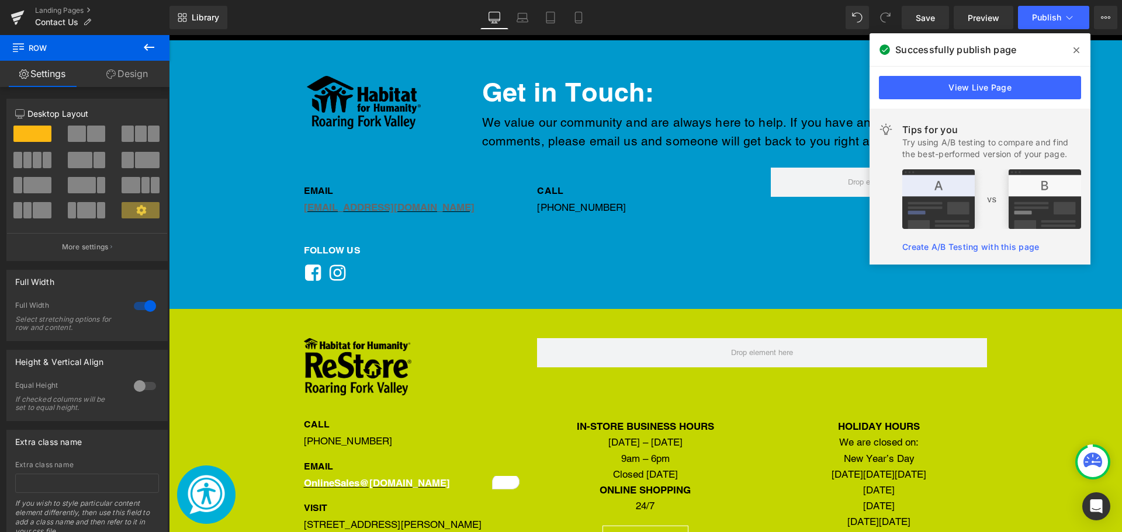
scroll to position [740, 0]
